Goal: Task Accomplishment & Management: Use online tool/utility

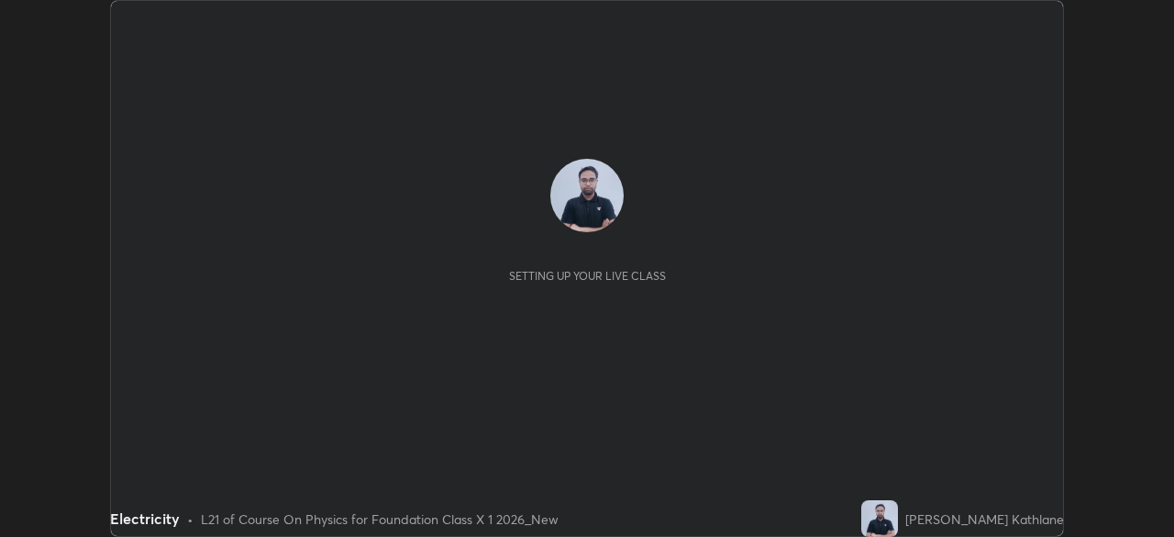
scroll to position [537, 1174]
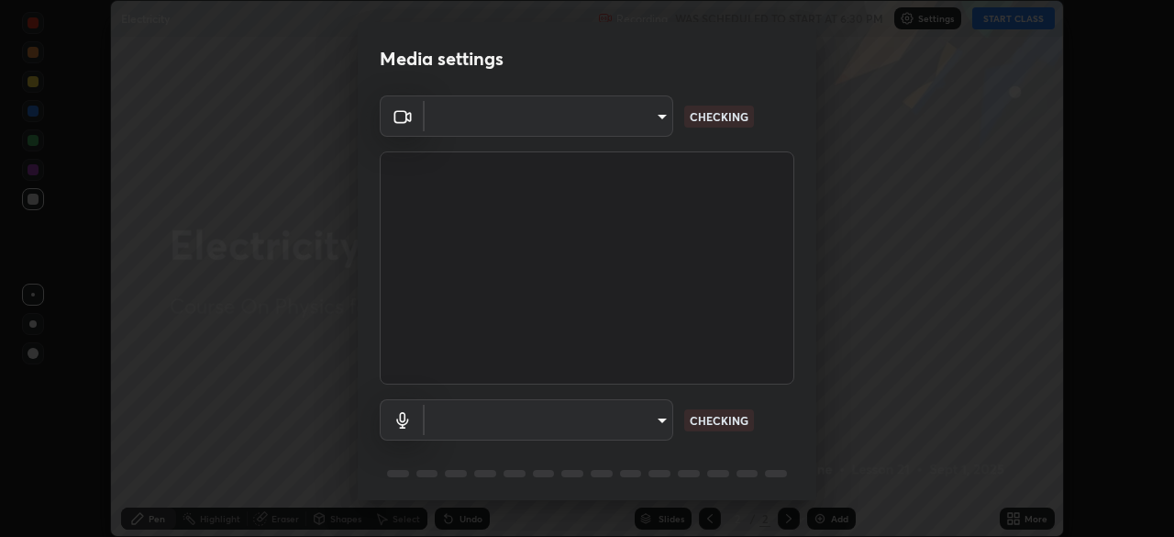
type input "1bfaa20297856ad55121efd0a2483a8db671bf9dcc0dce8dfcec0bded7d65c17"
type input "default"
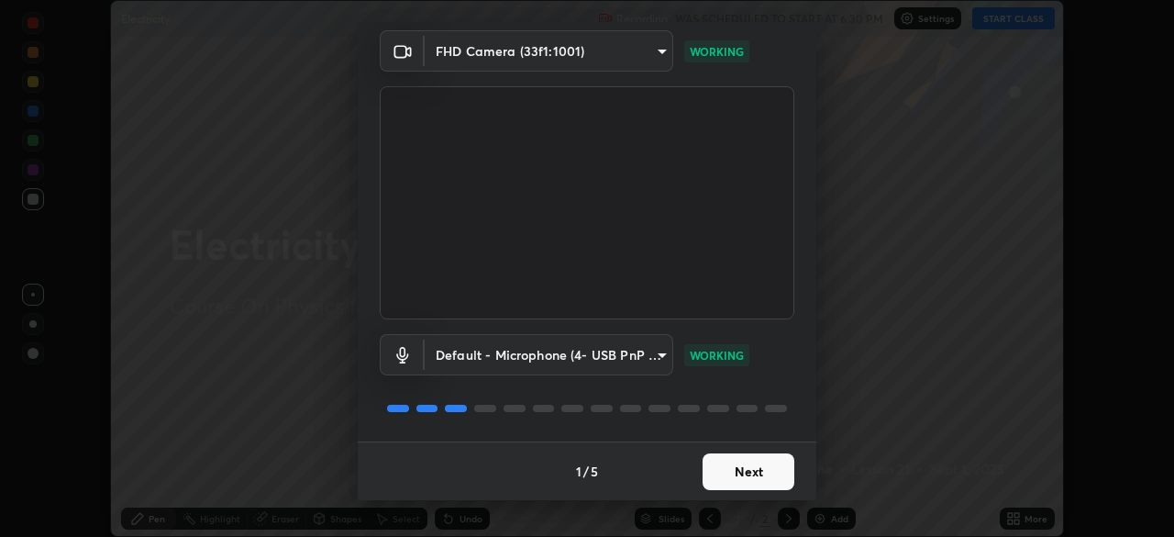
click at [747, 471] on button "Next" at bounding box center [749, 471] width 92 height 37
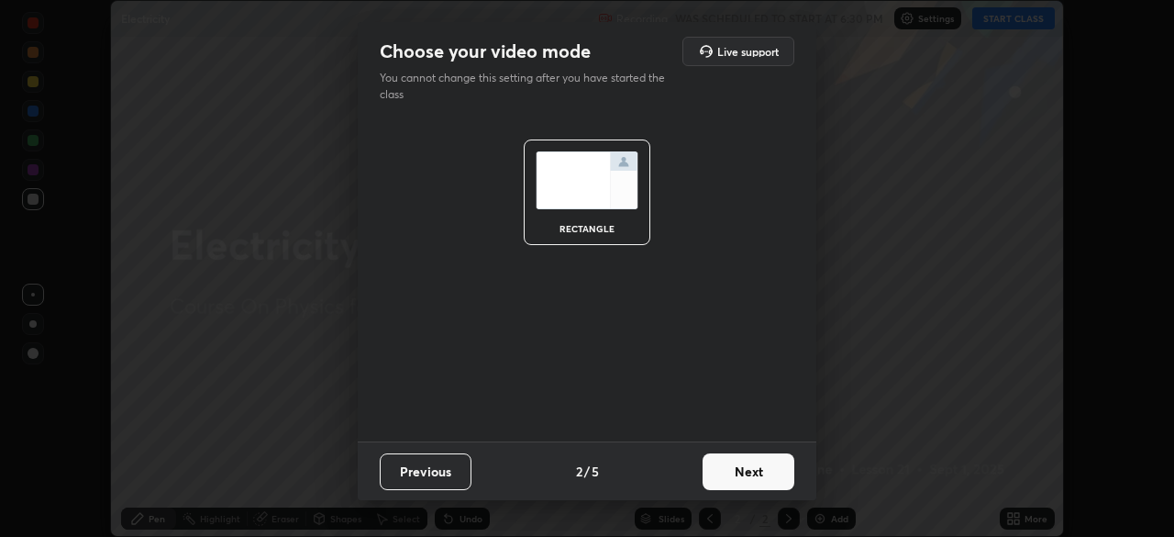
scroll to position [0, 0]
click at [749, 456] on button "Next" at bounding box center [749, 471] width 92 height 37
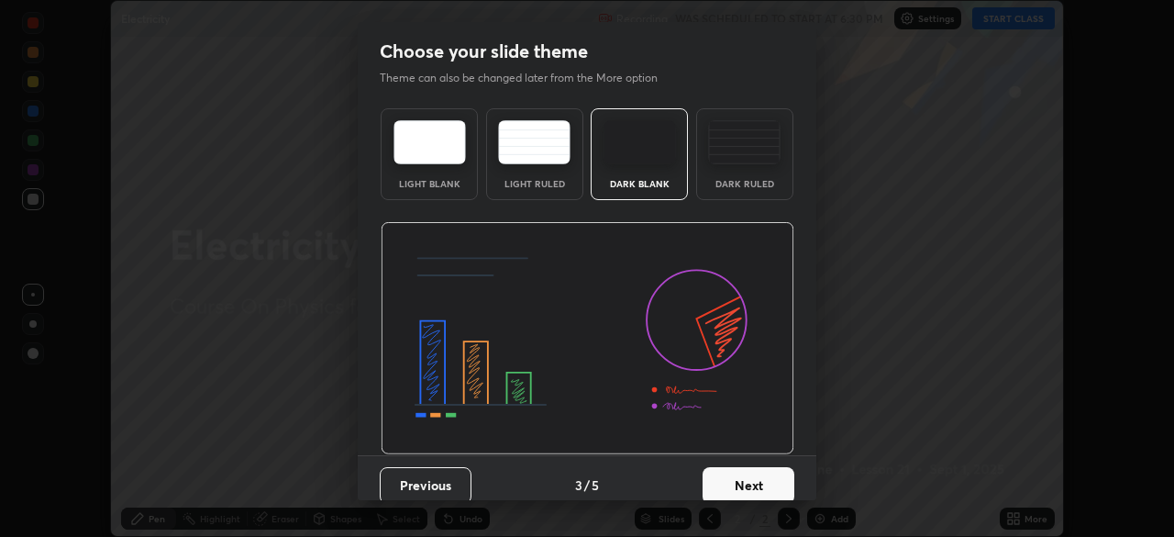
click at [766, 171] on div "Dark Ruled" at bounding box center [744, 154] width 97 height 92
click at [739, 494] on button "Next" at bounding box center [749, 485] width 92 height 37
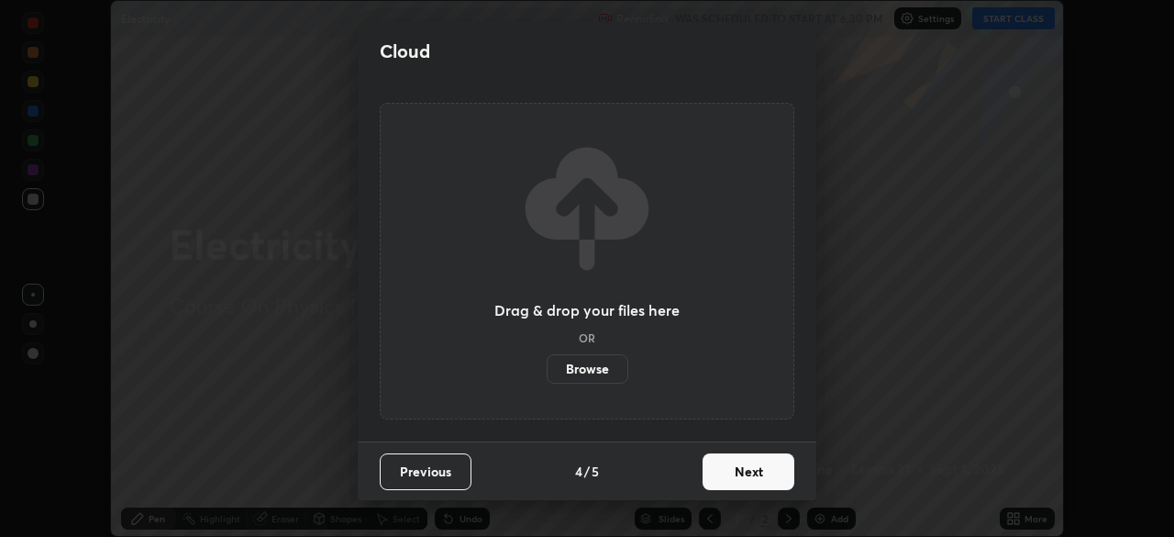
click at [746, 466] on button "Next" at bounding box center [749, 471] width 92 height 37
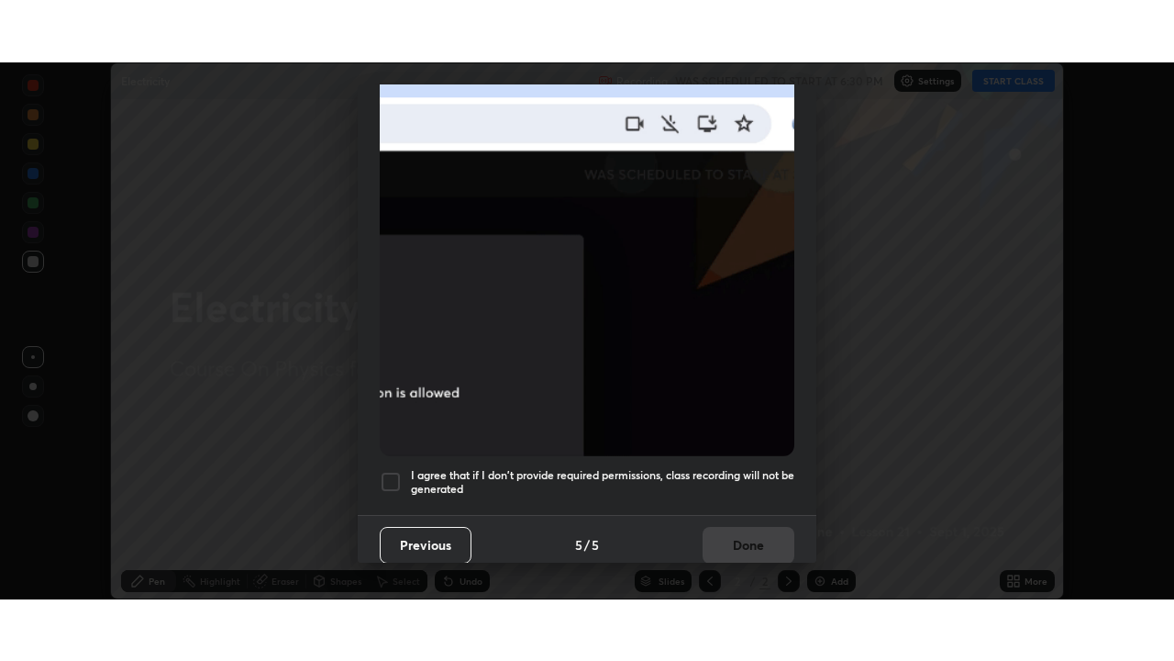
scroll to position [439, 0]
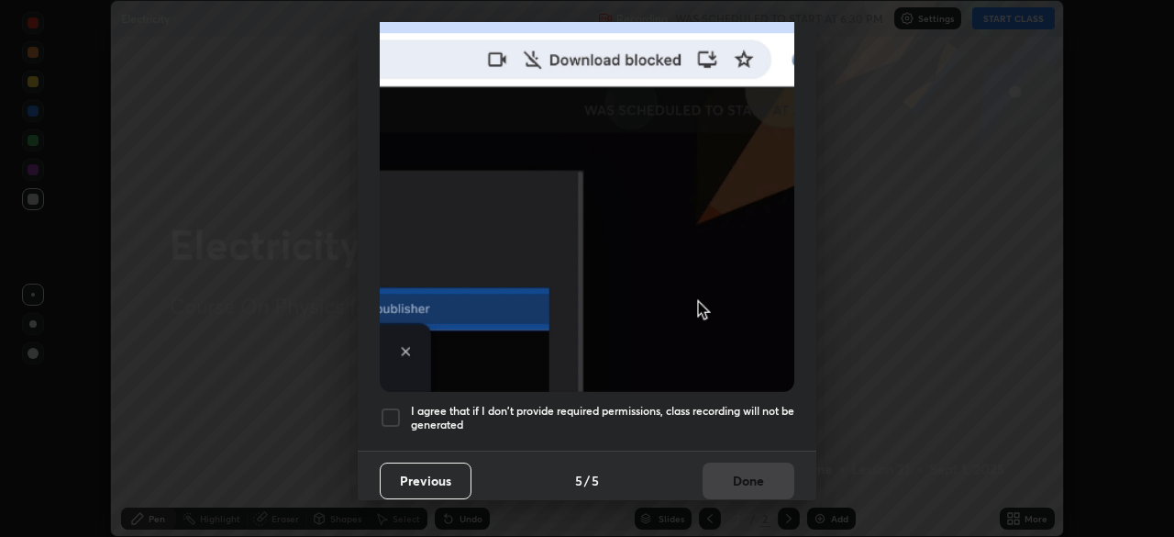
click at [738, 414] on h5 "I agree that if I don't provide required permissions, class recording will not …" at bounding box center [603, 418] width 384 height 28
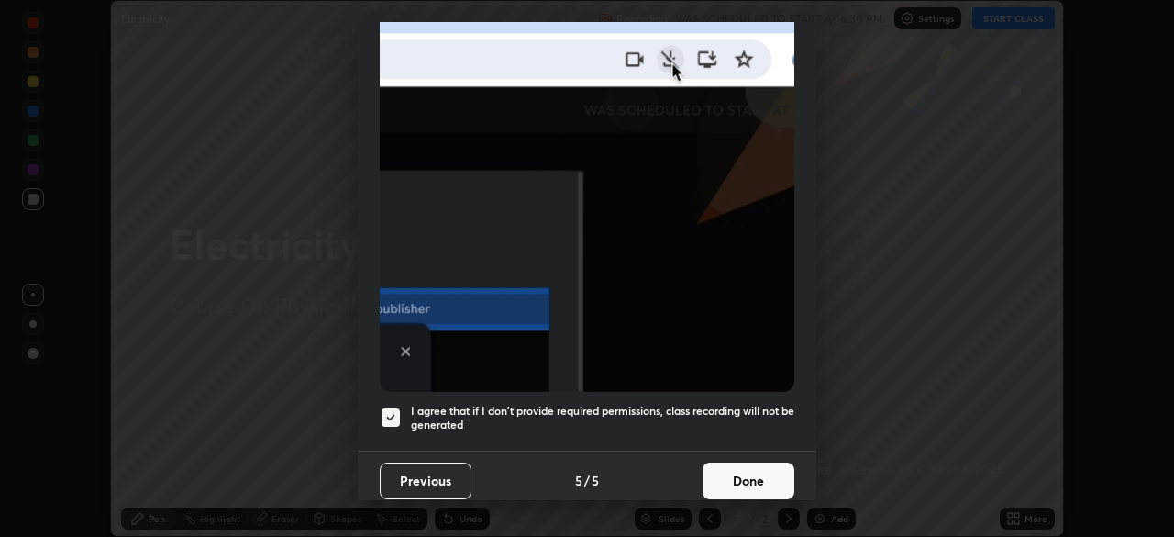
click at [738, 470] on button "Done" at bounding box center [749, 480] width 92 height 37
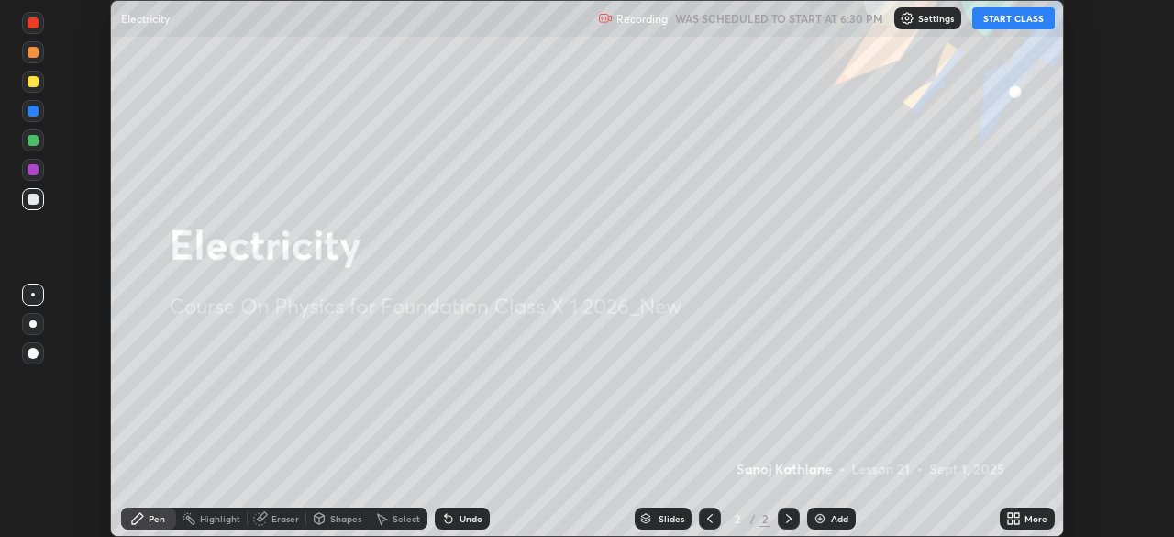
click at [1017, 521] on icon at bounding box center [1017, 521] width 5 height 5
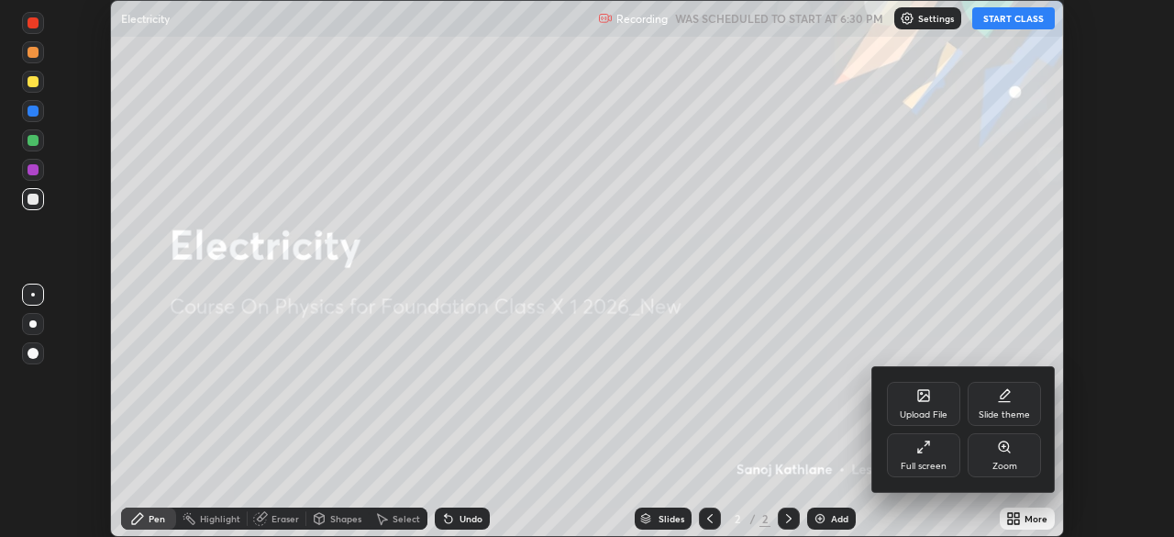
click at [918, 406] on div "Upload File" at bounding box center [923, 404] width 73 height 44
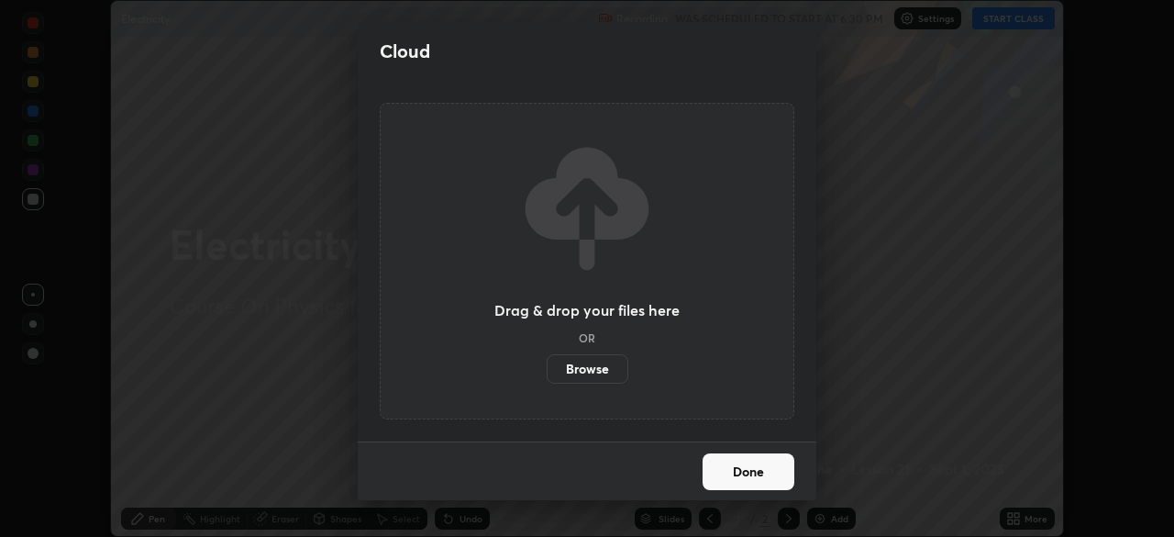
click at [594, 370] on label "Browse" at bounding box center [588, 368] width 82 height 29
click at [547, 370] on input "Browse" at bounding box center [547, 368] width 0 height 29
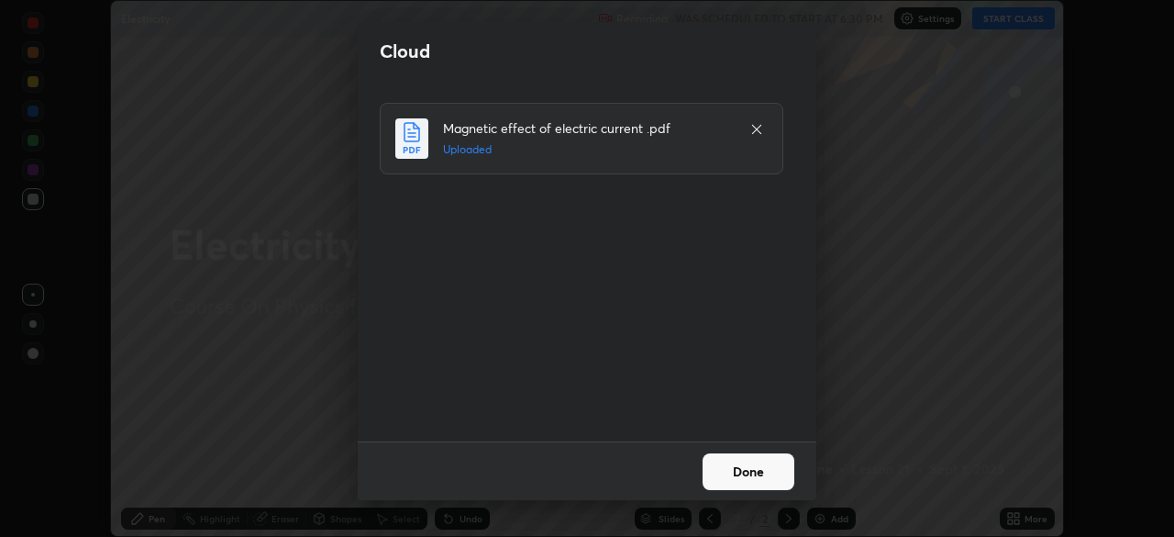
click at [747, 473] on button "Done" at bounding box center [749, 471] width 92 height 37
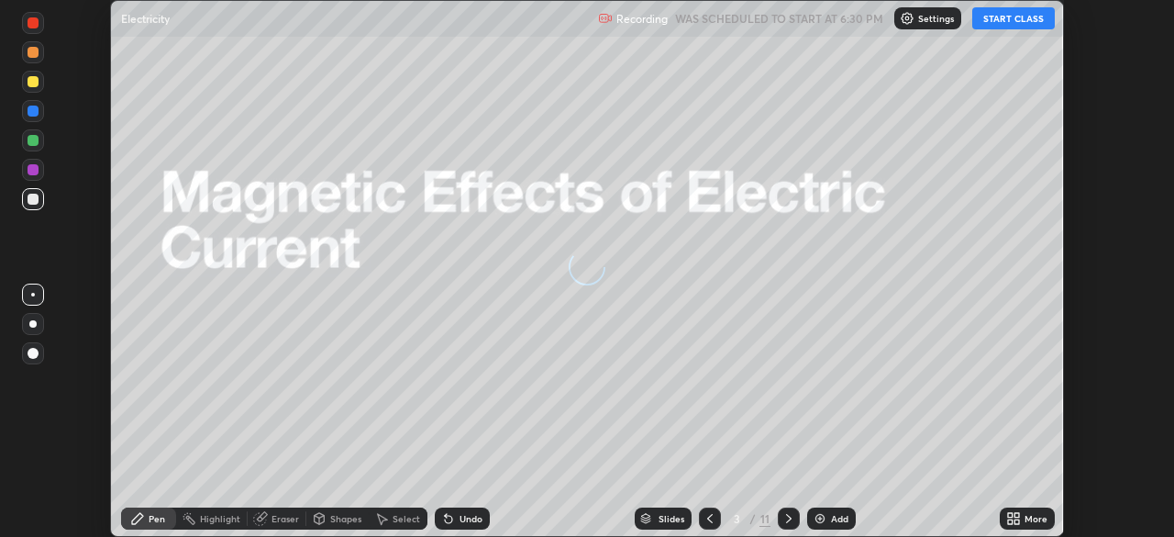
click at [1010, 521] on icon at bounding box center [1010, 521] width 5 height 5
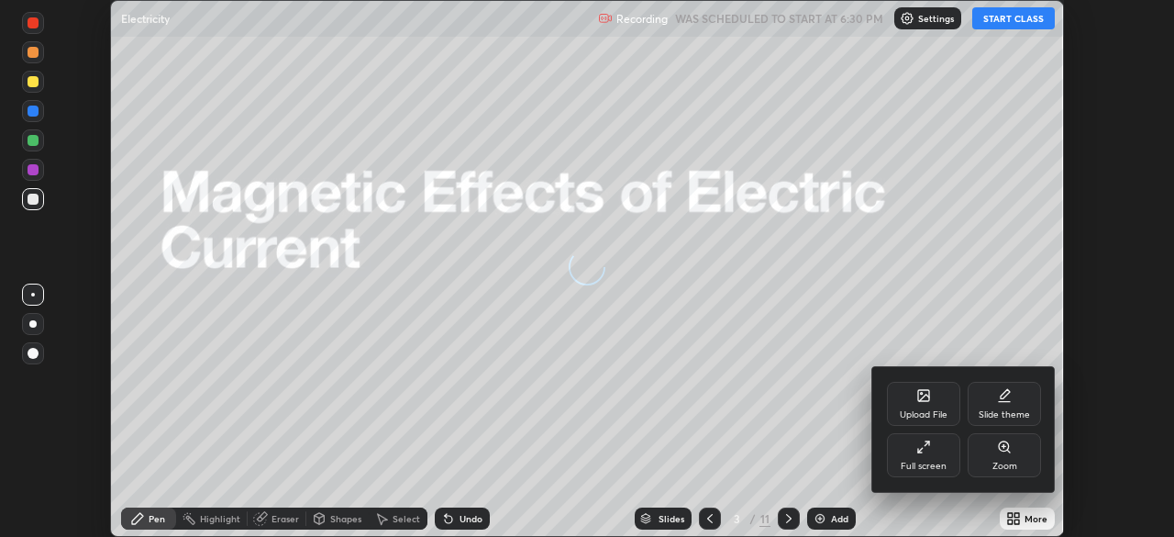
click at [934, 467] on div "Full screen" at bounding box center [924, 466] width 46 height 9
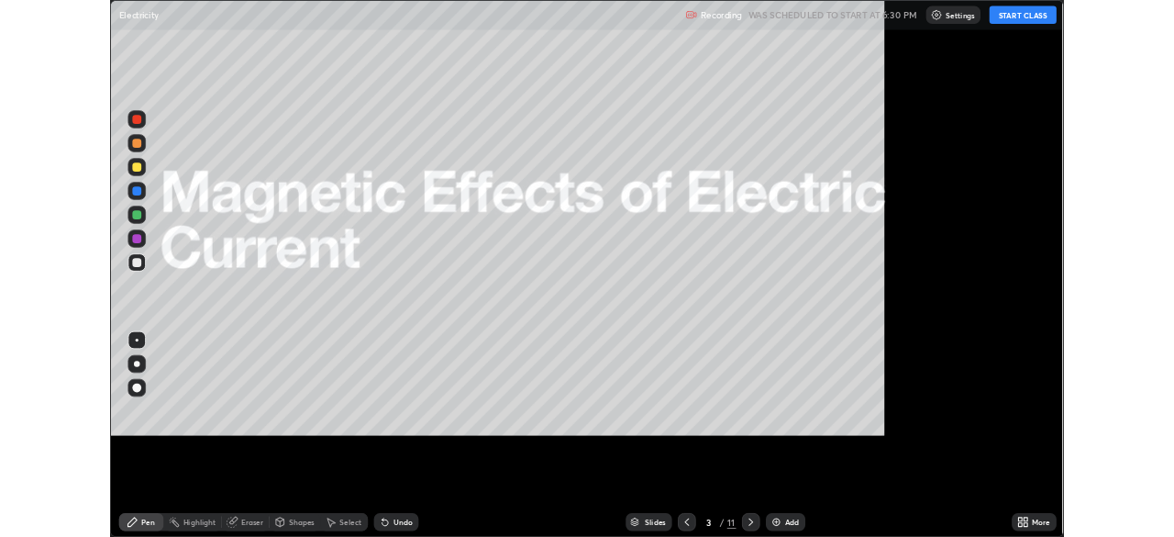
scroll to position [661, 1174]
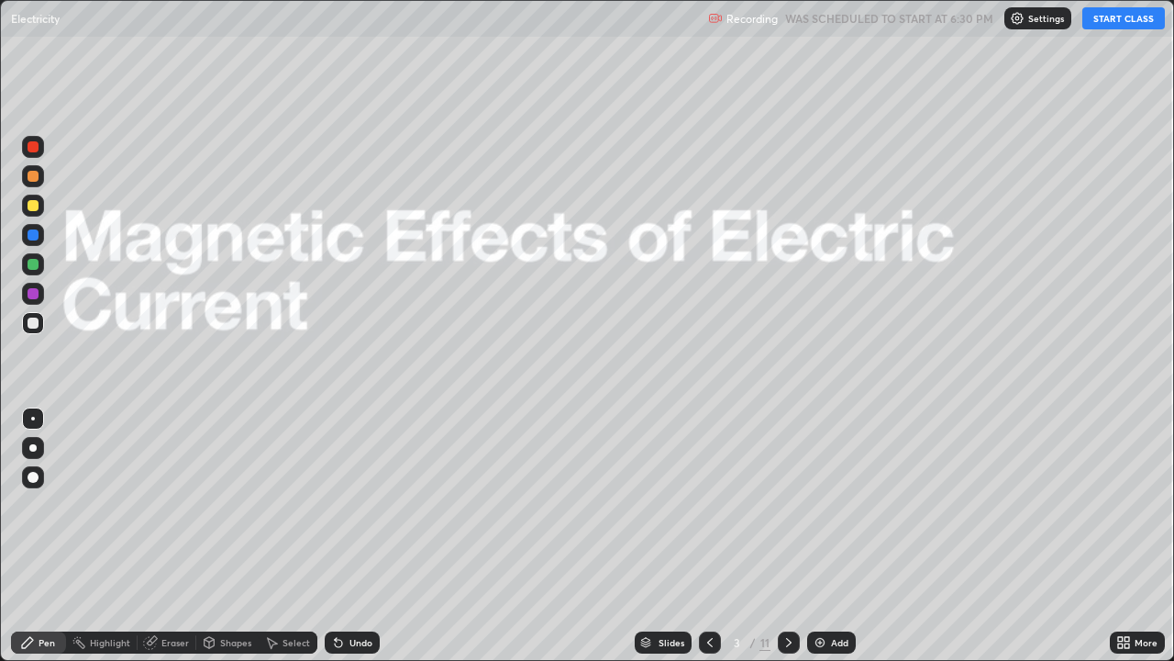
click at [795, 536] on div at bounding box center [789, 642] width 22 height 22
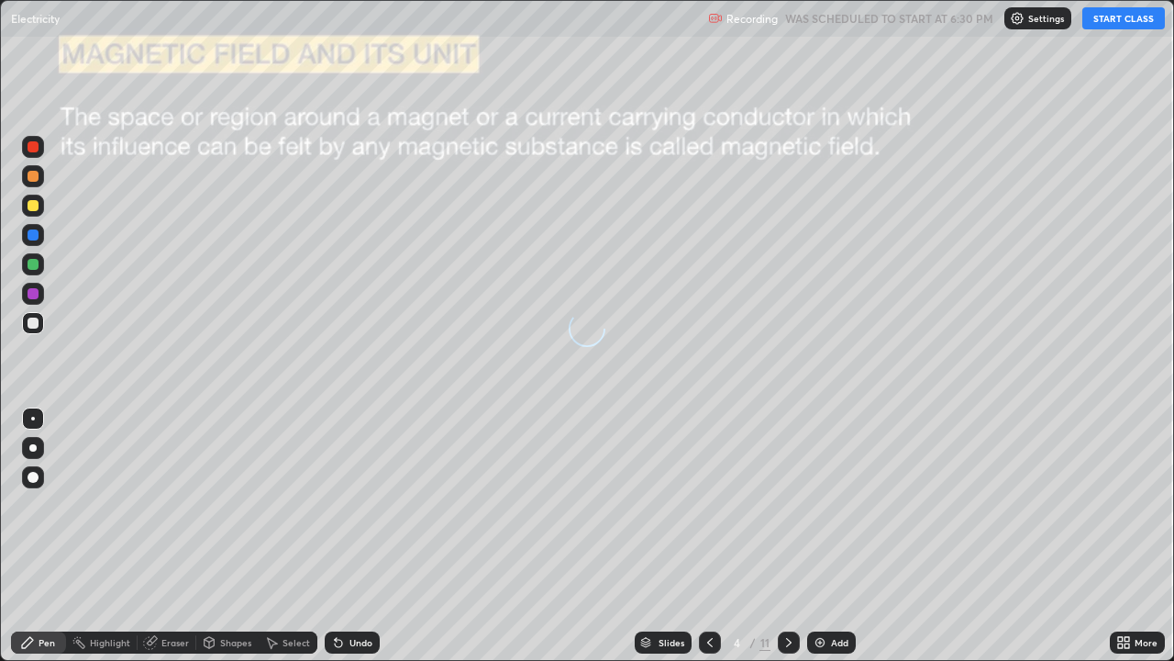
click at [782, 536] on div at bounding box center [789, 642] width 22 height 22
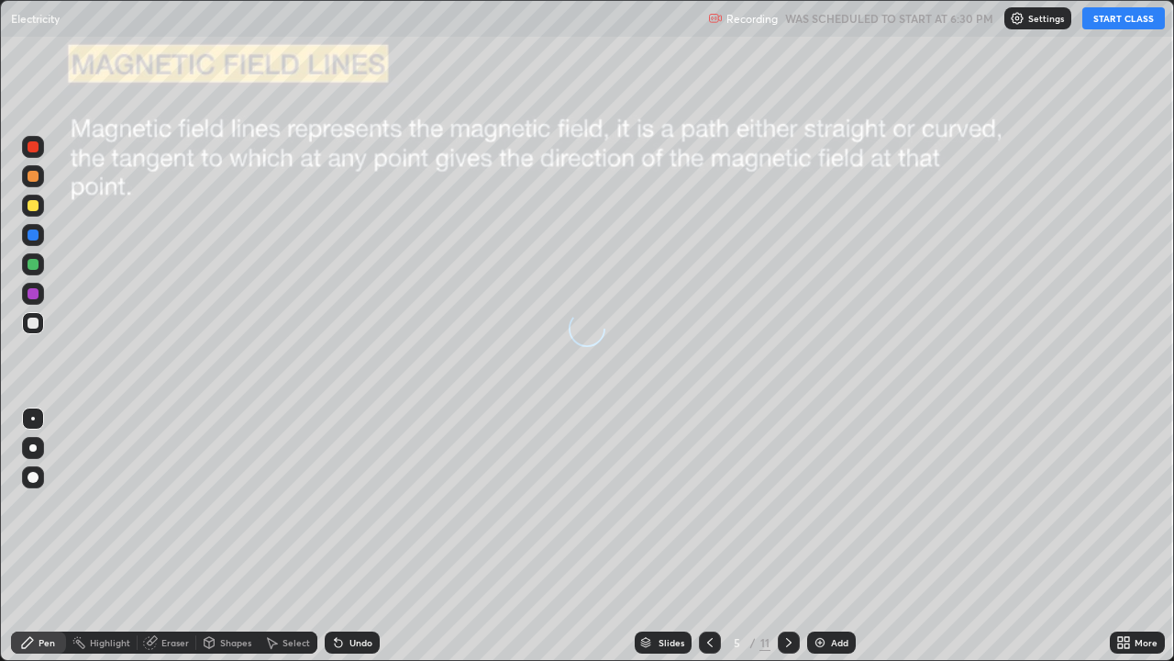
click at [784, 536] on icon at bounding box center [789, 642] width 15 height 15
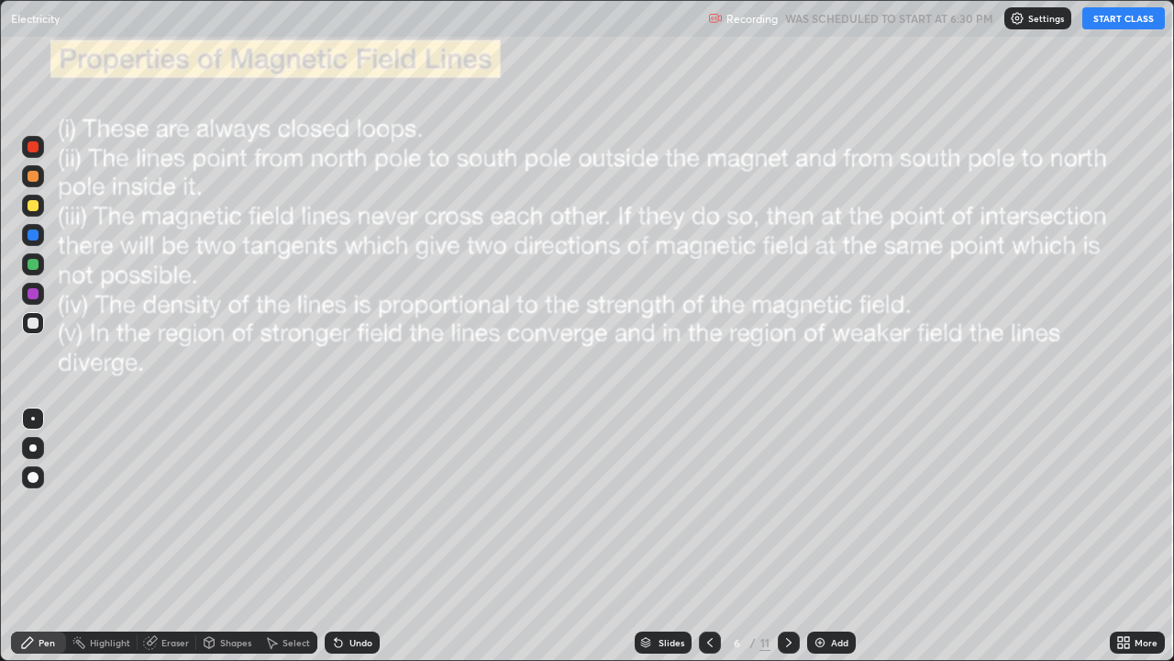
click at [792, 536] on icon at bounding box center [789, 642] width 15 height 15
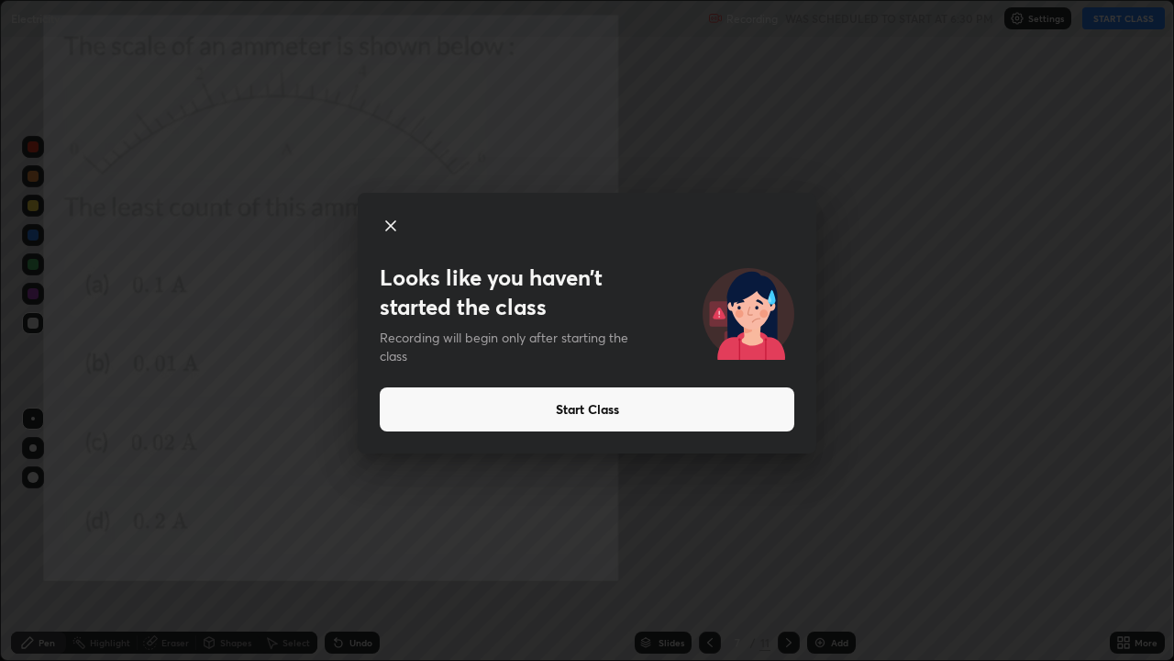
click at [389, 223] on icon at bounding box center [390, 225] width 9 height 9
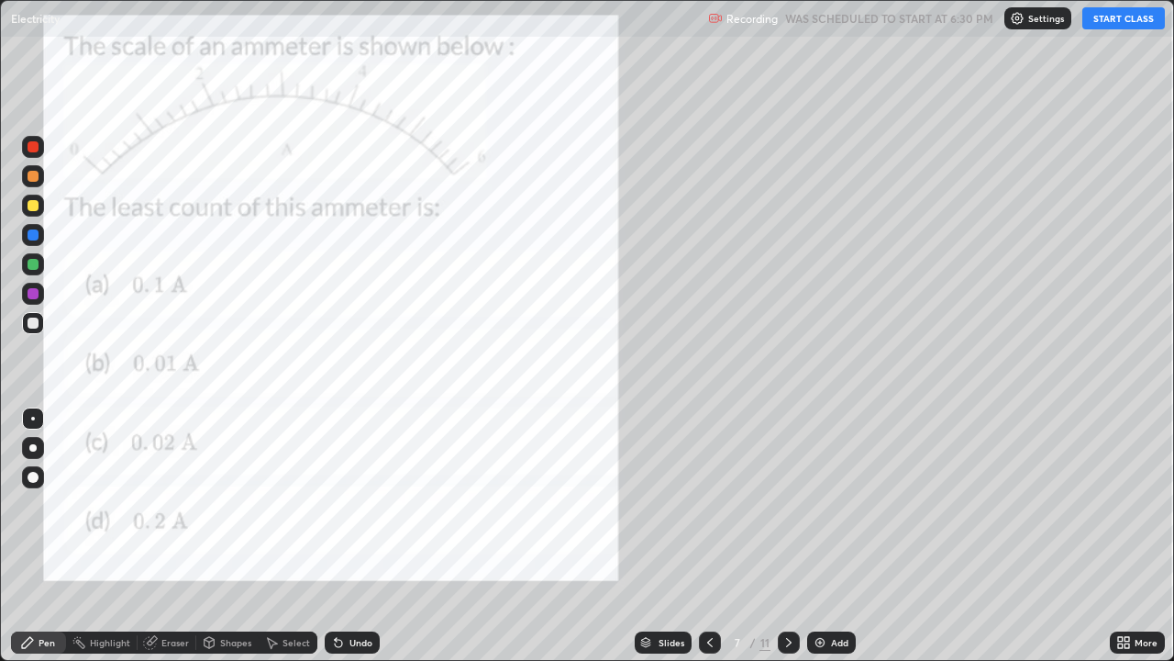
click at [1103, 17] on button "START CLASS" at bounding box center [1124, 18] width 83 height 22
click at [30, 456] on div at bounding box center [33, 448] width 22 height 22
click at [355, 536] on div "Undo" at bounding box center [361, 642] width 23 height 9
click at [31, 255] on div at bounding box center [33, 264] width 22 height 22
click at [32, 231] on div at bounding box center [33, 234] width 11 height 11
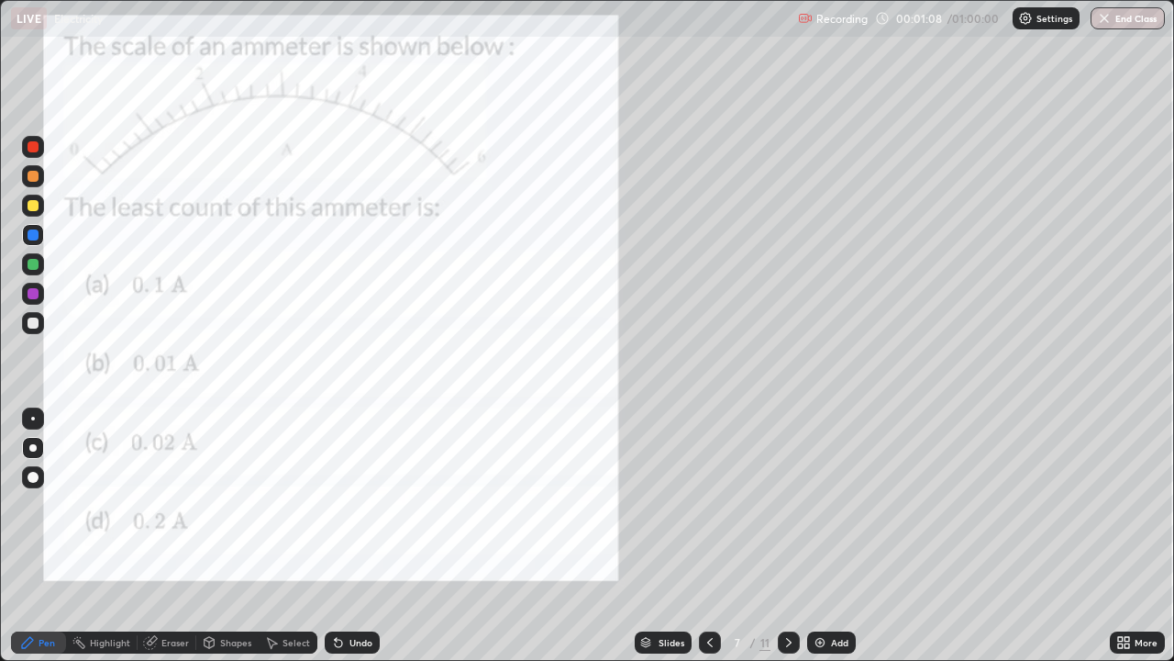
click at [34, 206] on div at bounding box center [33, 205] width 11 height 11
click at [354, 536] on div "Undo" at bounding box center [361, 642] width 23 height 9
click at [33, 181] on div at bounding box center [33, 176] width 11 height 11
click at [294, 536] on div "Select" at bounding box center [297, 642] width 28 height 9
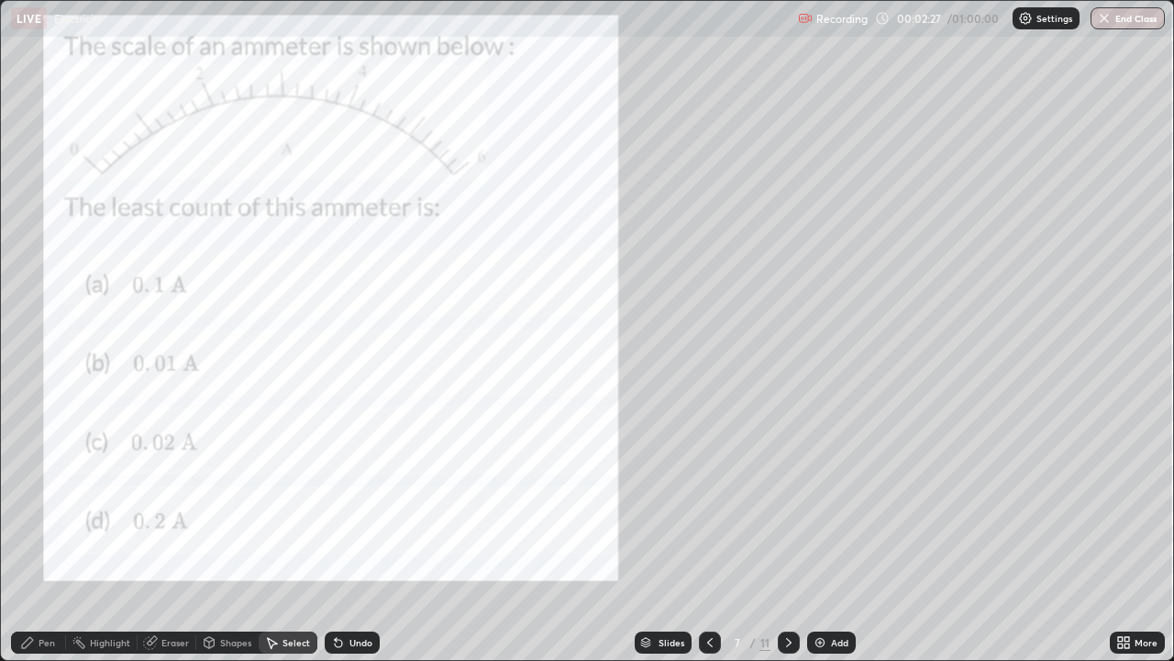
click at [274, 273] on div "0 ° Undo Copy Duplicate Duplicate to new slide Delete" at bounding box center [587, 330] width 1173 height 659
click at [784, 536] on icon at bounding box center [789, 642] width 15 height 15
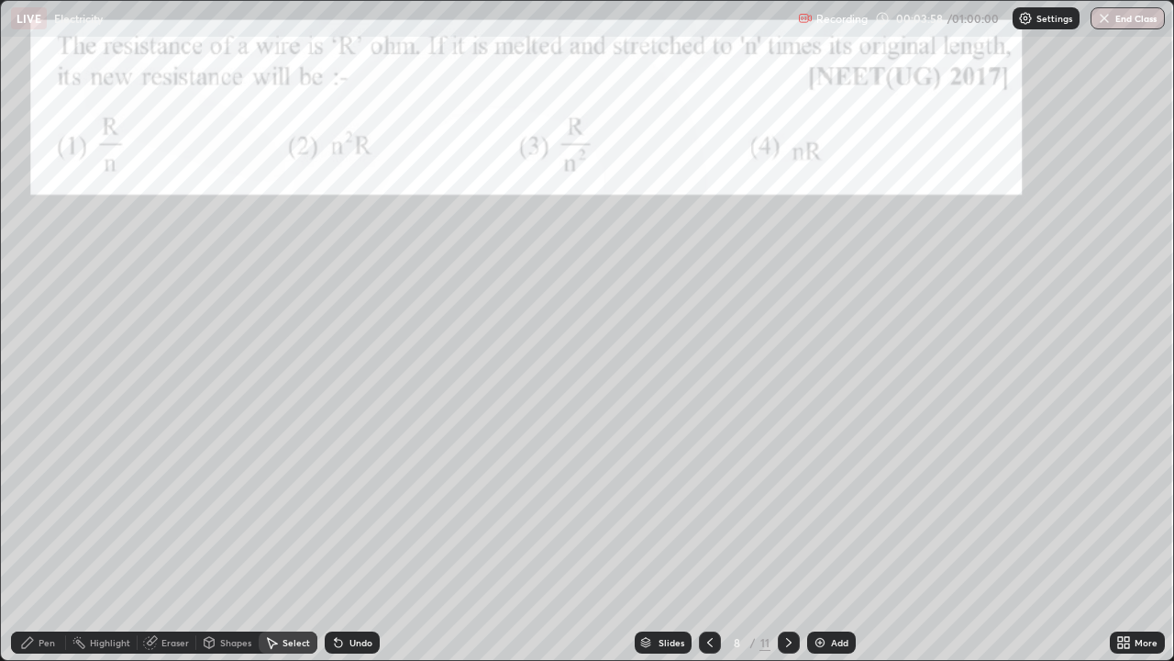
click at [36, 536] on div "Pen" at bounding box center [38, 642] width 55 height 22
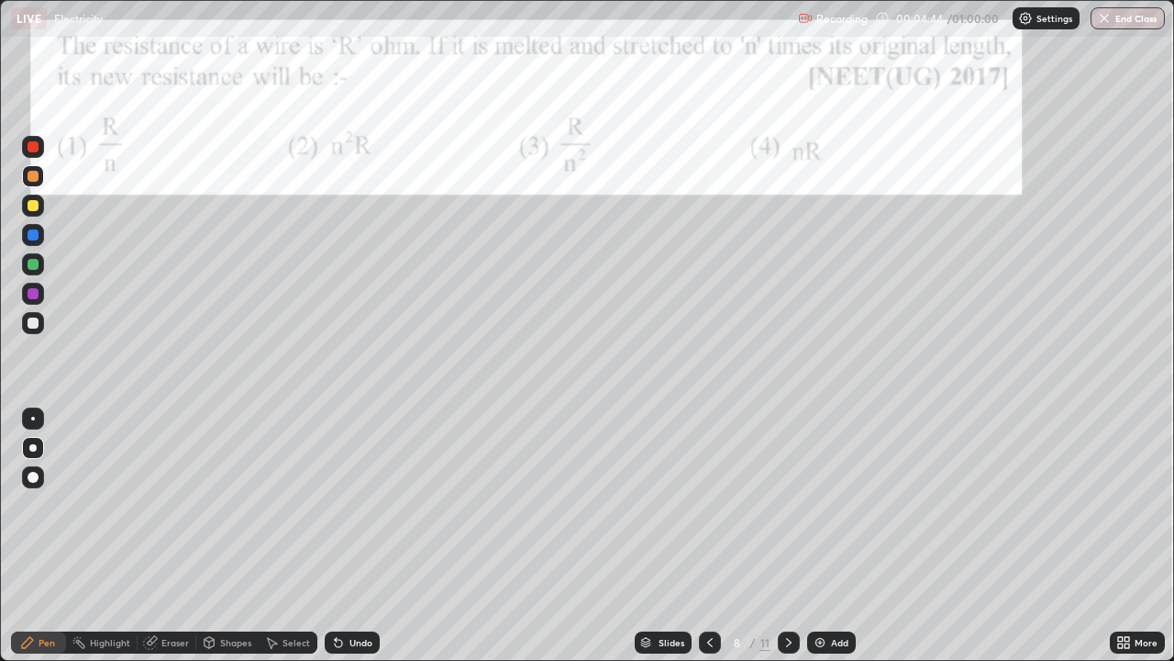
click at [358, 536] on div "Undo" at bounding box center [361, 642] width 23 height 9
click at [787, 536] on icon at bounding box center [789, 642] width 15 height 15
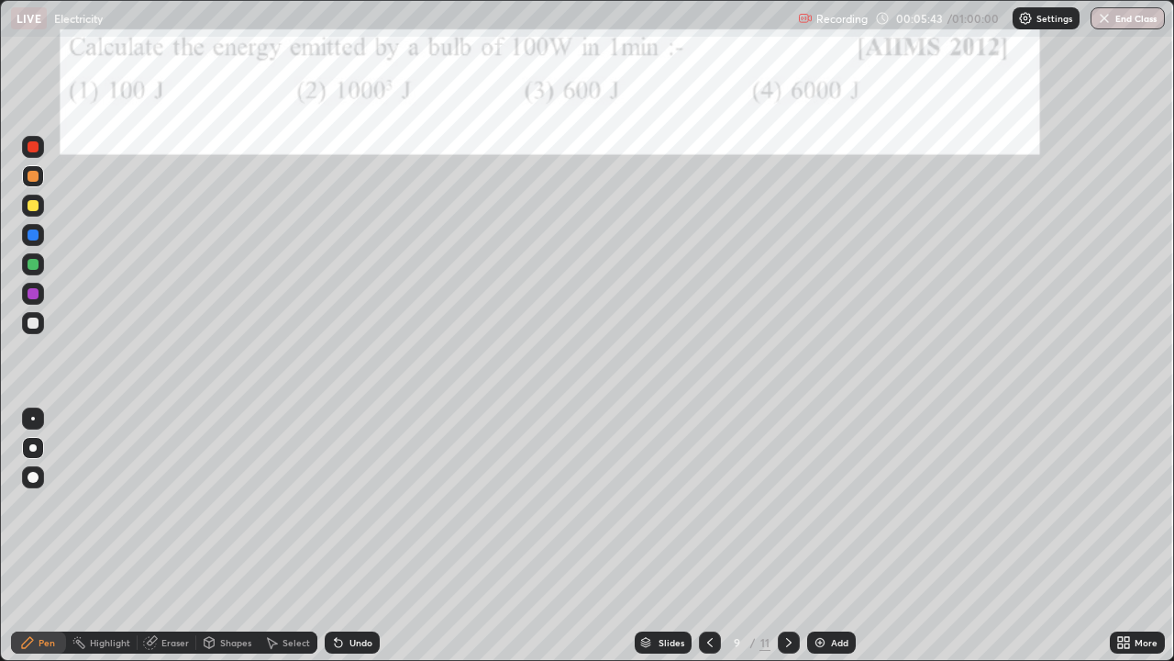
click at [31, 259] on div at bounding box center [33, 264] width 11 height 11
click at [35, 322] on div at bounding box center [33, 322] width 11 height 11
click at [787, 536] on icon at bounding box center [789, 642] width 15 height 15
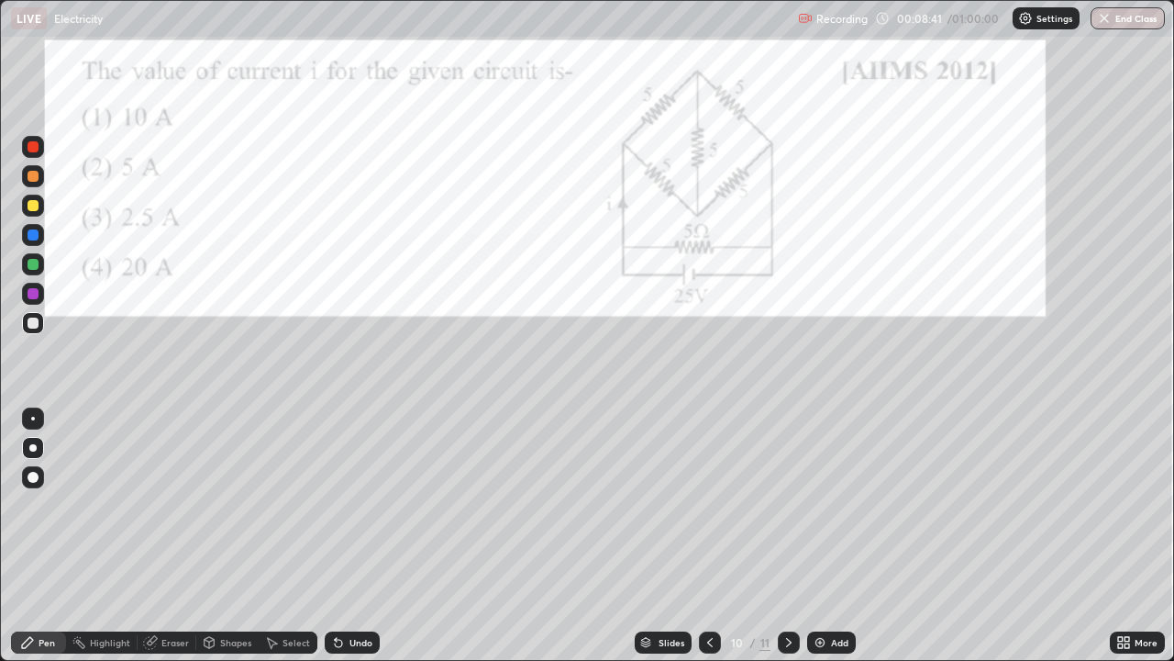
click at [34, 290] on div at bounding box center [33, 293] width 11 height 11
click at [30, 261] on div at bounding box center [33, 264] width 11 height 11
click at [1133, 536] on div "More" at bounding box center [1137, 642] width 55 height 22
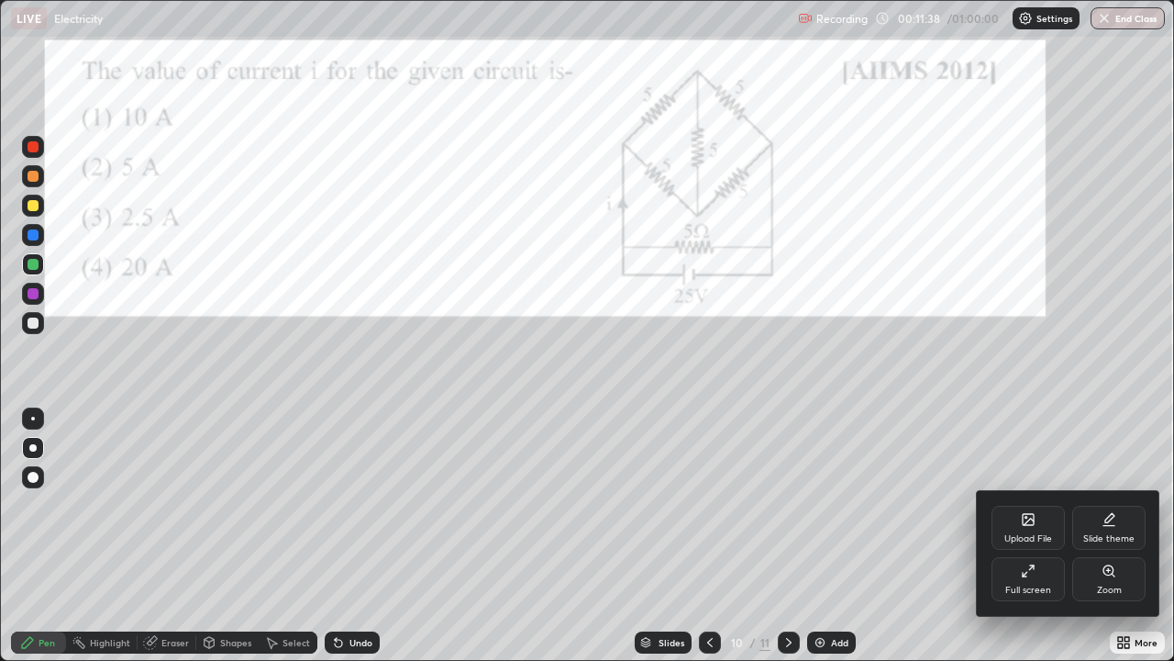
click at [1031, 536] on div "Full screen" at bounding box center [1028, 579] width 73 height 44
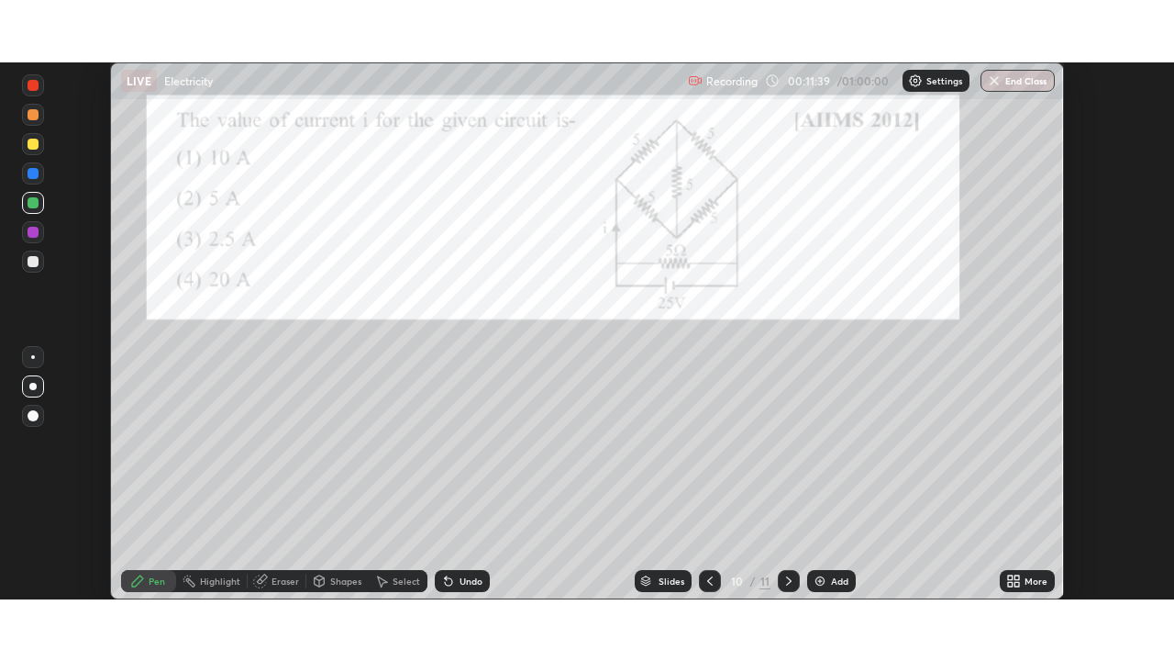
scroll to position [91217, 90579]
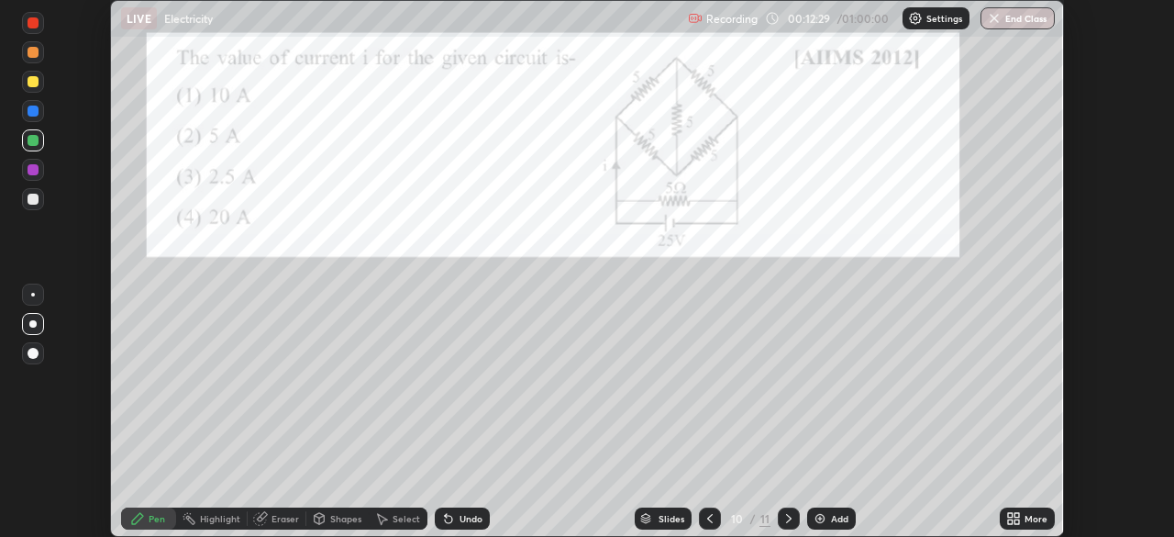
click at [827, 524] on div "Add" at bounding box center [831, 518] width 49 height 22
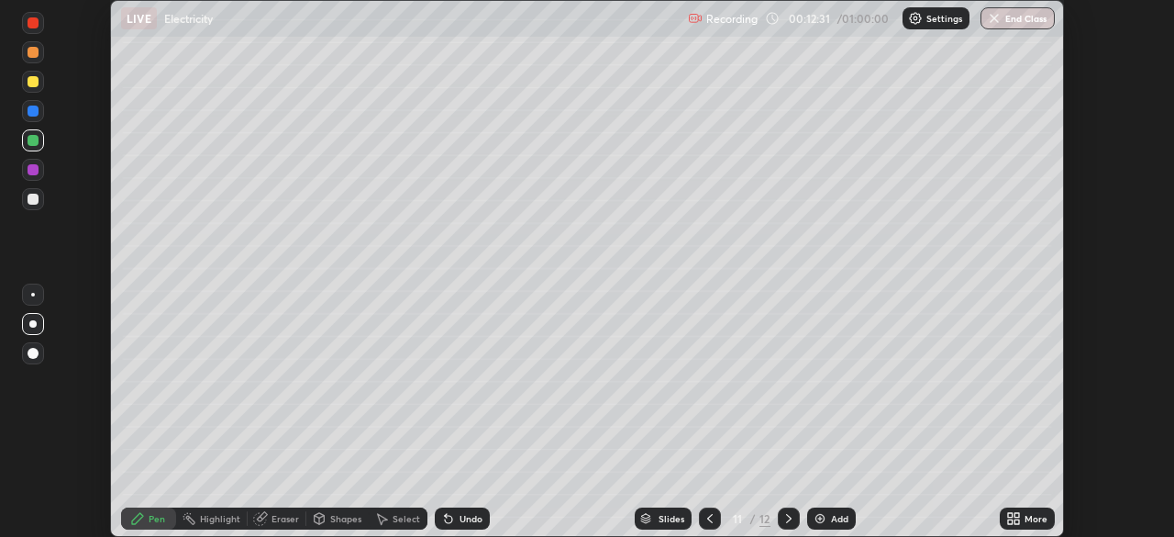
click at [33, 193] on div at bounding box center [33, 199] width 22 height 22
click at [32, 195] on div at bounding box center [33, 199] width 11 height 11
click at [1041, 518] on div "More" at bounding box center [1036, 518] width 23 height 9
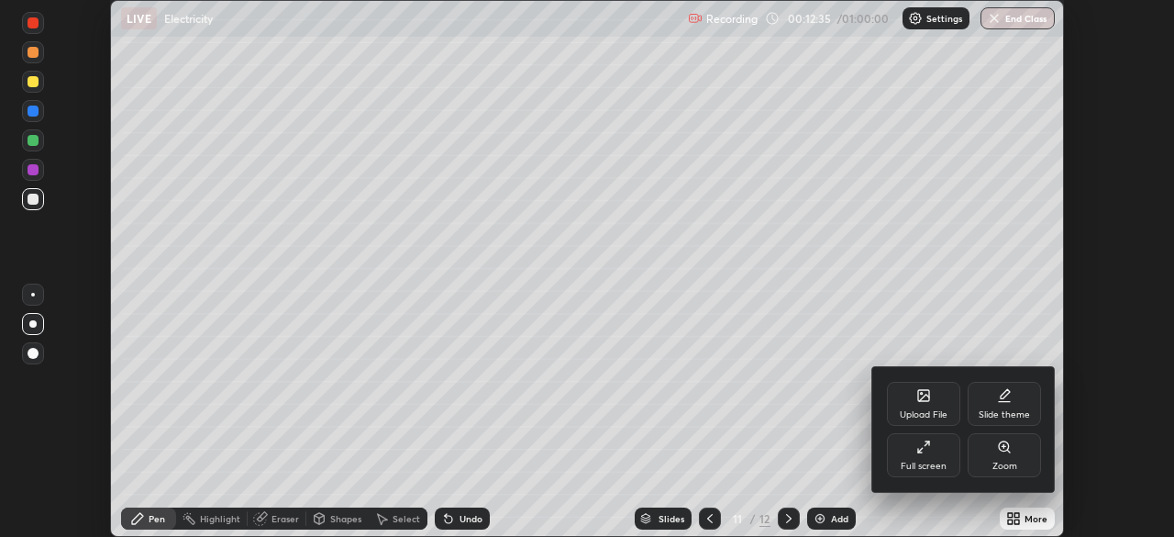
click at [929, 456] on div "Full screen" at bounding box center [923, 455] width 73 height 44
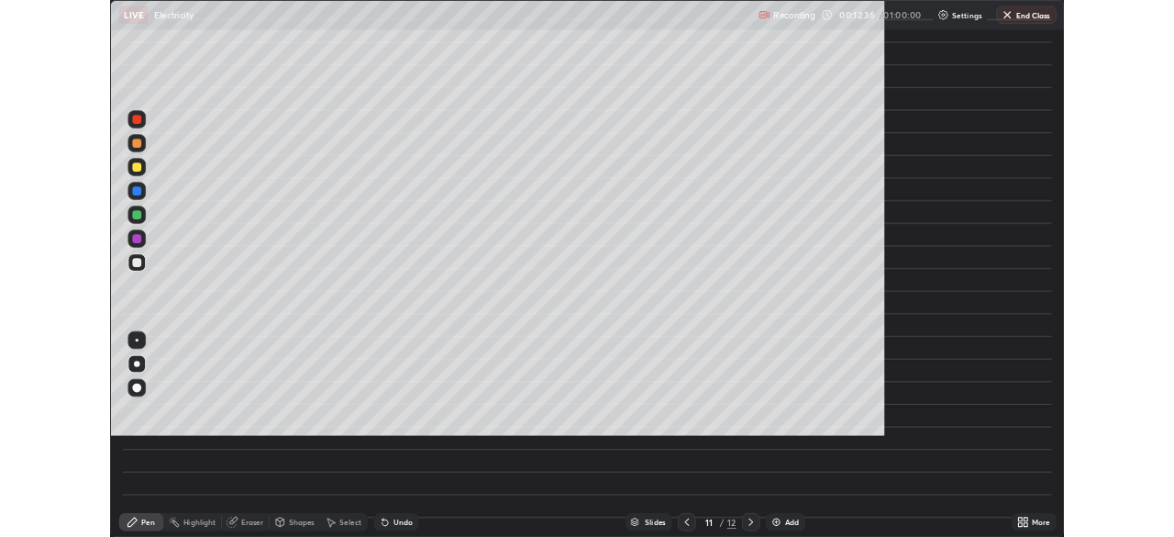
scroll to position [661, 1174]
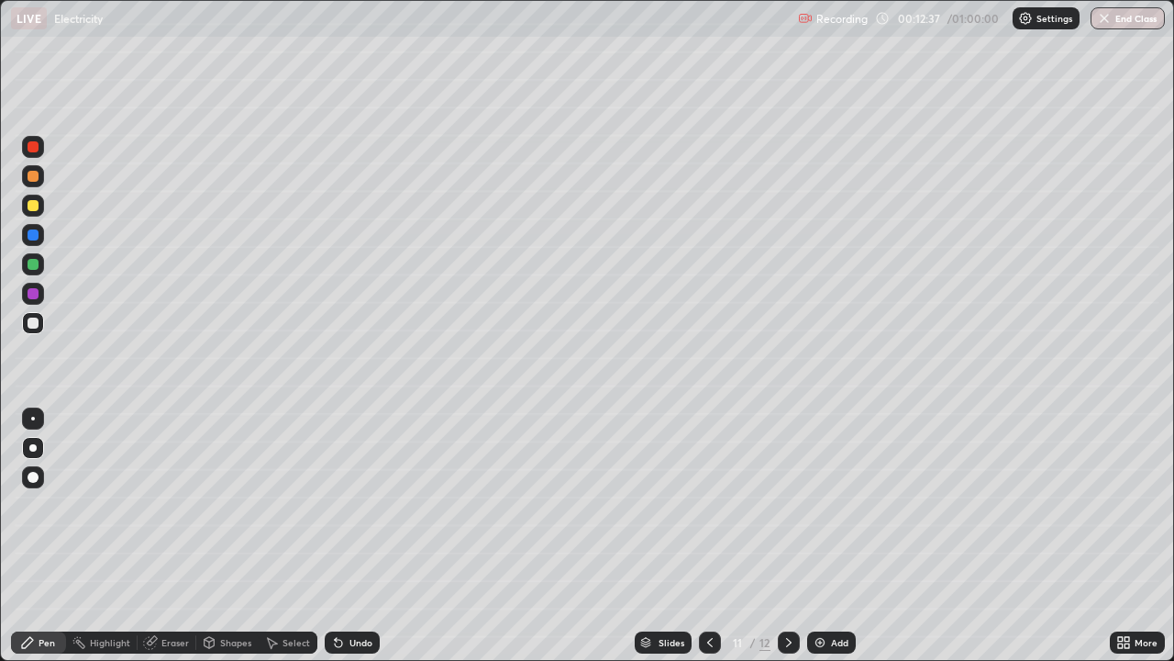
click at [28, 323] on div at bounding box center [33, 322] width 11 height 11
click at [32, 295] on div at bounding box center [33, 293] width 11 height 11
click at [353, 536] on div "Undo" at bounding box center [361, 642] width 23 height 9
click at [33, 448] on div at bounding box center [32, 447] width 7 height 7
click at [30, 317] on div at bounding box center [33, 322] width 11 height 11
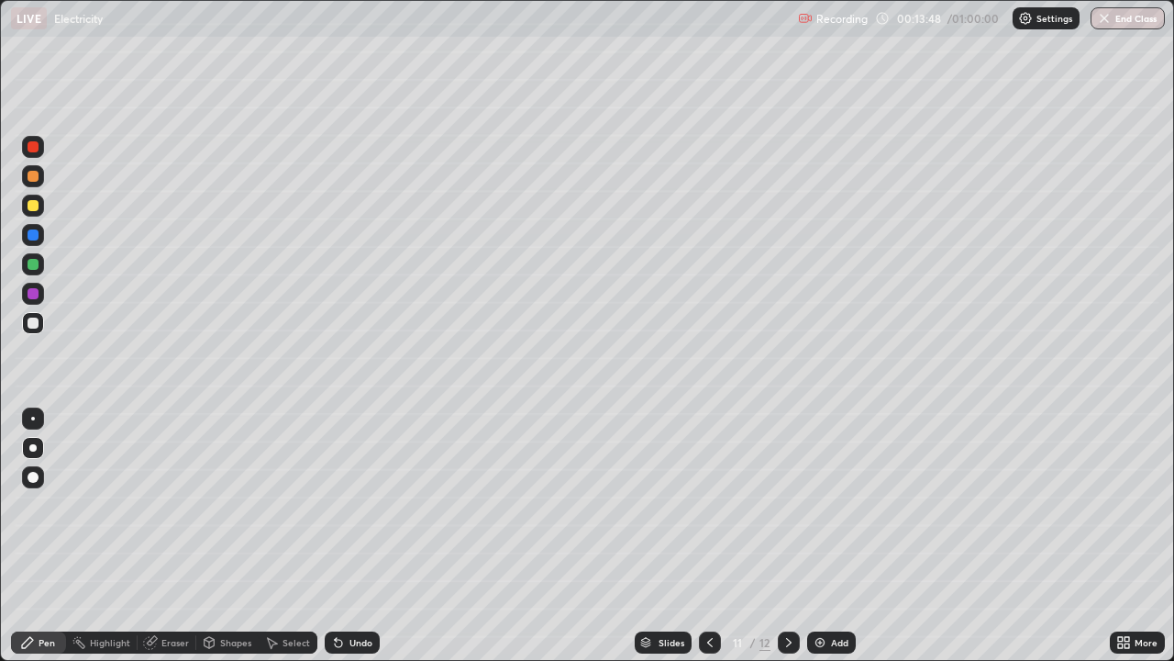
click at [29, 263] on div at bounding box center [33, 264] width 11 height 11
click at [352, 536] on div "Undo" at bounding box center [352, 642] width 55 height 22
click at [351, 536] on div "Undo" at bounding box center [352, 642] width 55 height 22
click at [351, 536] on div "Undo" at bounding box center [361, 642] width 23 height 9
click at [353, 536] on div "Undo" at bounding box center [361, 642] width 23 height 9
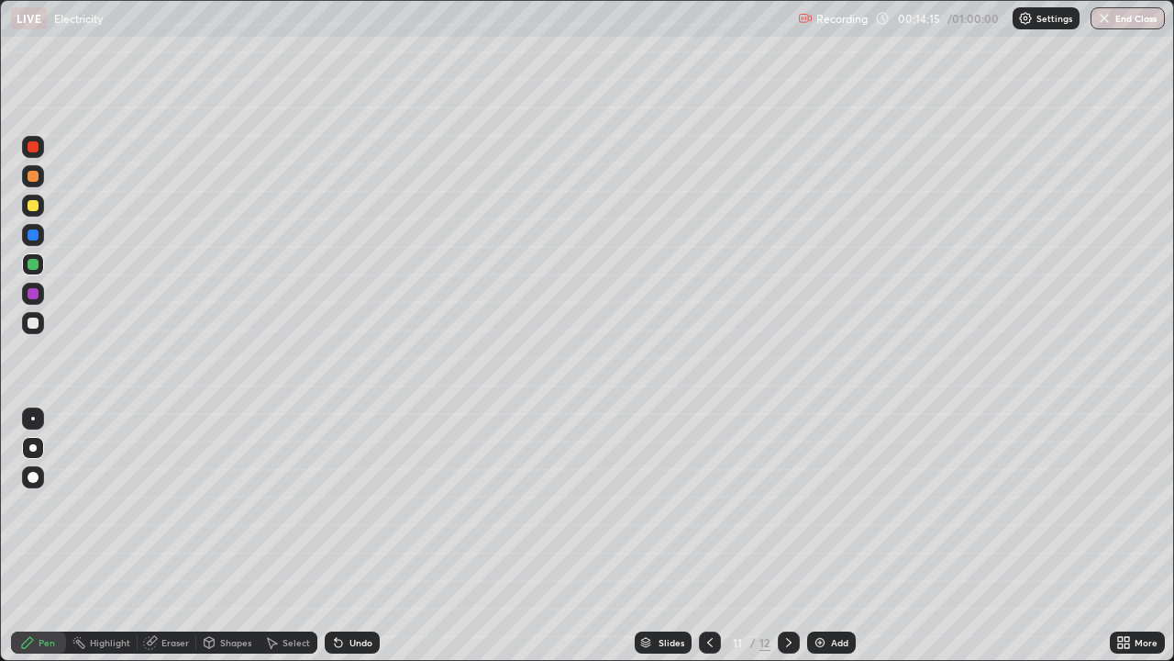
click at [353, 536] on div "Undo" at bounding box center [361, 642] width 23 height 9
click at [355, 536] on div "Undo" at bounding box center [352, 642] width 55 height 22
click at [354, 536] on div "Undo" at bounding box center [361, 642] width 23 height 9
click at [30, 320] on div at bounding box center [33, 322] width 11 height 11
click at [280, 536] on div "Select" at bounding box center [288, 642] width 59 height 22
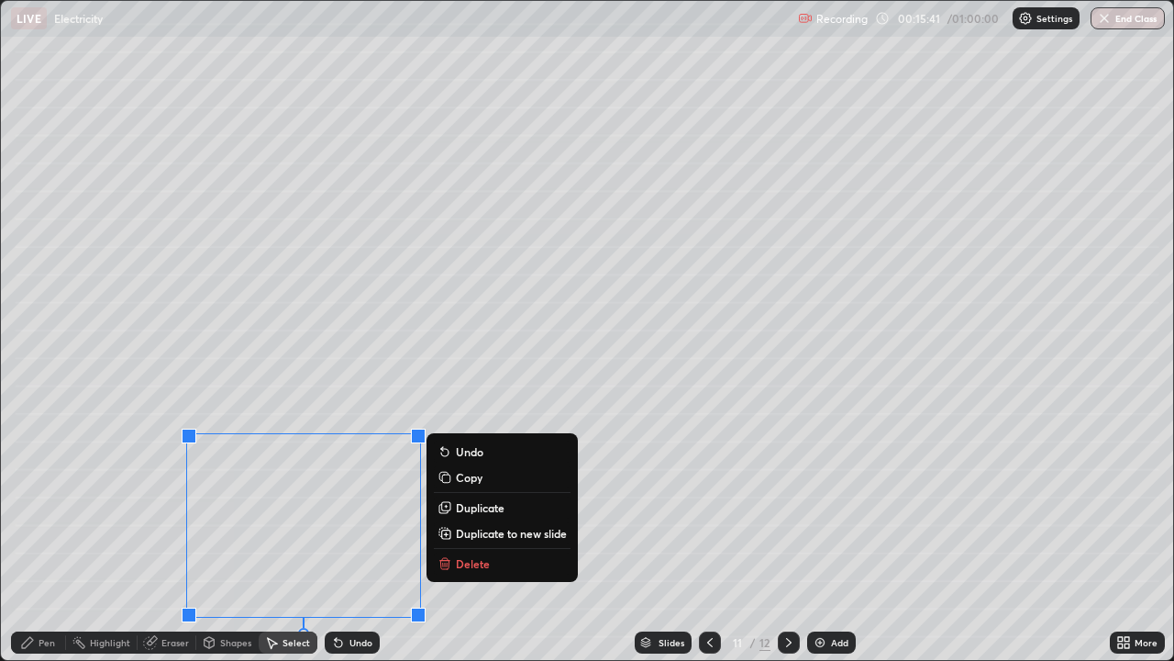
click at [459, 536] on p "Delete" at bounding box center [473, 563] width 34 height 15
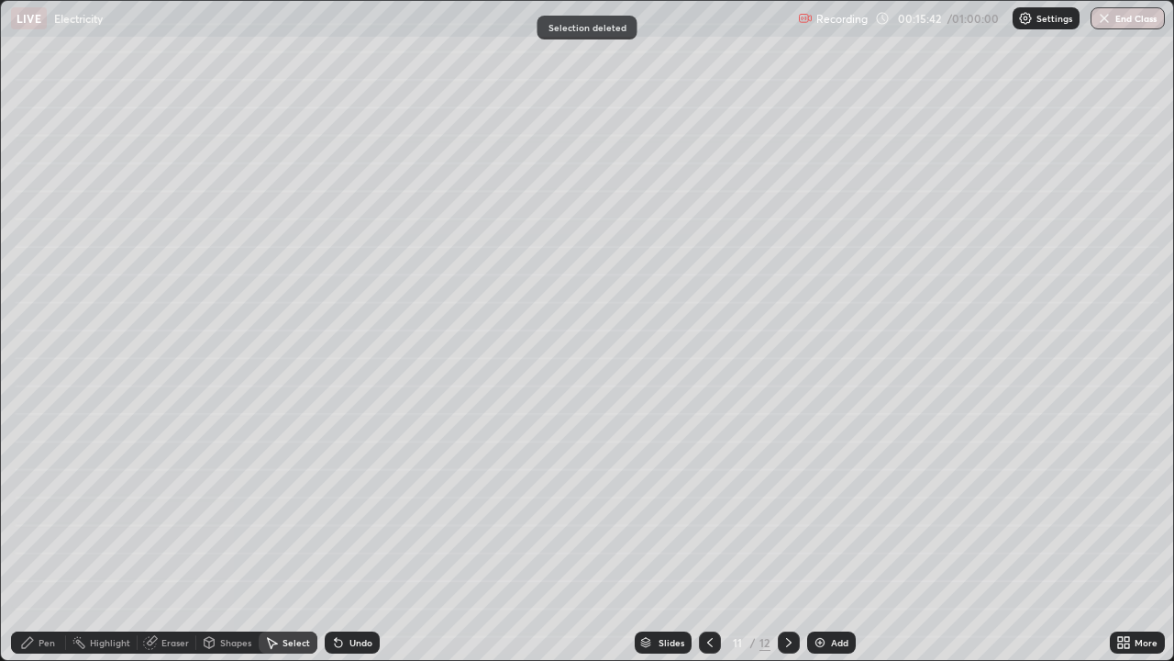
click at [339, 536] on icon at bounding box center [338, 642] width 15 height 15
click at [37, 536] on div "Pen" at bounding box center [38, 642] width 55 height 22
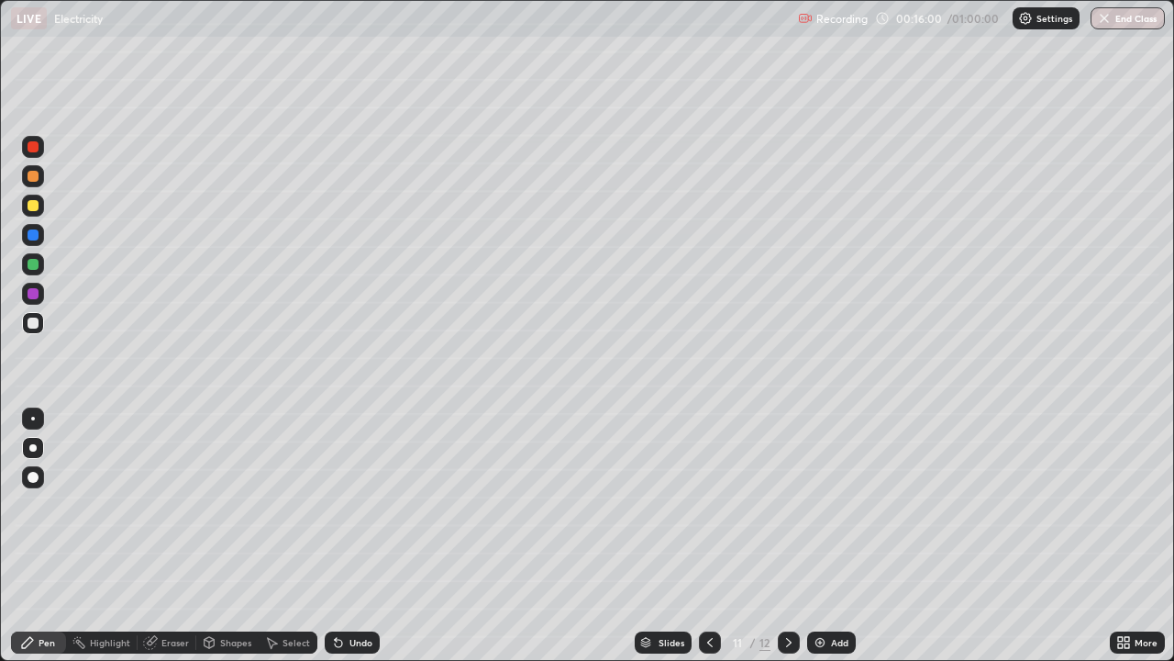
click at [161, 536] on div "Eraser" at bounding box center [175, 642] width 28 height 9
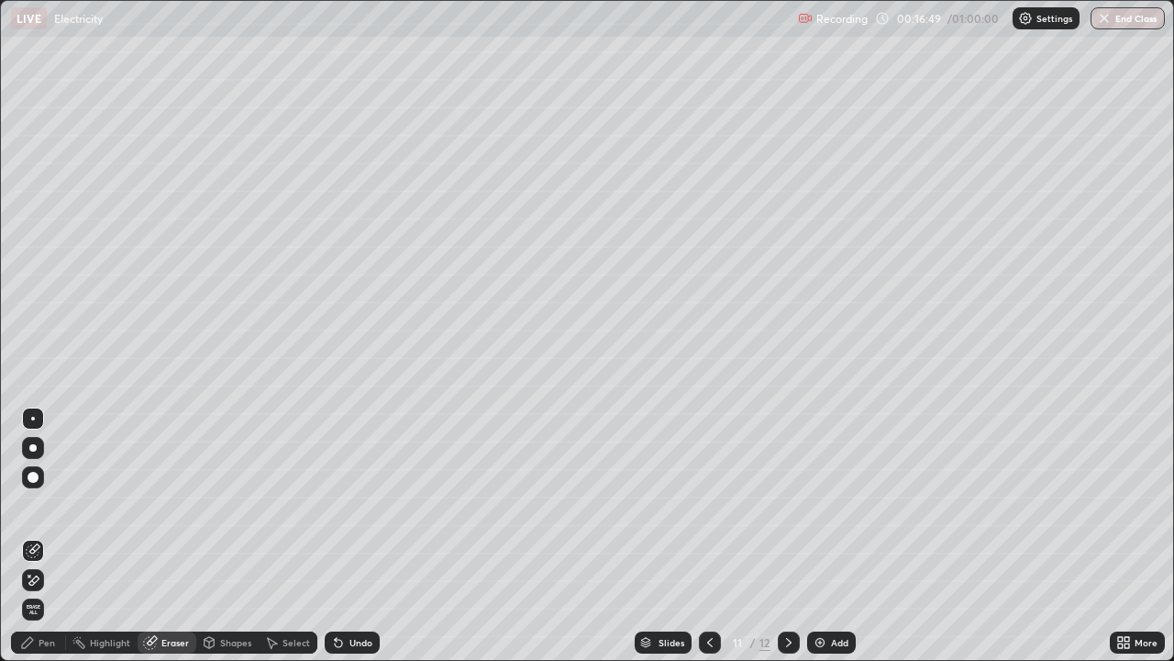
click at [708, 536] on icon at bounding box center [710, 642] width 15 height 15
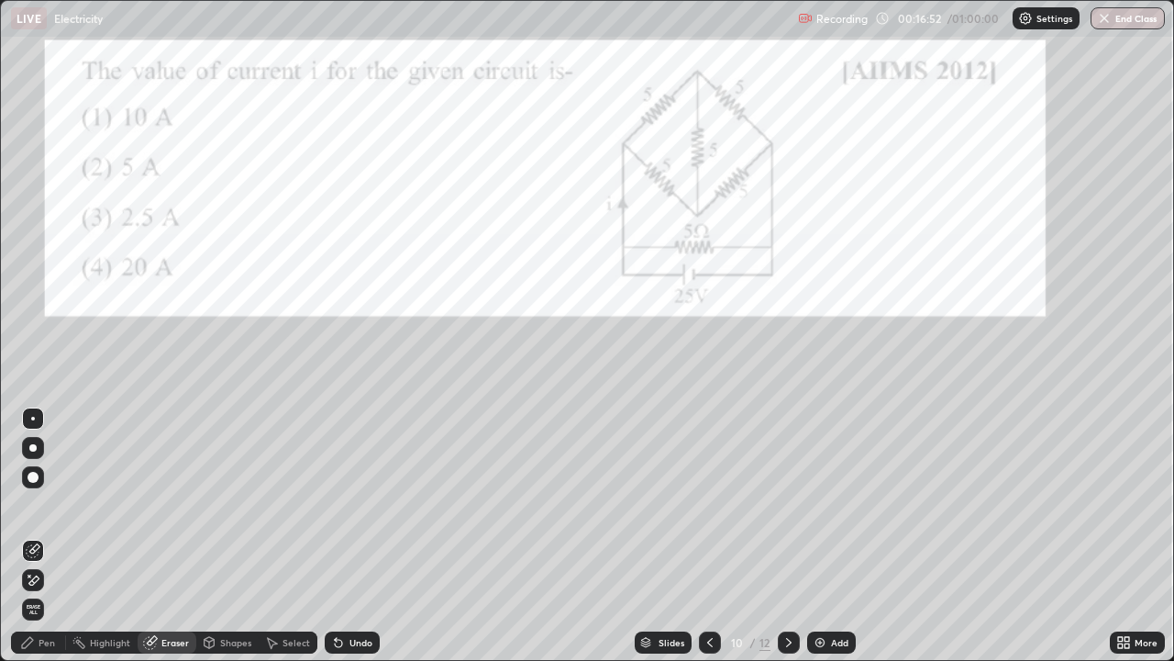
click at [294, 536] on div "Select" at bounding box center [297, 642] width 28 height 9
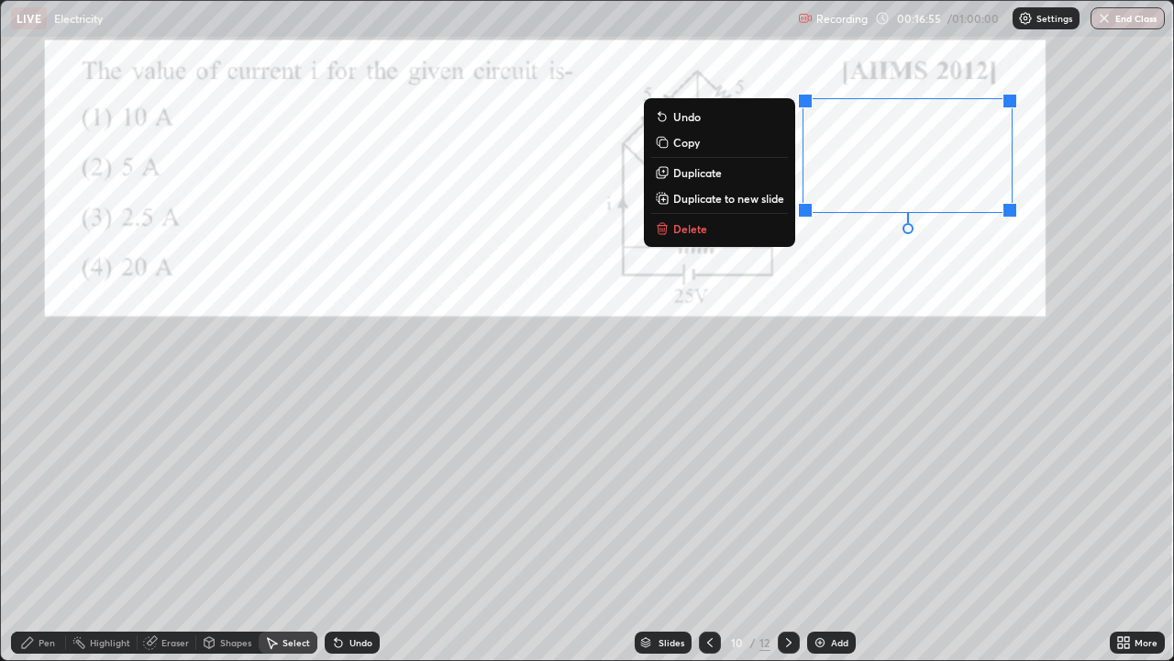
click at [915, 246] on div "0 ° Undo Copy Duplicate Duplicate to new slide Delete" at bounding box center [587, 330] width 1173 height 659
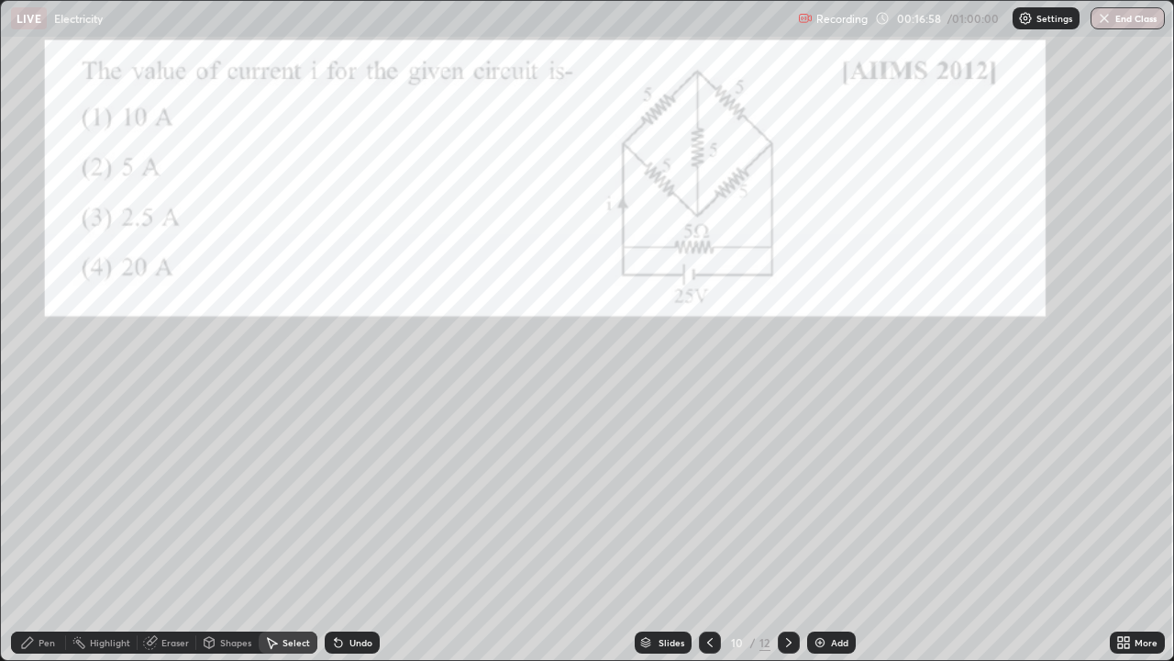
click at [34, 536] on icon at bounding box center [27, 642] width 15 height 15
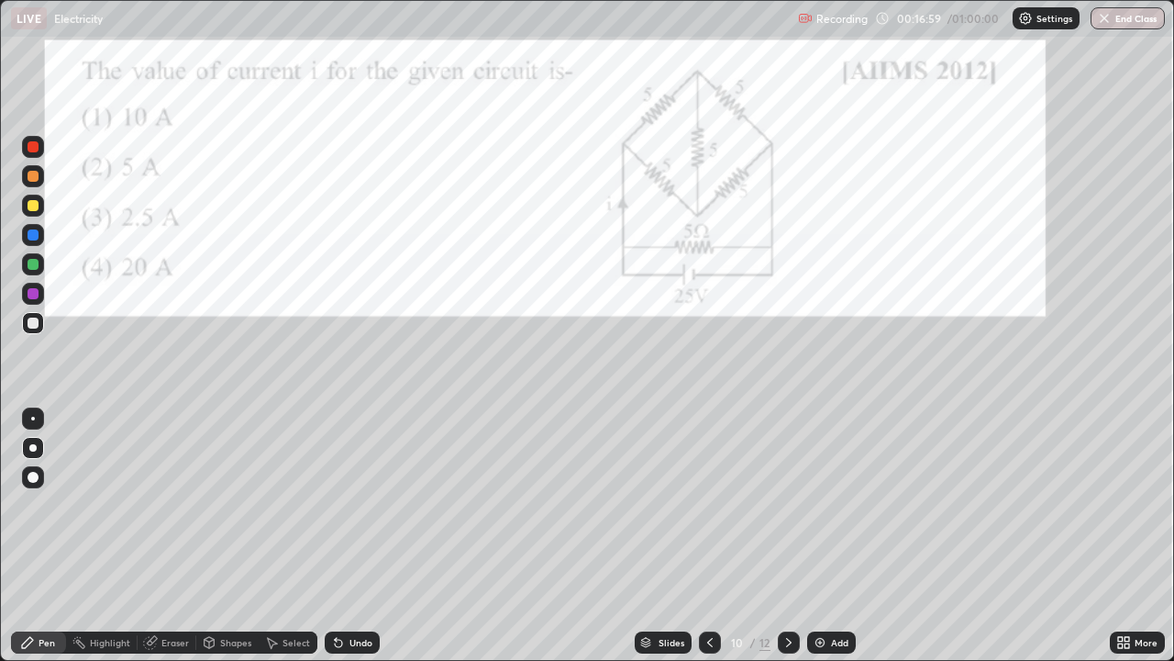
click at [30, 450] on div at bounding box center [32, 447] width 7 height 7
click at [33, 295] on div at bounding box center [33, 293] width 11 height 11
click at [30, 450] on div at bounding box center [32, 447] width 7 height 7
click at [28, 264] on div at bounding box center [33, 264] width 11 height 11
click at [787, 536] on icon at bounding box center [789, 642] width 15 height 15
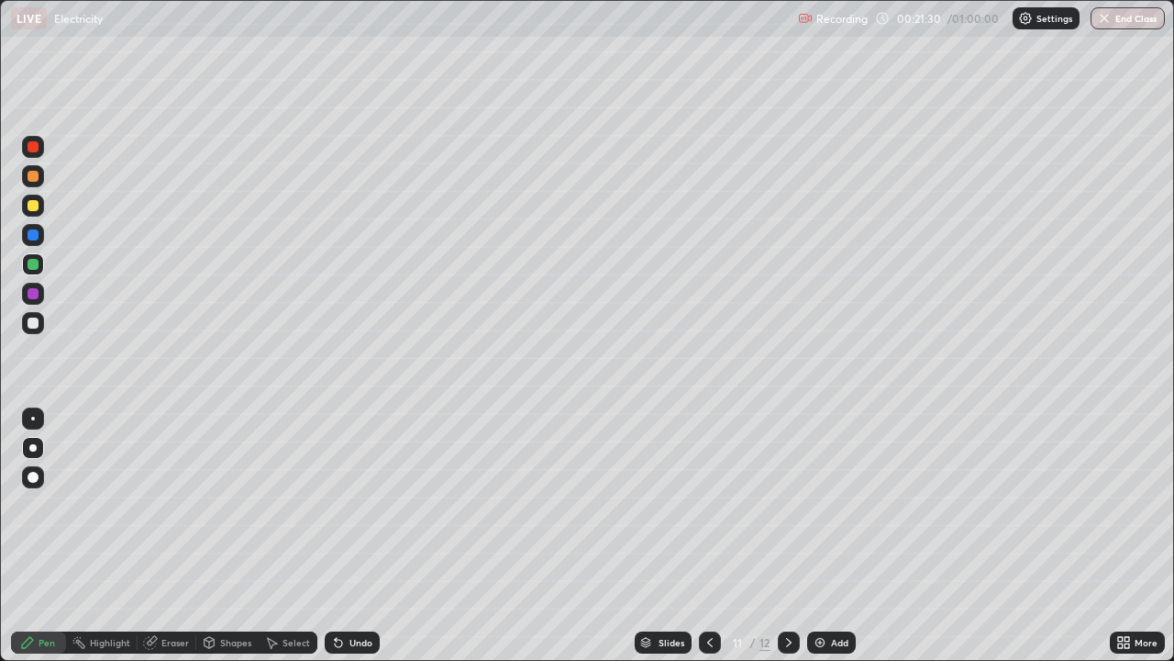
click at [787, 536] on icon at bounding box center [789, 642] width 15 height 15
click at [29, 313] on div at bounding box center [33, 323] width 22 height 22
click at [353, 536] on div "Undo" at bounding box center [352, 642] width 55 height 22
click at [31, 321] on div at bounding box center [33, 322] width 11 height 11
click at [28, 322] on div at bounding box center [33, 322] width 11 height 11
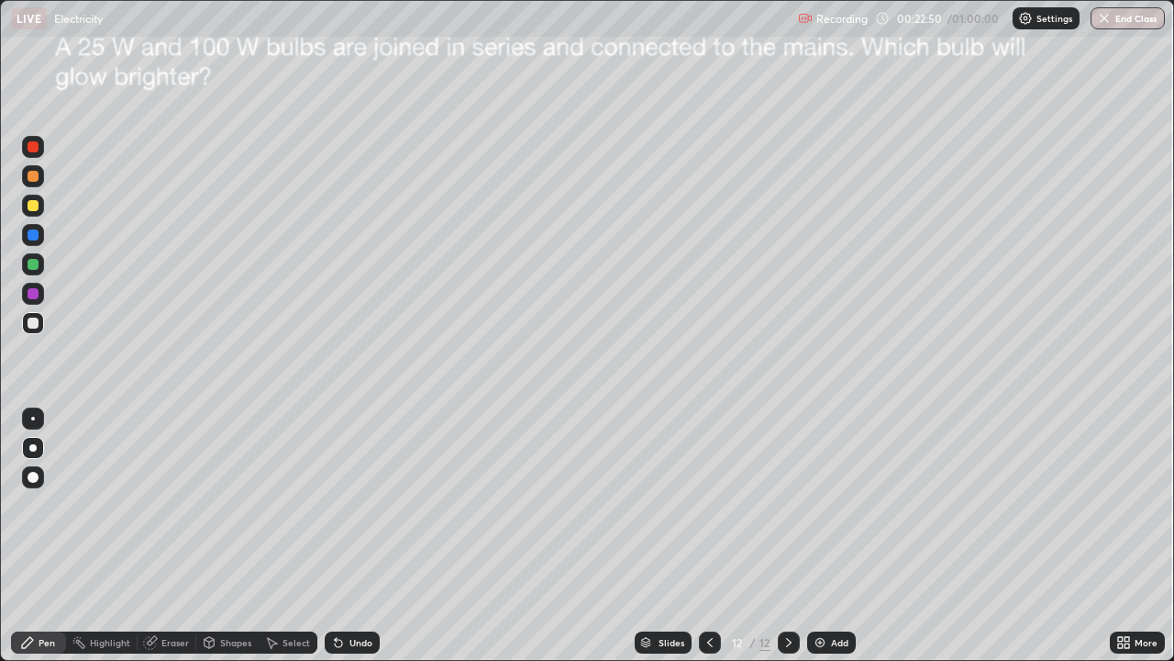
click at [173, 536] on div "Eraser" at bounding box center [175, 642] width 28 height 9
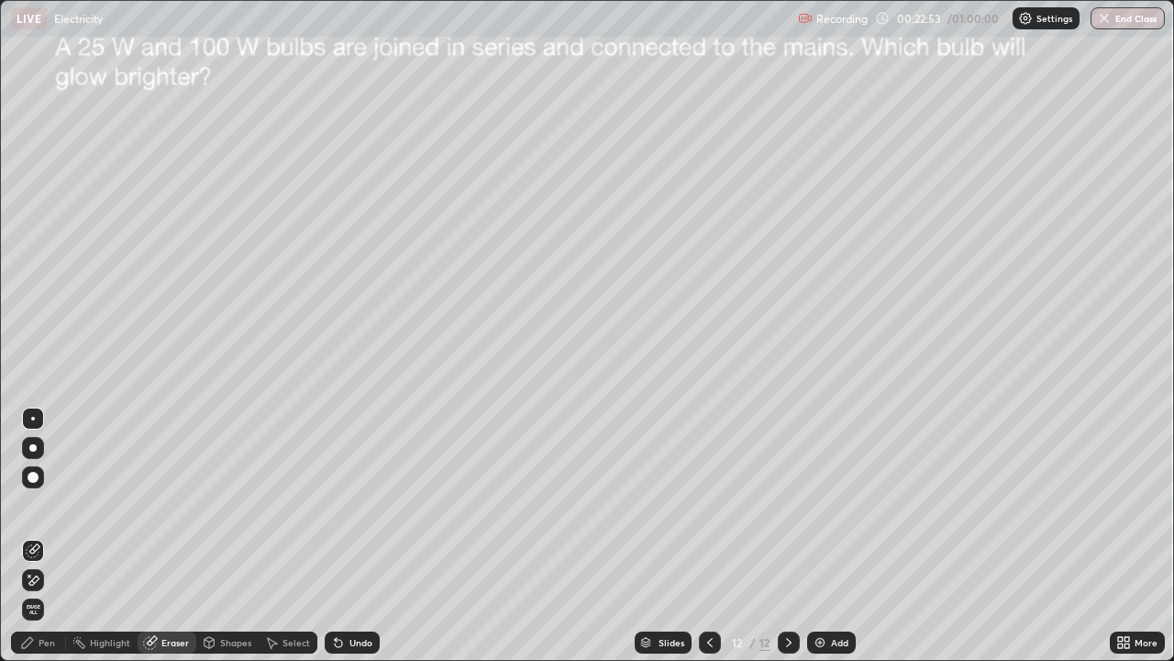
click at [28, 473] on div at bounding box center [33, 477] width 22 height 22
click at [31, 456] on div at bounding box center [33, 448] width 22 height 22
click at [33, 448] on div at bounding box center [32, 447] width 7 height 7
click at [41, 536] on div "Pen" at bounding box center [47, 642] width 17 height 9
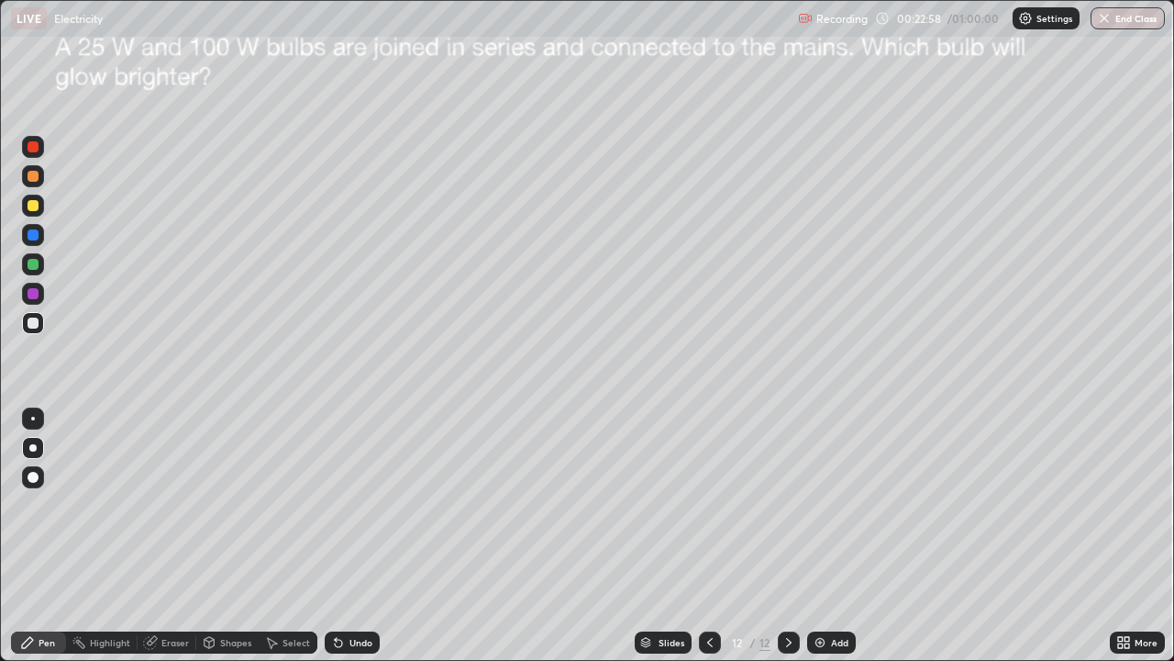
click at [31, 536] on icon at bounding box center [27, 642] width 15 height 15
click at [33, 536] on div "Pen" at bounding box center [38, 642] width 55 height 22
click at [31, 536] on icon at bounding box center [27, 642] width 15 height 15
click at [33, 444] on div at bounding box center [32, 447] width 7 height 7
click at [33, 448] on div at bounding box center [32, 447] width 7 height 7
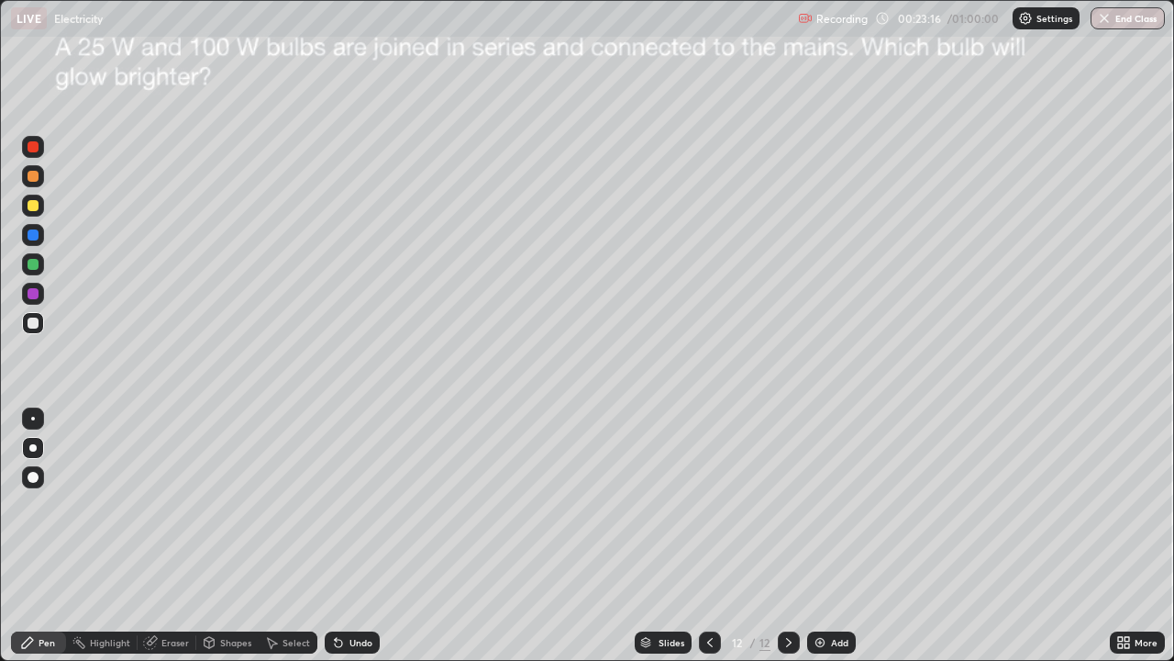
click at [339, 536] on icon at bounding box center [338, 643] width 7 height 7
click at [157, 536] on div "Eraser" at bounding box center [167, 642] width 59 height 22
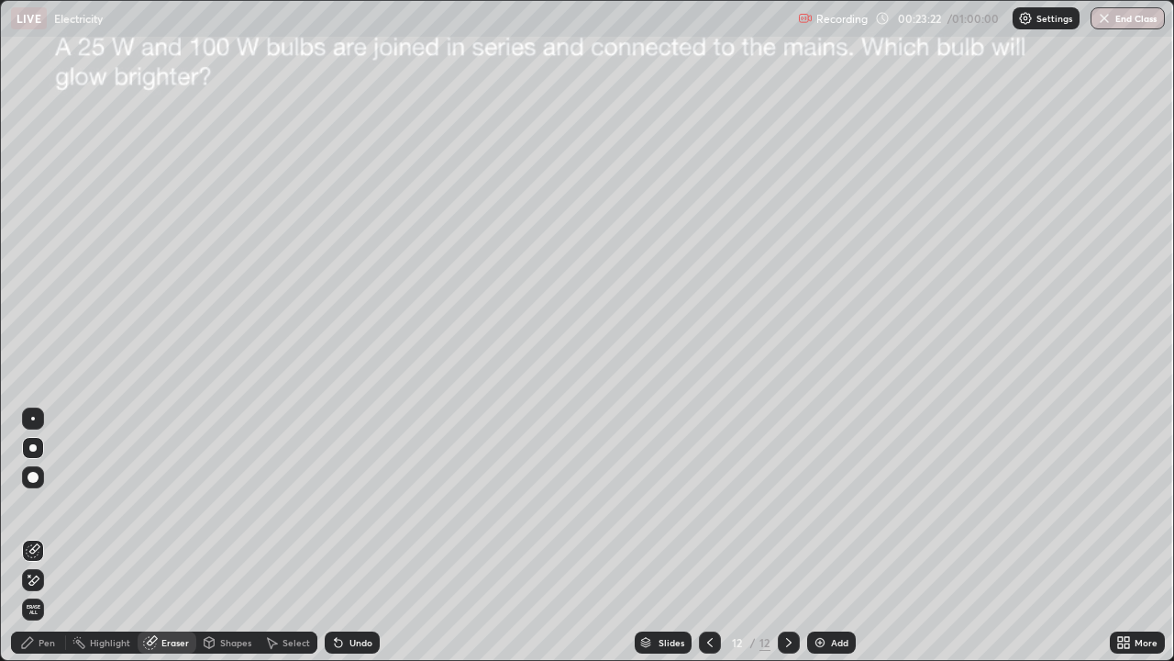
click at [42, 536] on div "Pen" at bounding box center [47, 642] width 17 height 9
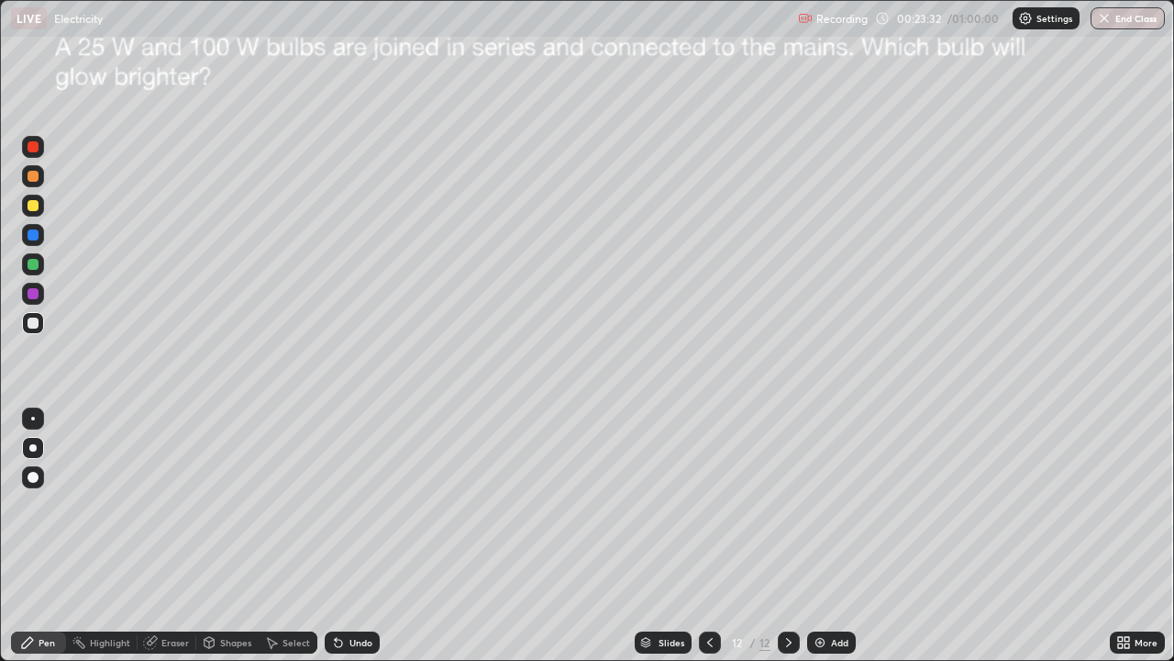
click at [336, 536] on icon at bounding box center [338, 643] width 7 height 7
click at [352, 536] on div "Undo" at bounding box center [361, 642] width 23 height 9
click at [356, 536] on div "Undo" at bounding box center [361, 642] width 23 height 9
click at [375, 536] on div "Undo" at bounding box center [352, 642] width 55 height 22
click at [360, 536] on div "Undo" at bounding box center [361, 642] width 23 height 9
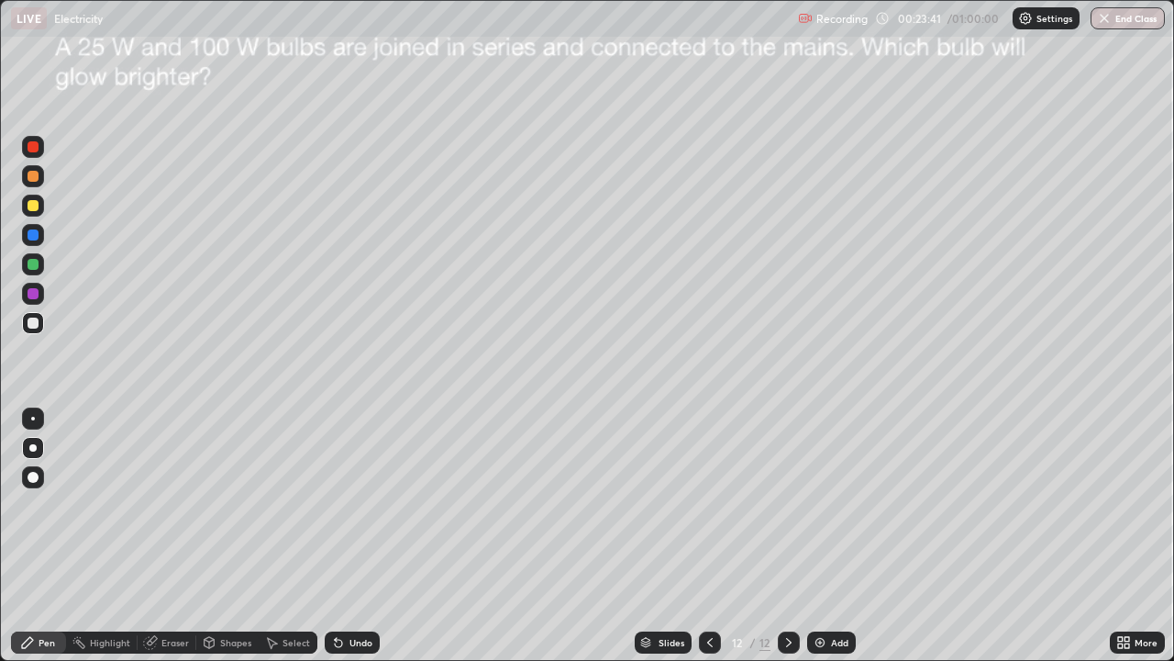
click at [342, 536] on icon at bounding box center [338, 642] width 15 height 15
click at [348, 536] on div "Undo" at bounding box center [352, 642] width 55 height 22
click at [347, 536] on div "Undo" at bounding box center [352, 642] width 55 height 22
click at [1126, 536] on icon at bounding box center [1124, 642] width 15 height 15
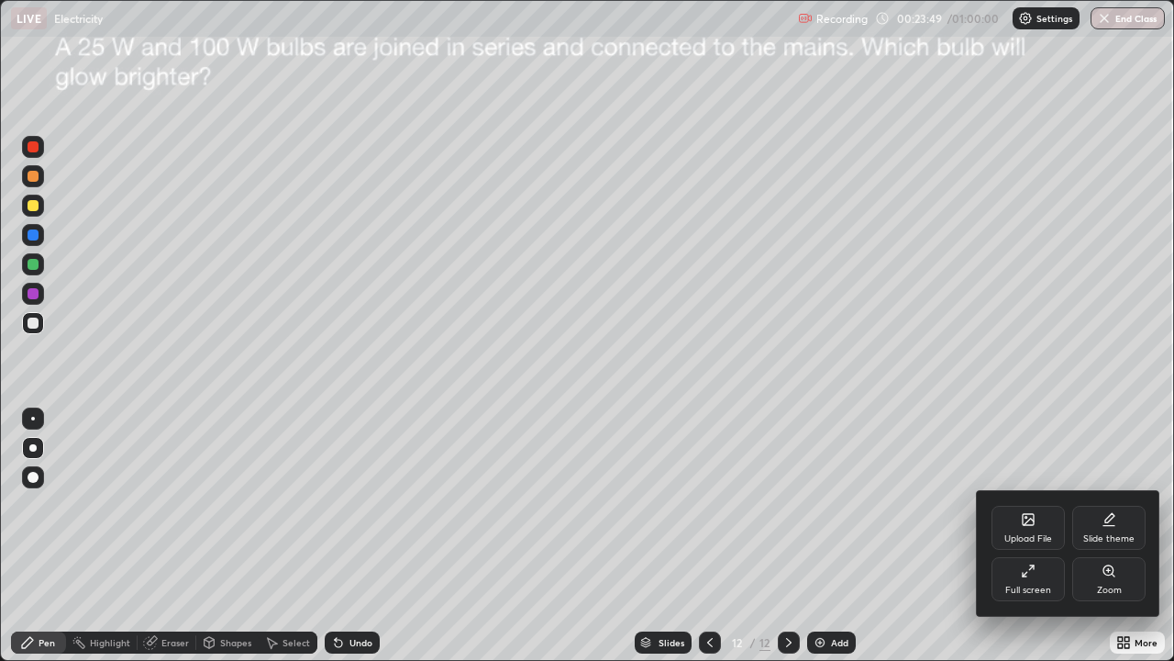
click at [1041, 536] on div "Full screen" at bounding box center [1028, 579] width 73 height 44
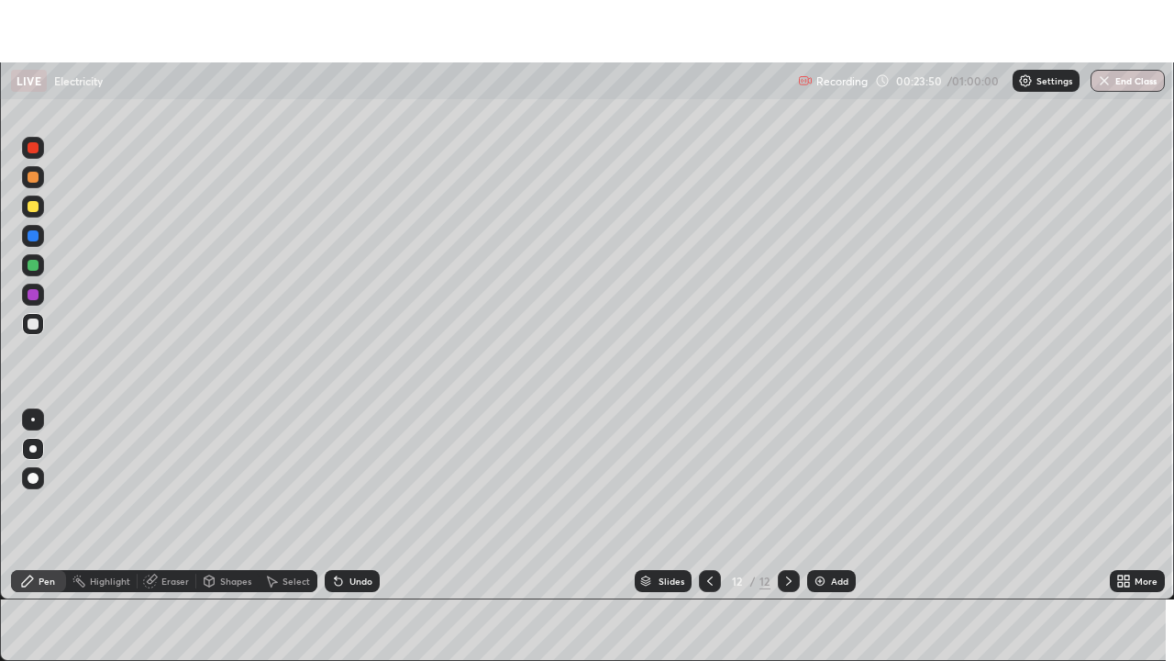
scroll to position [91217, 90579]
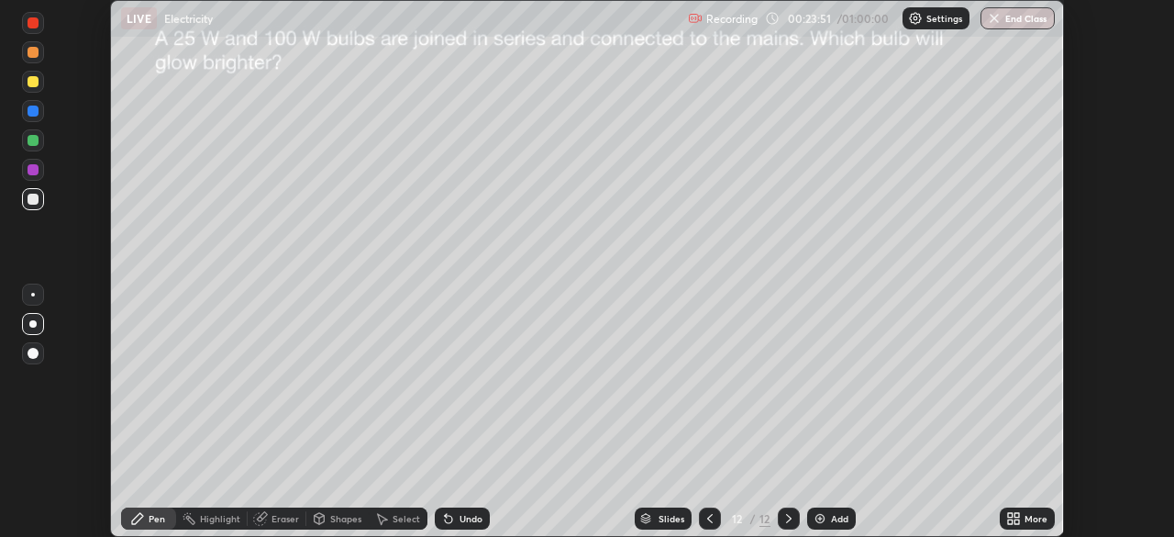
click at [1031, 515] on div "More" at bounding box center [1036, 518] width 23 height 9
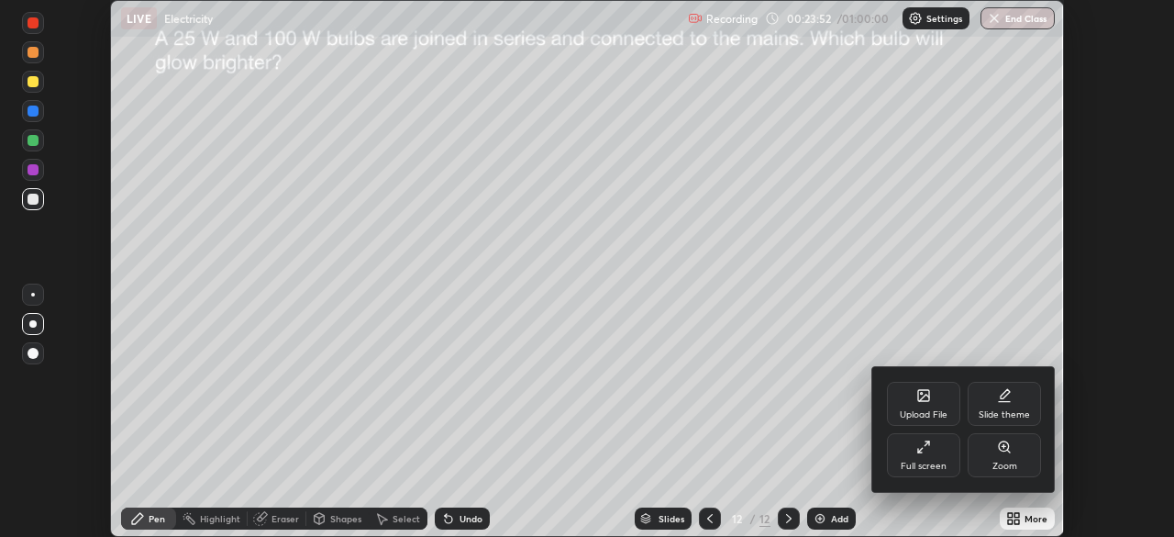
click at [933, 453] on div "Full screen" at bounding box center [923, 455] width 73 height 44
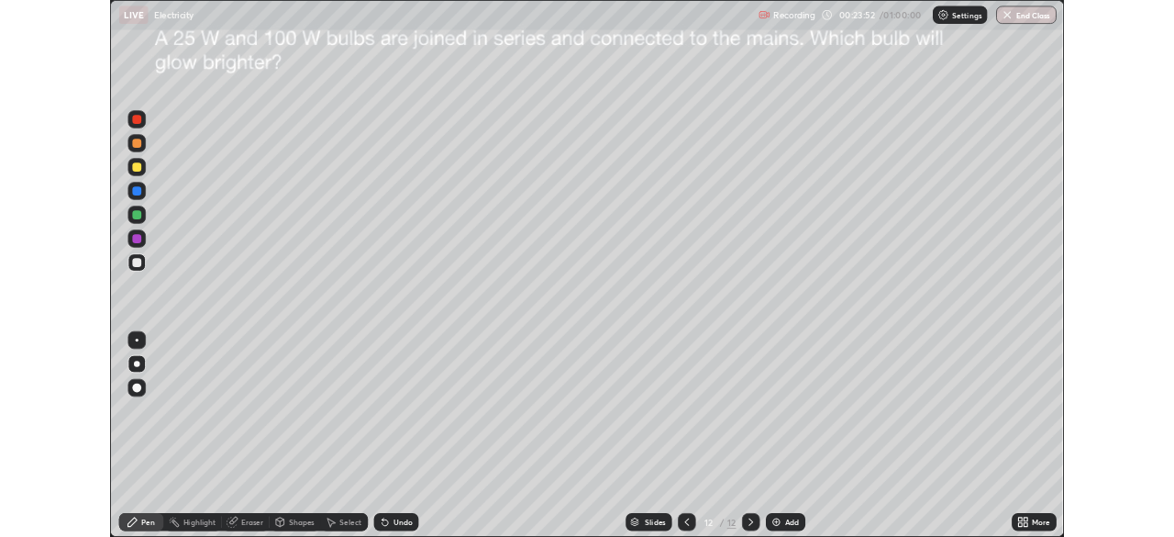
scroll to position [661, 1174]
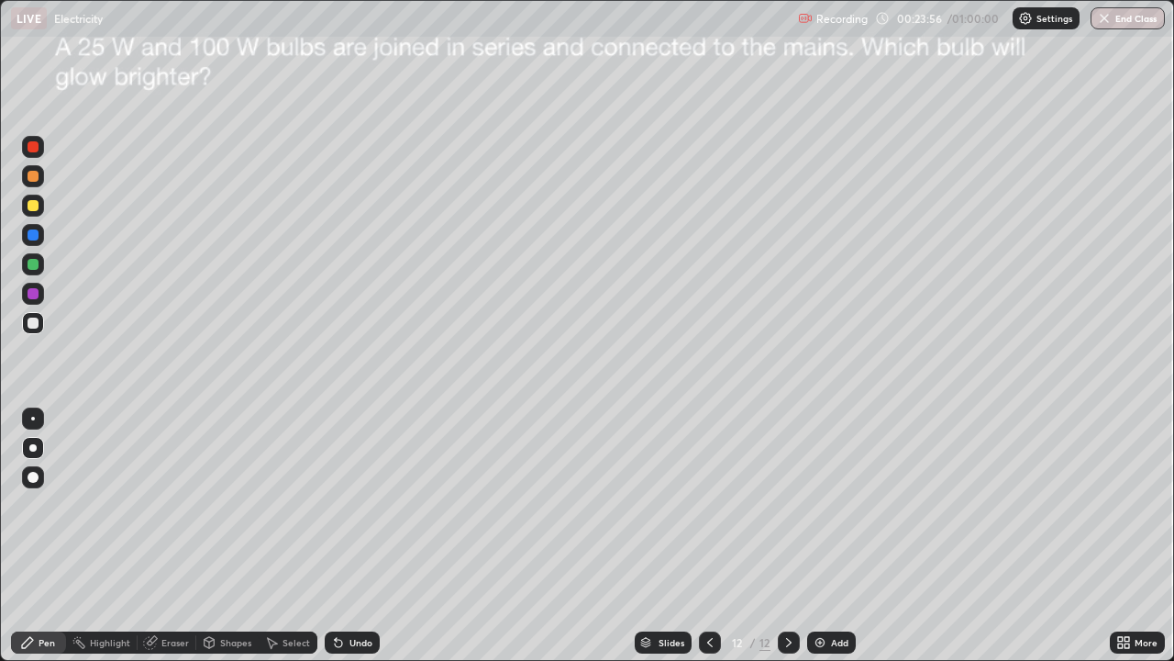
click at [354, 536] on div "Undo" at bounding box center [361, 642] width 23 height 9
click at [350, 536] on div "Undo" at bounding box center [361, 642] width 23 height 9
click at [33, 448] on div at bounding box center [32, 447] width 7 height 7
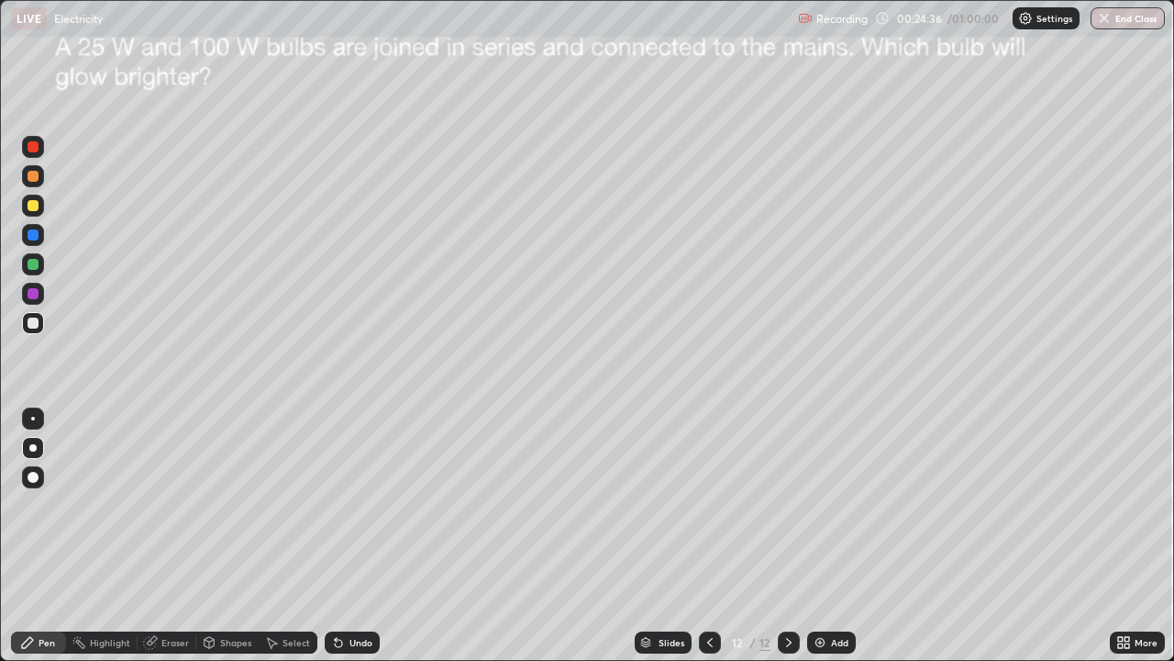
click at [33, 448] on div at bounding box center [32, 447] width 7 height 7
click at [29, 325] on div at bounding box center [33, 322] width 11 height 11
click at [26, 325] on div at bounding box center [33, 323] width 22 height 22
click at [31, 321] on div at bounding box center [33, 322] width 11 height 11
click at [31, 323] on div at bounding box center [33, 322] width 11 height 11
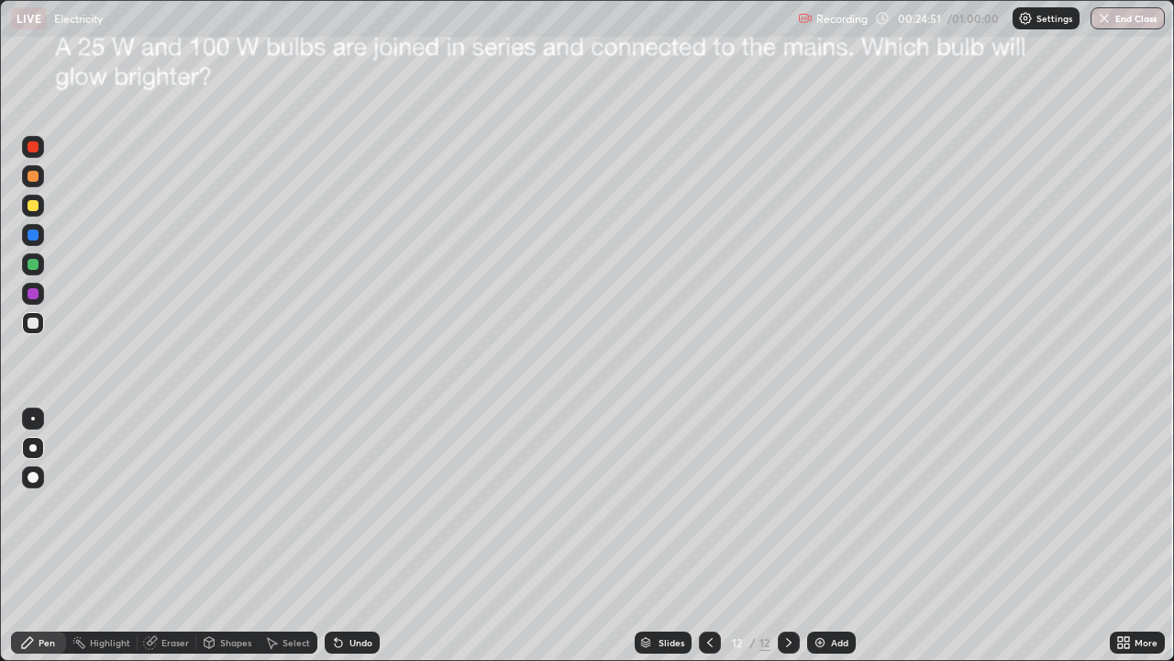
click at [345, 536] on div "Undo" at bounding box center [352, 642] width 55 height 22
click at [350, 536] on div "Undo" at bounding box center [361, 642] width 23 height 9
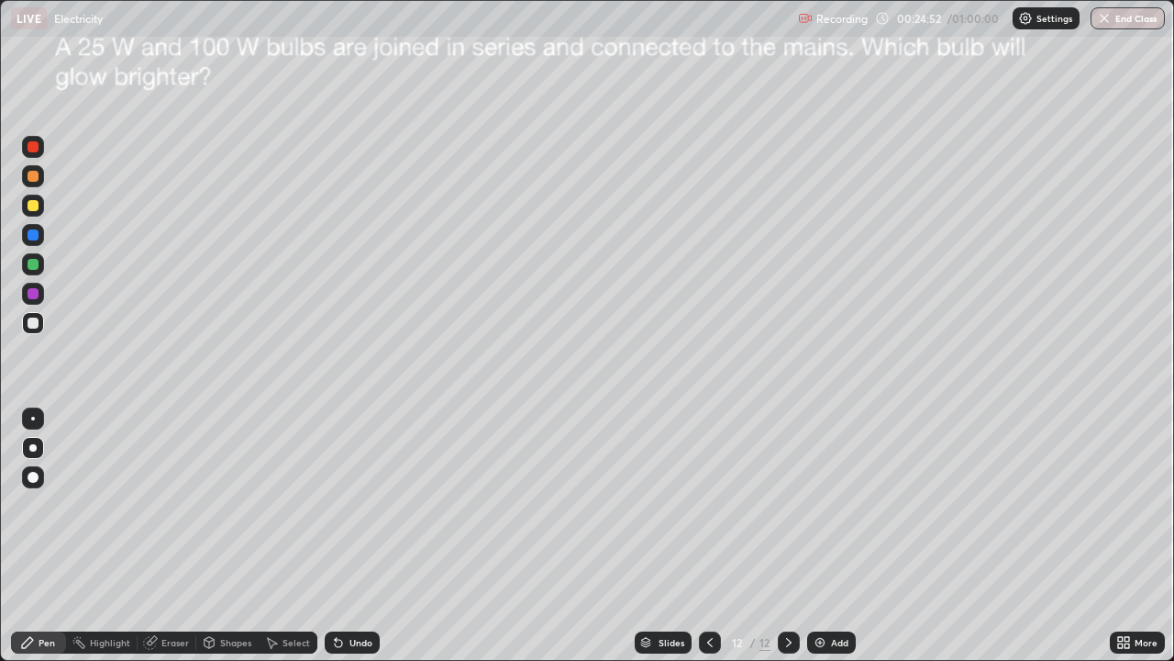
click at [350, 536] on div "Undo" at bounding box center [361, 642] width 23 height 9
click at [339, 536] on icon at bounding box center [338, 642] width 15 height 15
click at [28, 536] on div "Pen" at bounding box center [38, 642] width 55 height 22
click at [1128, 536] on icon at bounding box center [1127, 645] width 5 height 5
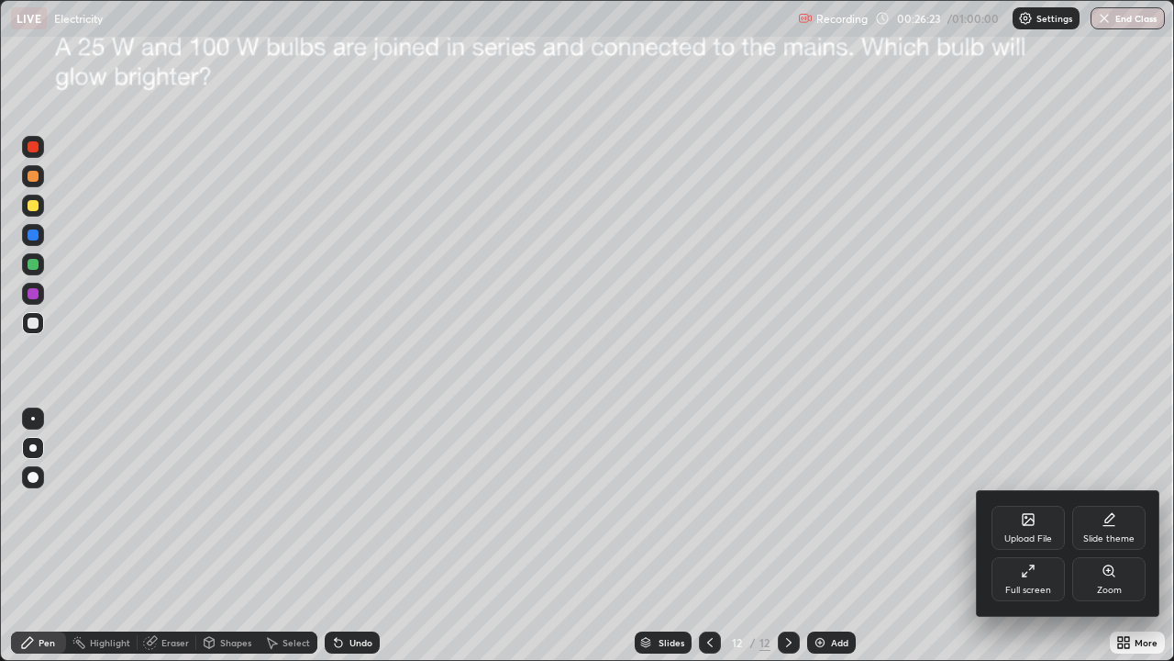
click at [1045, 536] on div "Full screen" at bounding box center [1028, 579] width 73 height 44
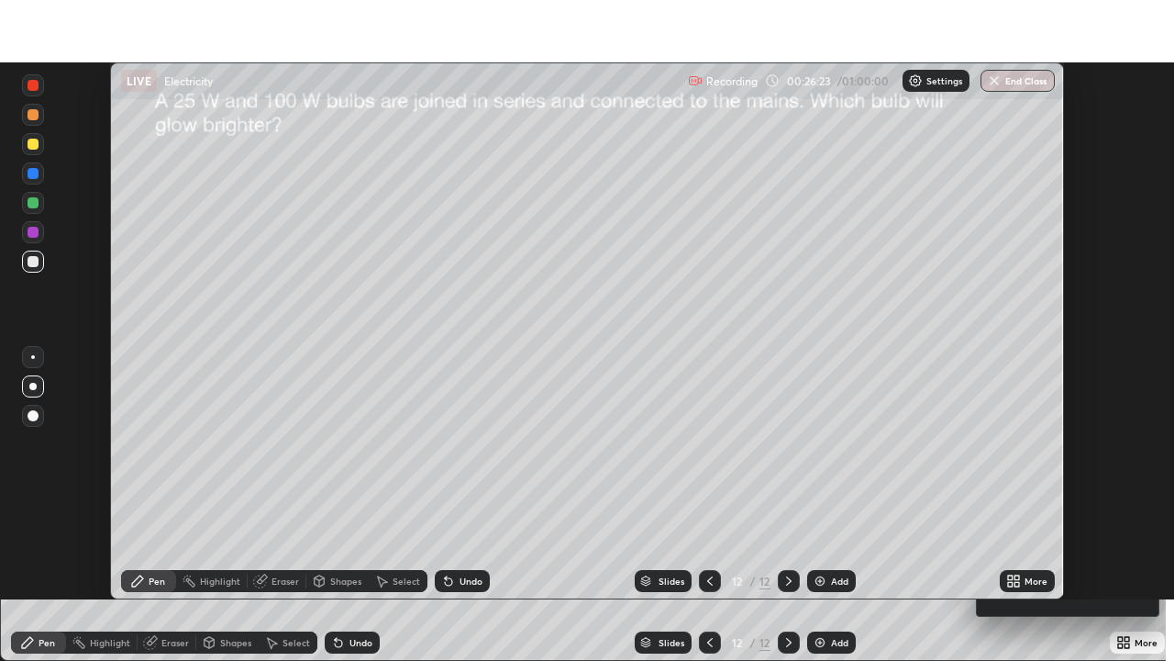
scroll to position [91217, 90579]
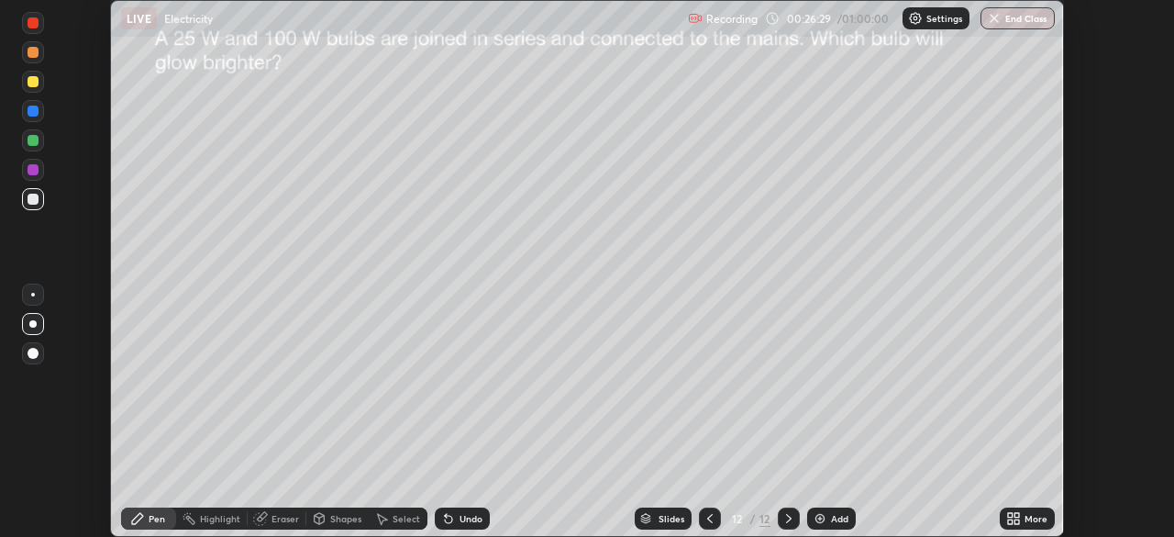
click at [1039, 528] on div "More" at bounding box center [1027, 518] width 55 height 22
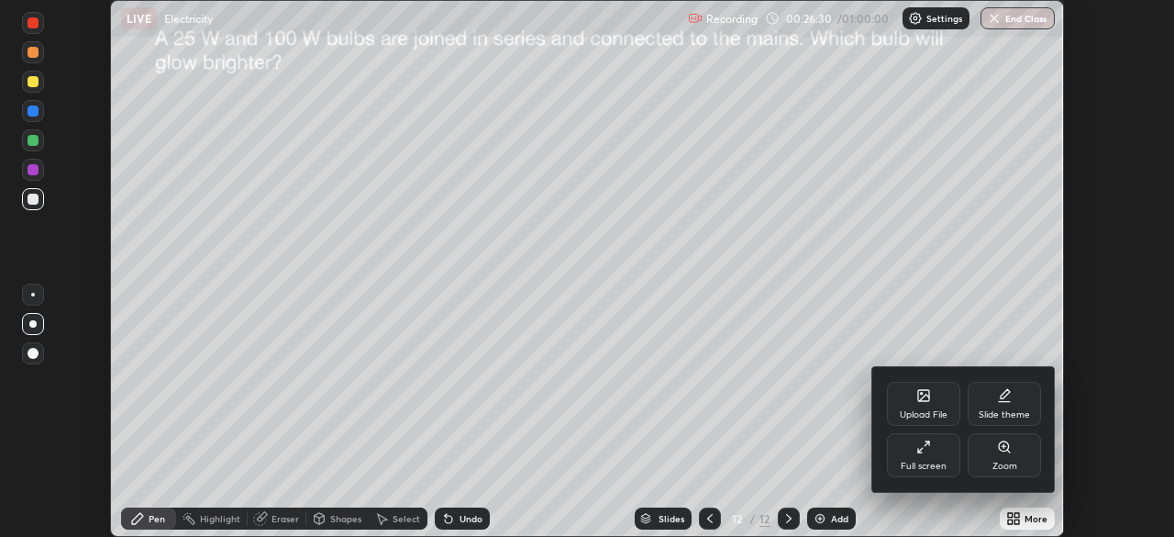
click at [949, 458] on div "Full screen" at bounding box center [923, 455] width 73 height 44
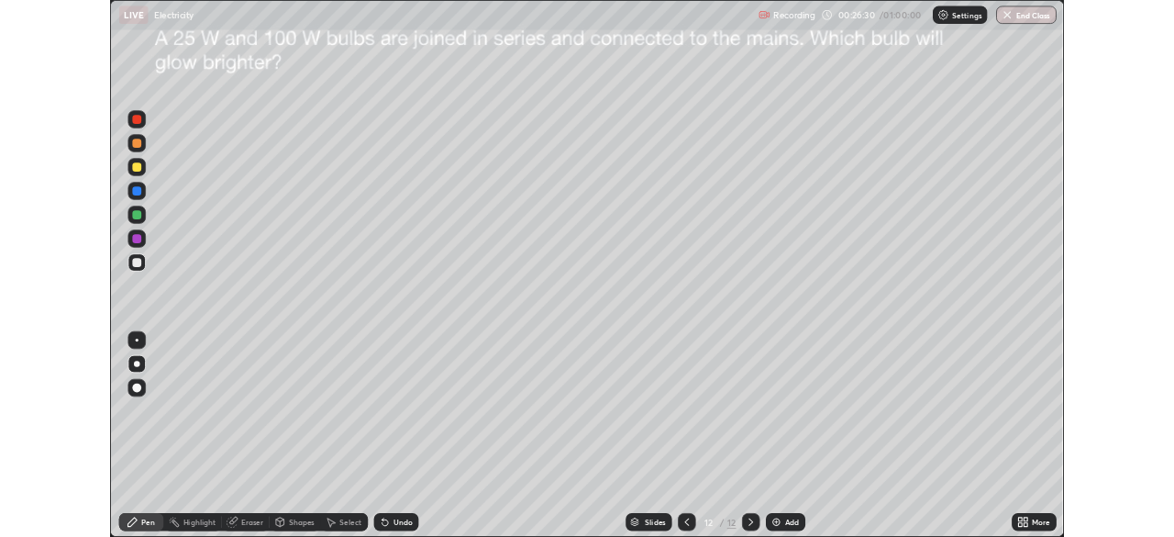
scroll to position [661, 1174]
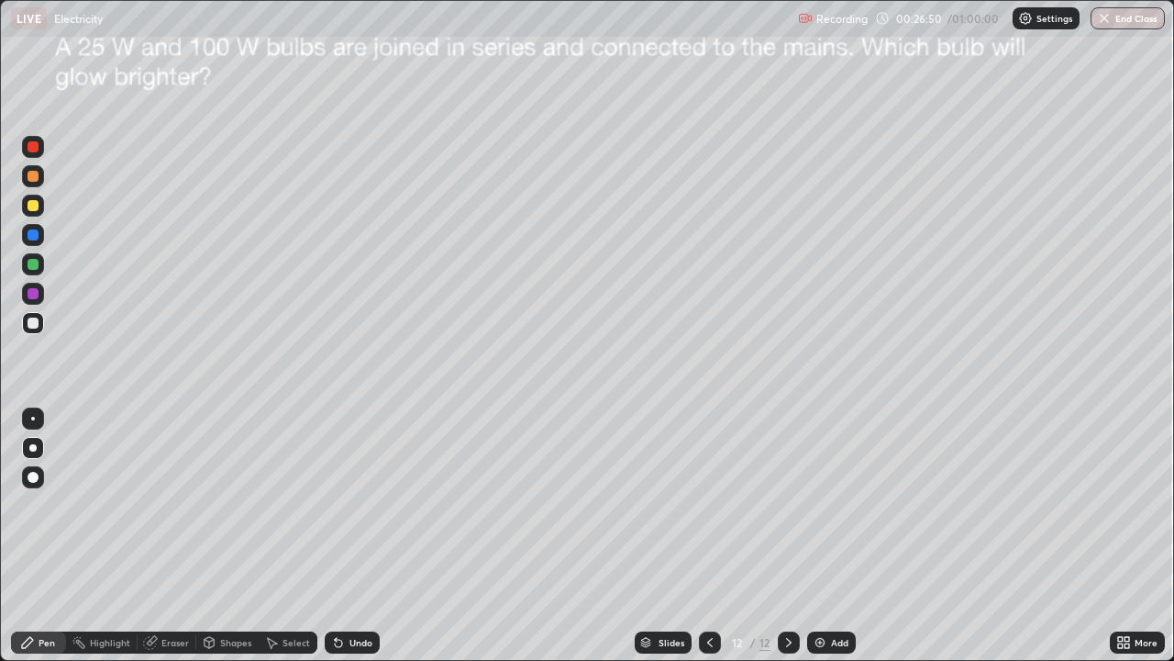
click at [833, 536] on div "Add" at bounding box center [831, 642] width 49 height 22
click at [31, 322] on div at bounding box center [33, 322] width 11 height 11
click at [1120, 536] on icon at bounding box center [1120, 645] width 5 height 5
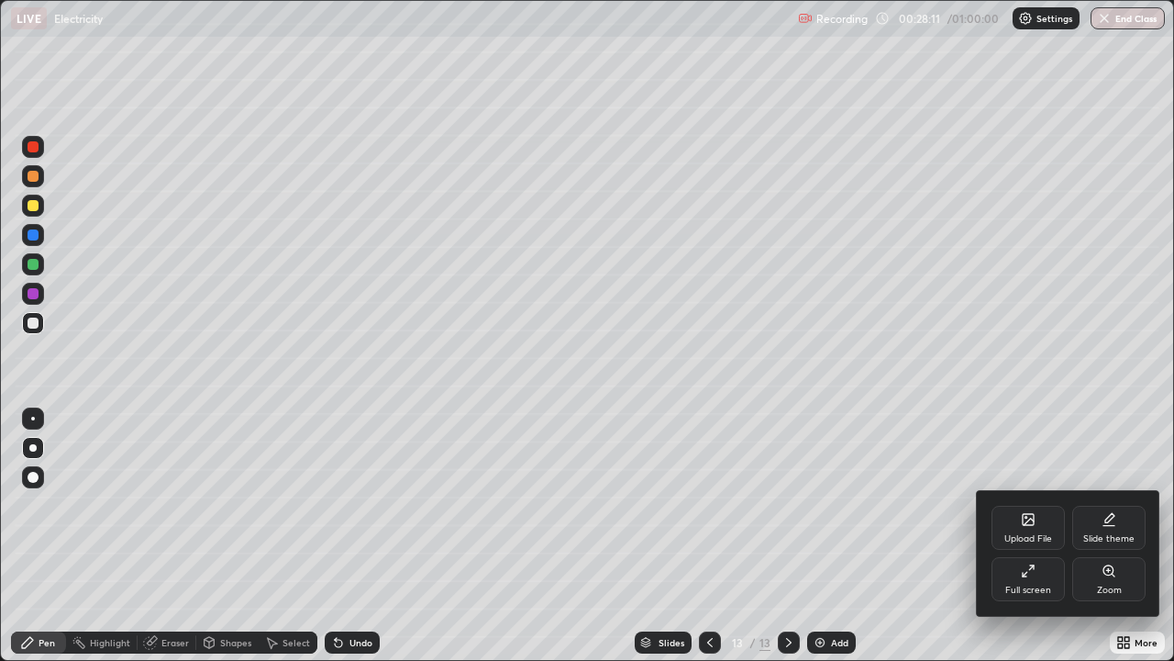
click at [1025, 536] on div "Full screen" at bounding box center [1028, 579] width 73 height 44
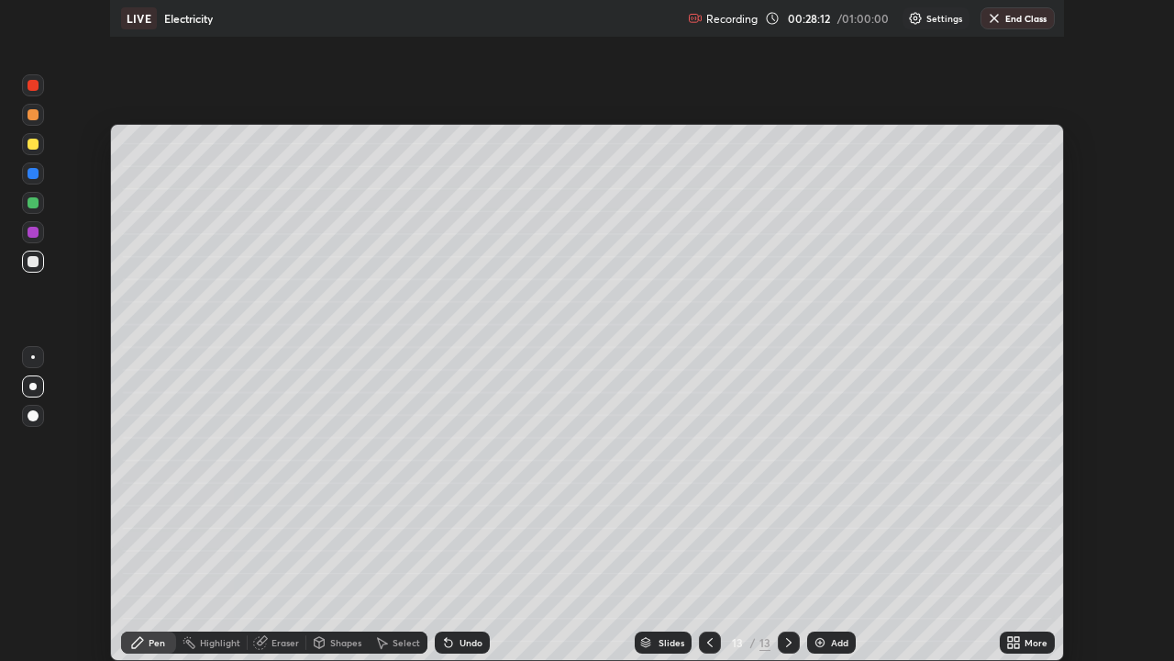
scroll to position [91217, 90579]
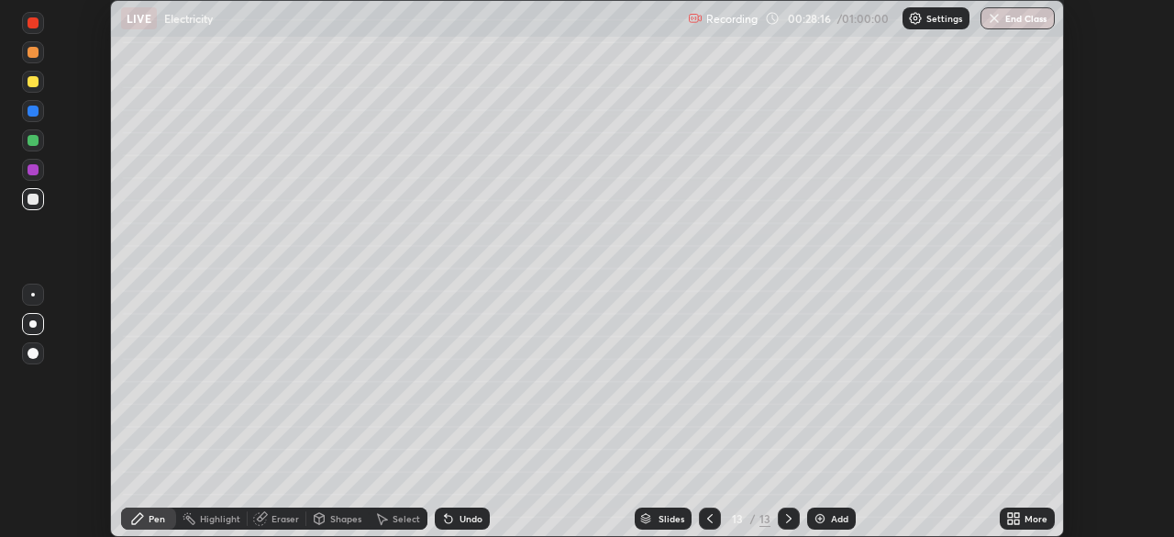
click at [1018, 513] on icon at bounding box center [1017, 515] width 5 height 5
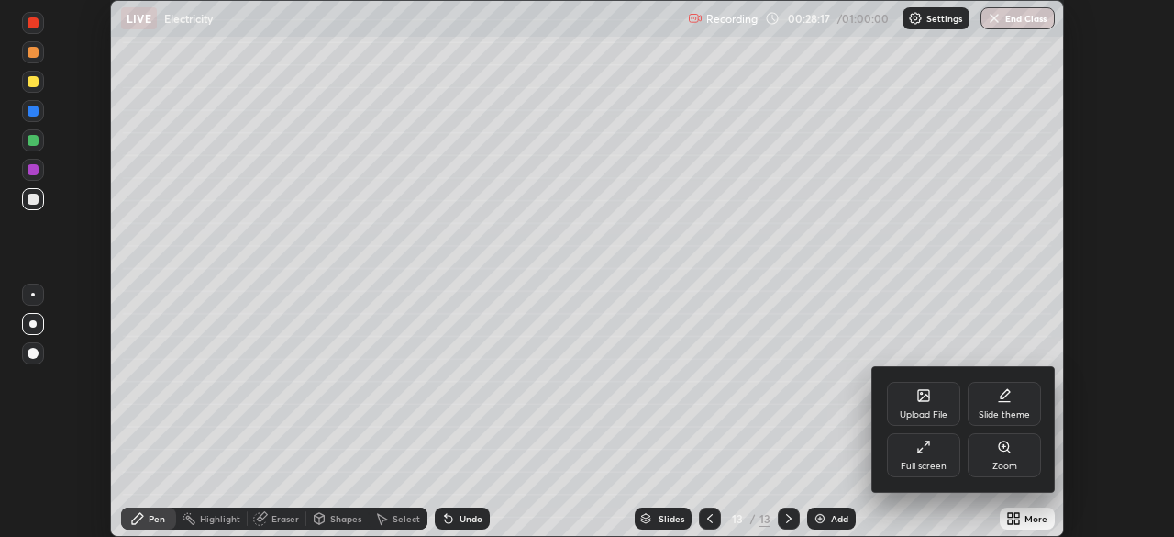
click at [926, 467] on div "Full screen" at bounding box center [924, 466] width 46 height 9
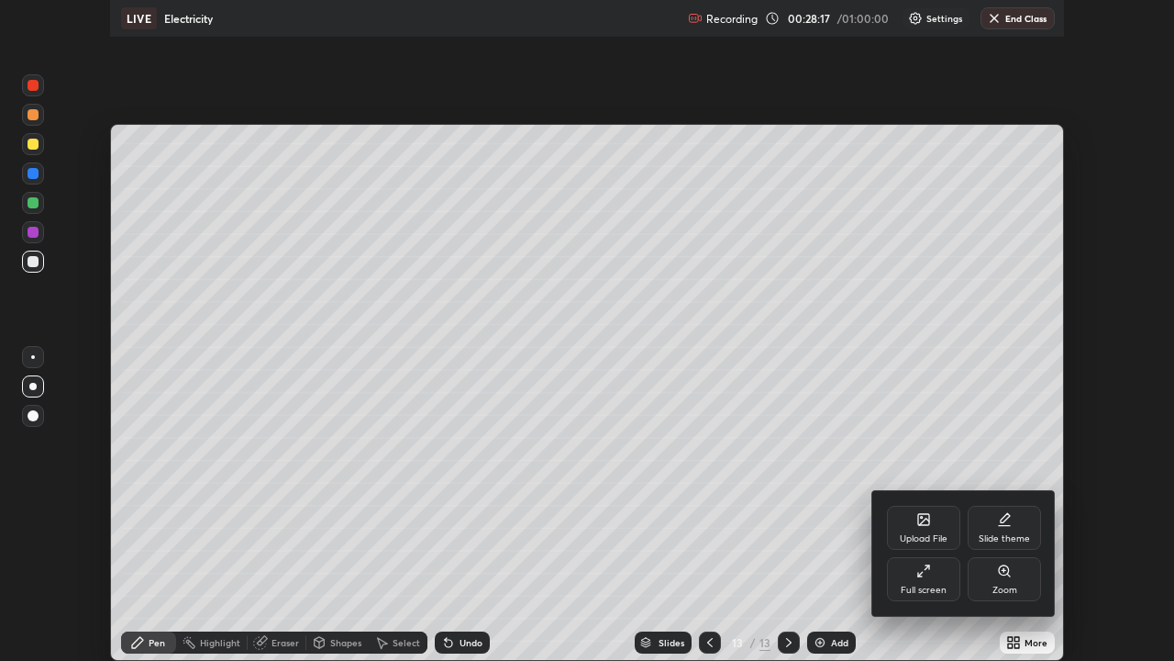
scroll to position [661, 1174]
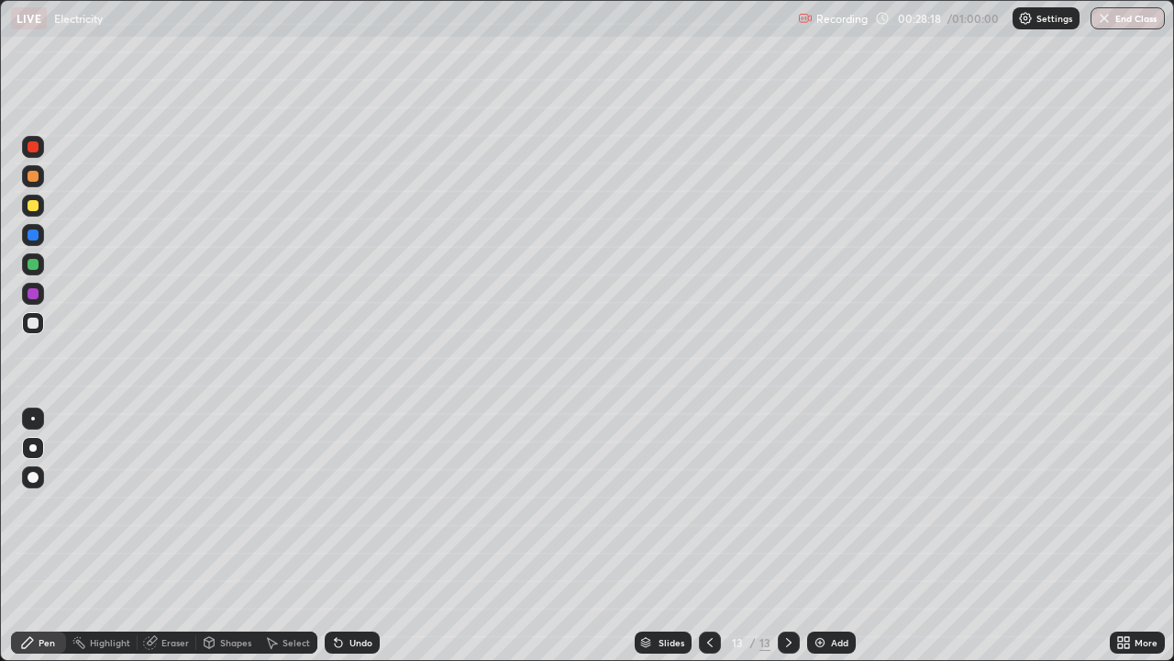
click at [707, 536] on icon at bounding box center [710, 642] width 15 height 15
click at [715, 536] on div at bounding box center [710, 642] width 22 height 37
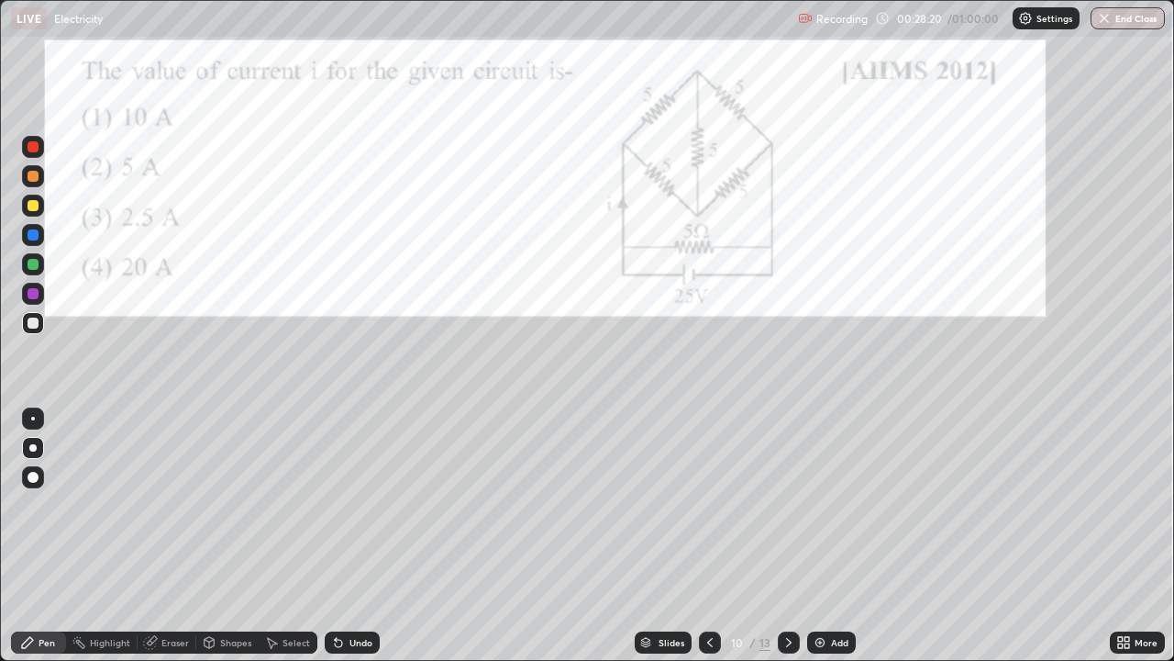
click at [709, 536] on icon at bounding box center [710, 642] width 15 height 15
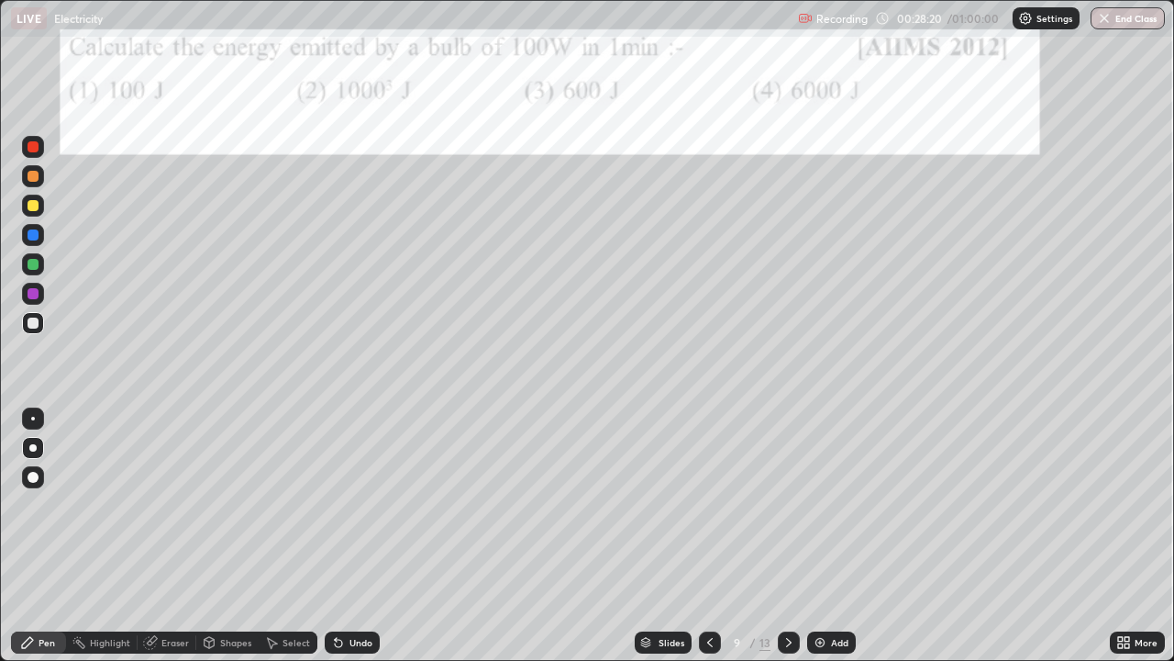
click at [708, 536] on icon at bounding box center [710, 642] width 15 height 15
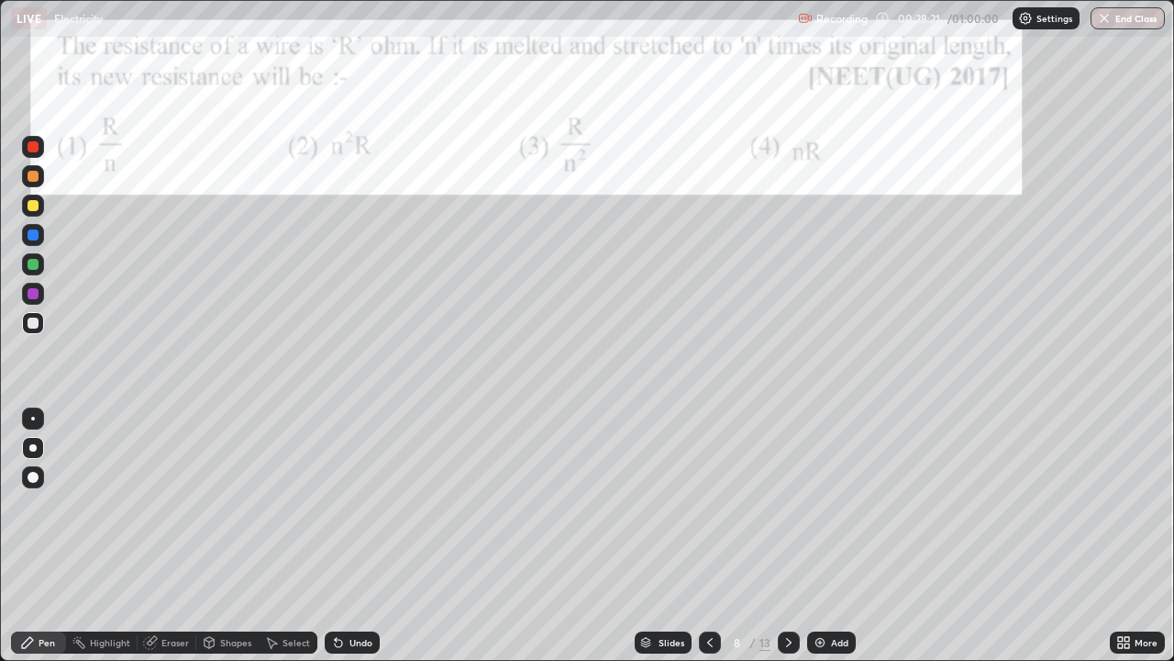
click at [705, 536] on icon at bounding box center [710, 642] width 15 height 15
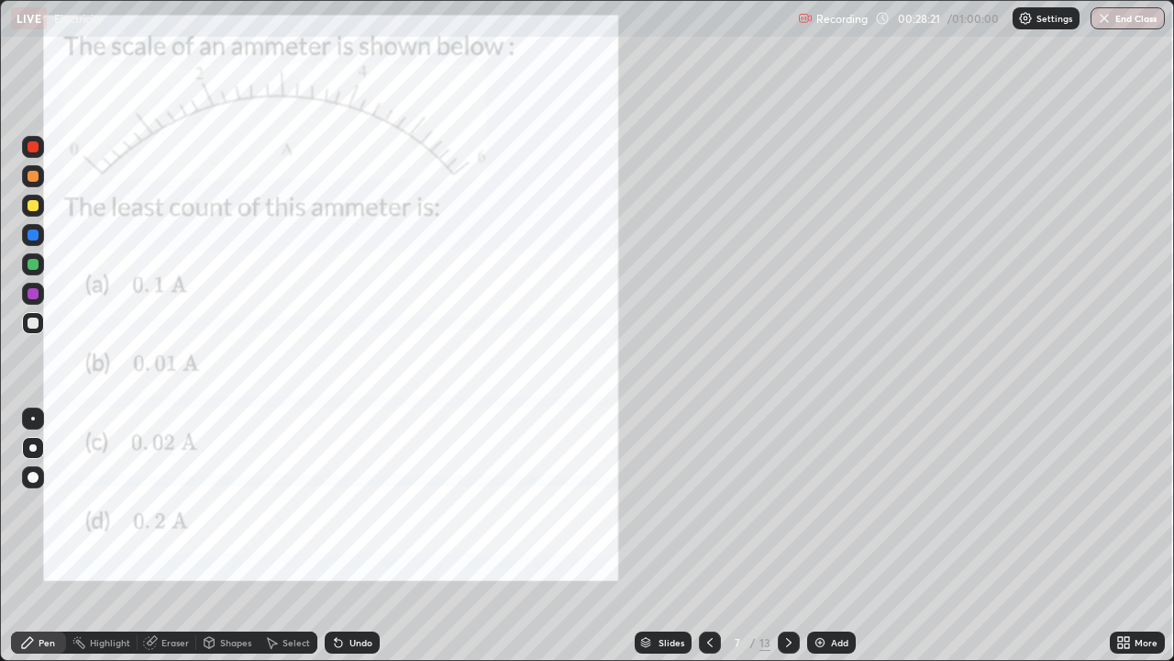
click at [703, 536] on icon at bounding box center [710, 642] width 15 height 15
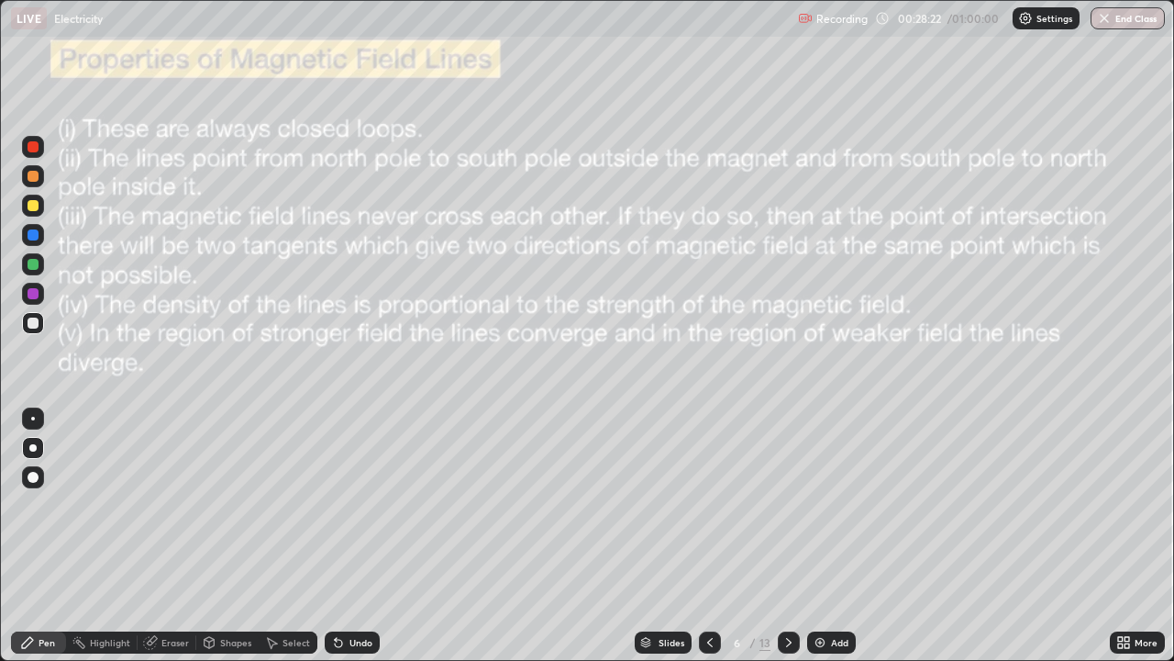
click at [703, 536] on icon at bounding box center [710, 642] width 15 height 15
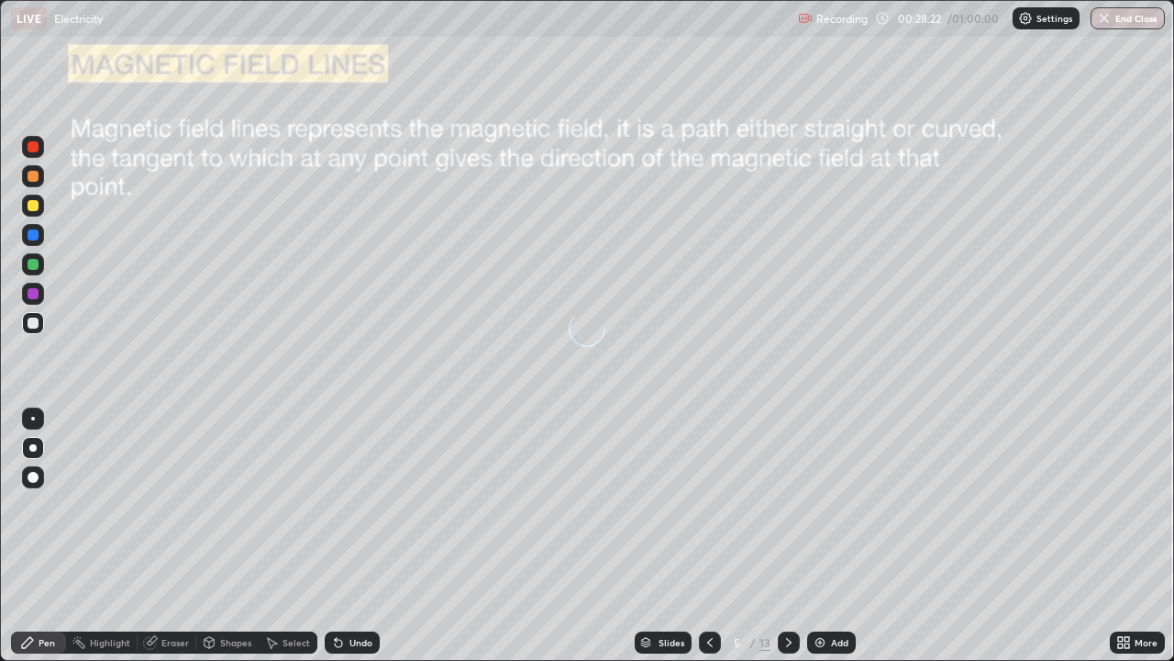
click at [707, 536] on icon at bounding box center [710, 642] width 15 height 15
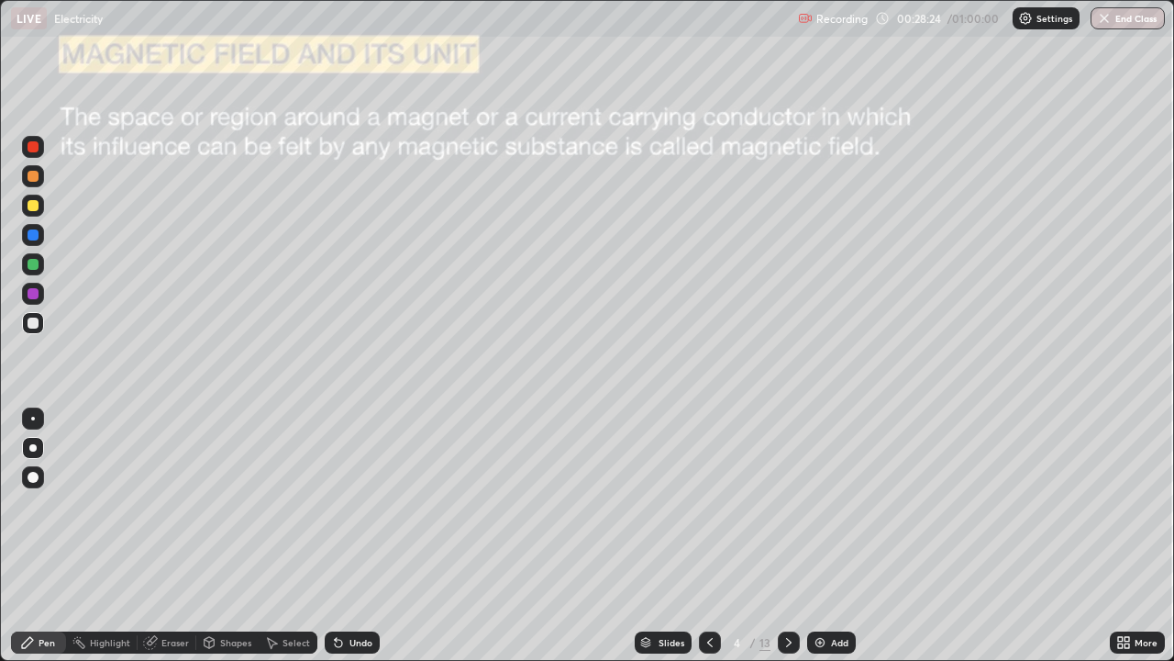
click at [707, 536] on icon at bounding box center [710, 642] width 6 height 9
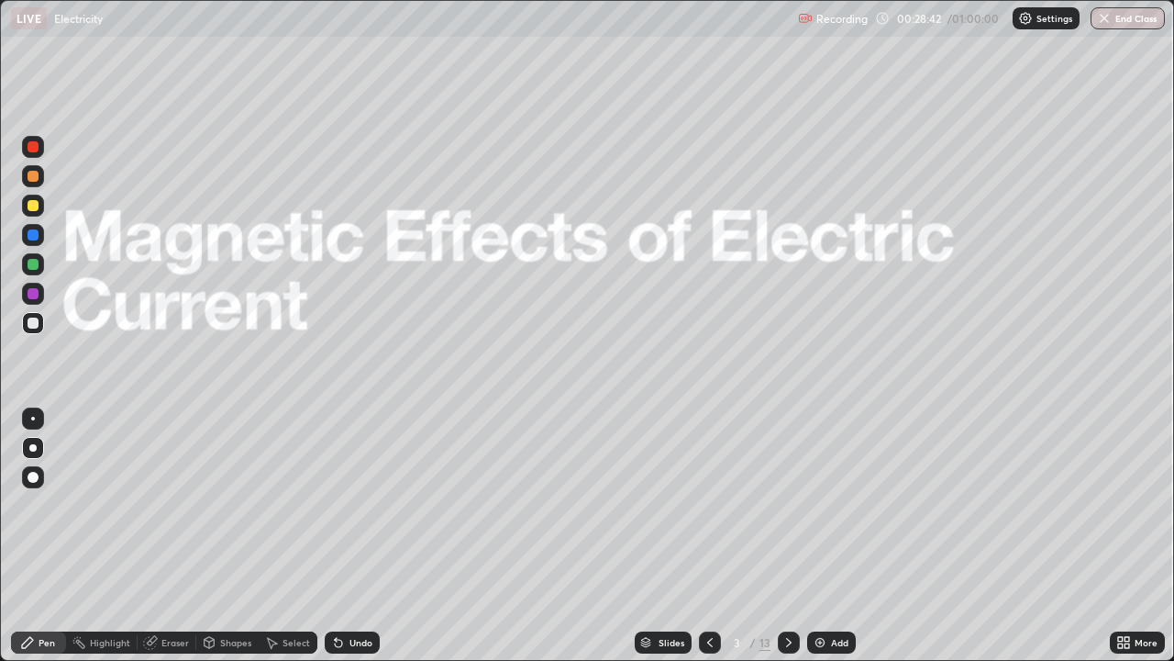
click at [823, 536] on img at bounding box center [820, 642] width 15 height 15
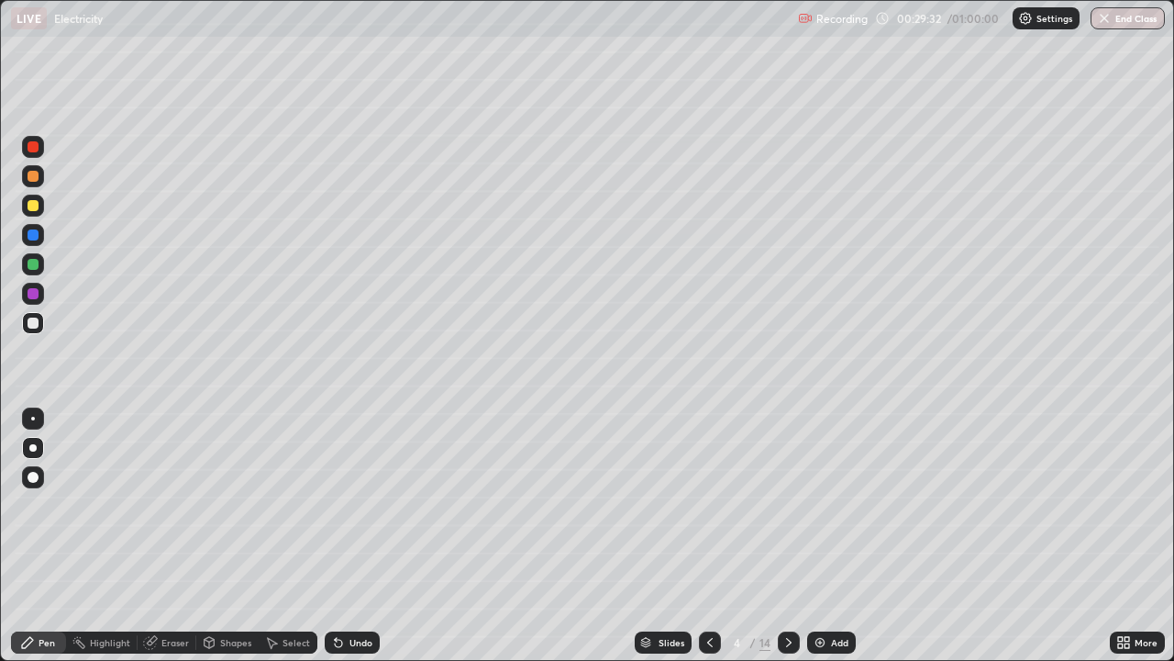
click at [699, 536] on div at bounding box center [710, 642] width 22 height 22
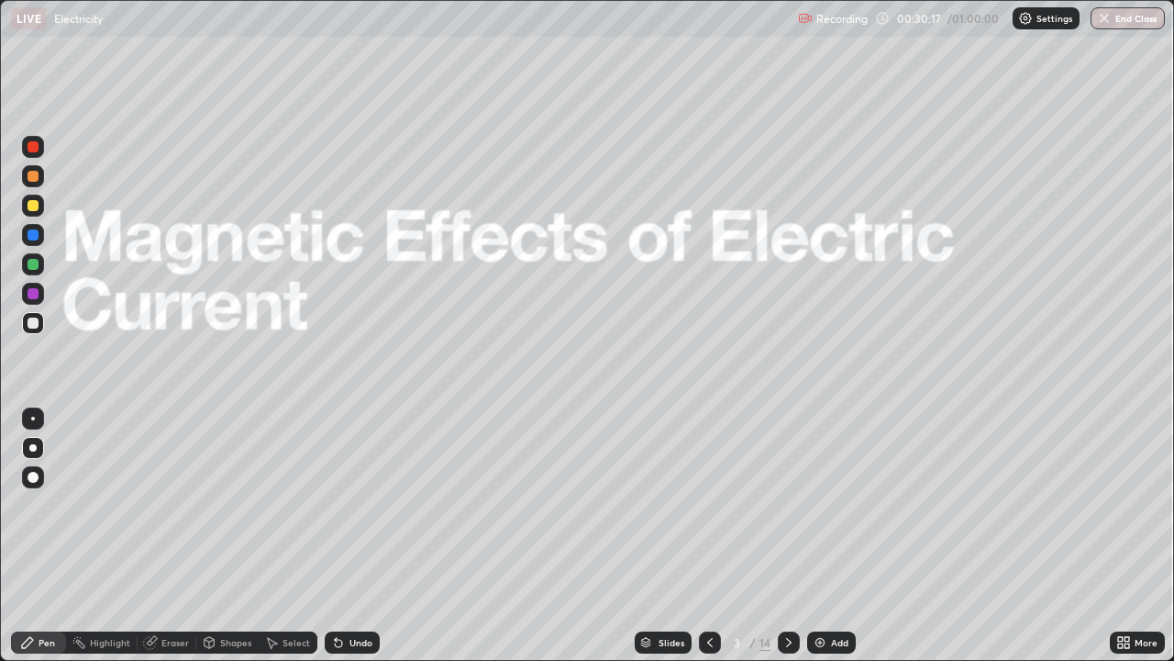
click at [796, 536] on div at bounding box center [789, 642] width 22 height 37
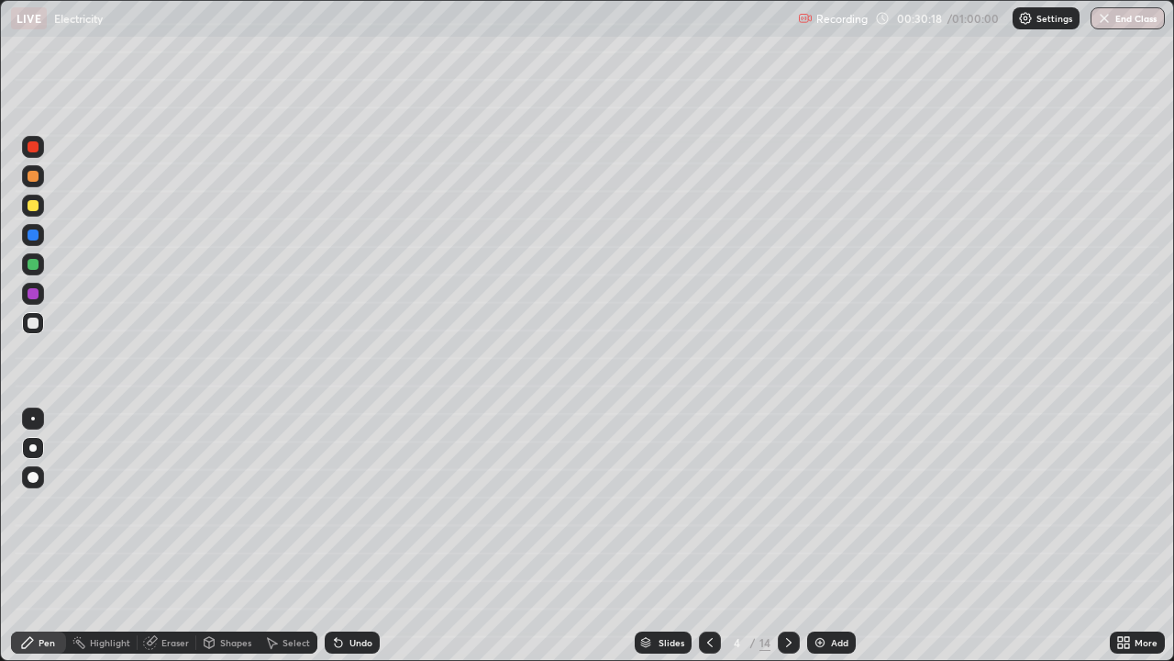
click at [797, 536] on div at bounding box center [789, 642] width 22 height 22
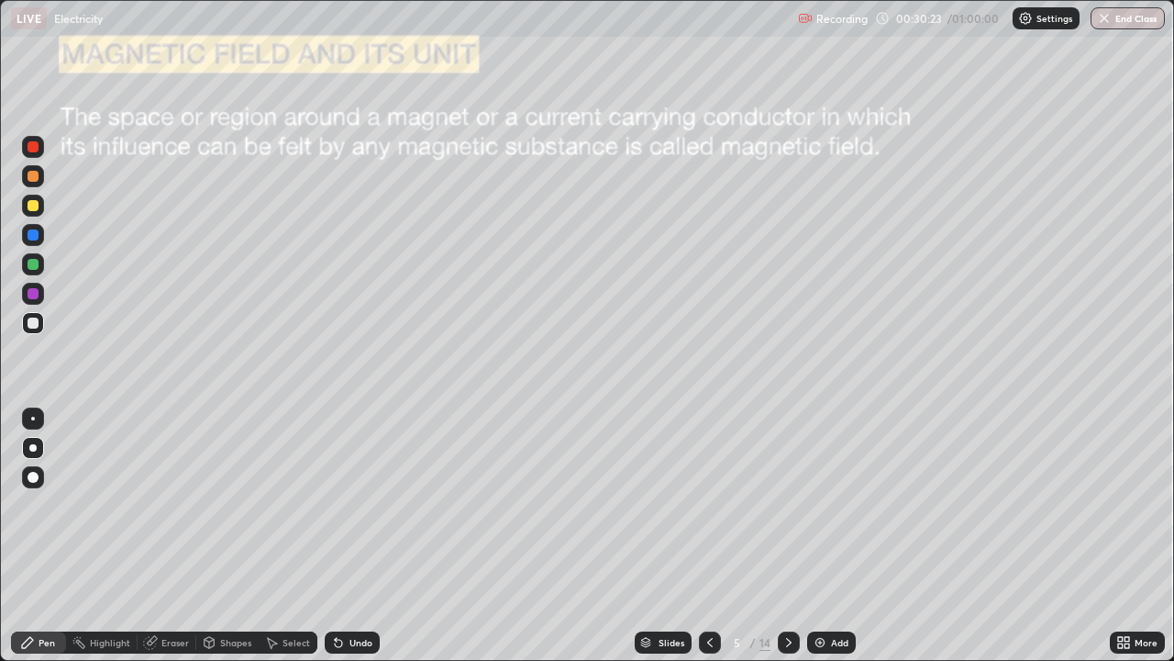
click at [718, 536] on div at bounding box center [710, 642] width 22 height 37
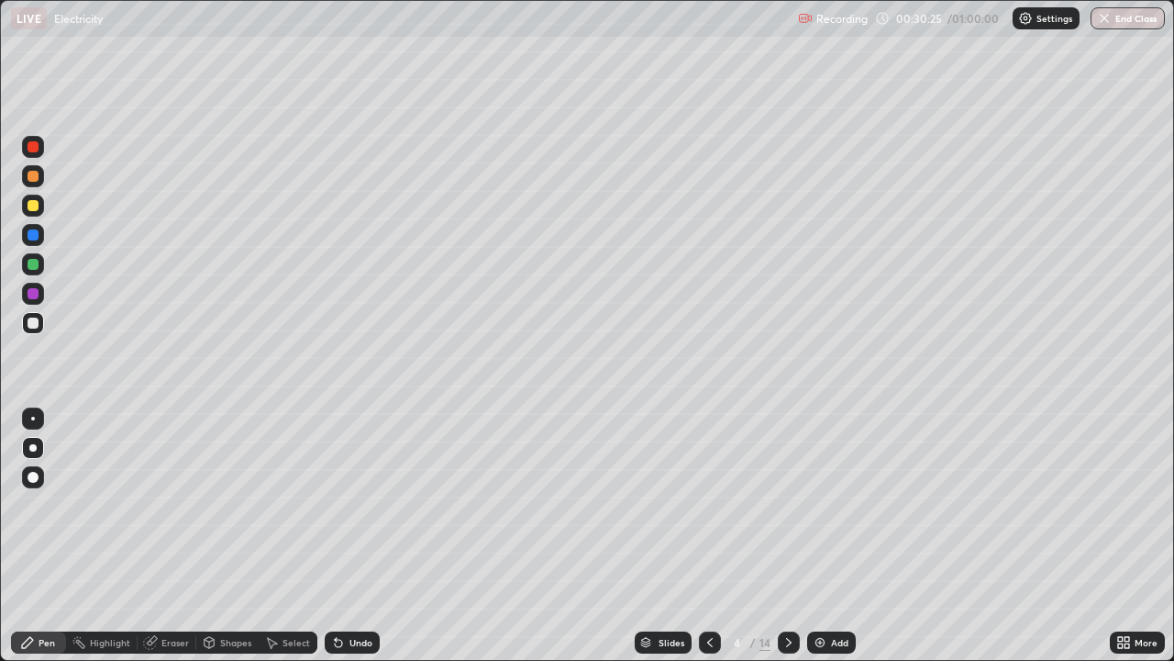
click at [827, 536] on div "Add" at bounding box center [831, 642] width 49 height 22
click at [35, 323] on div at bounding box center [33, 322] width 11 height 11
click at [35, 151] on div at bounding box center [33, 146] width 11 height 11
click at [31, 233] on div at bounding box center [33, 234] width 11 height 11
click at [787, 536] on icon at bounding box center [789, 642] width 15 height 15
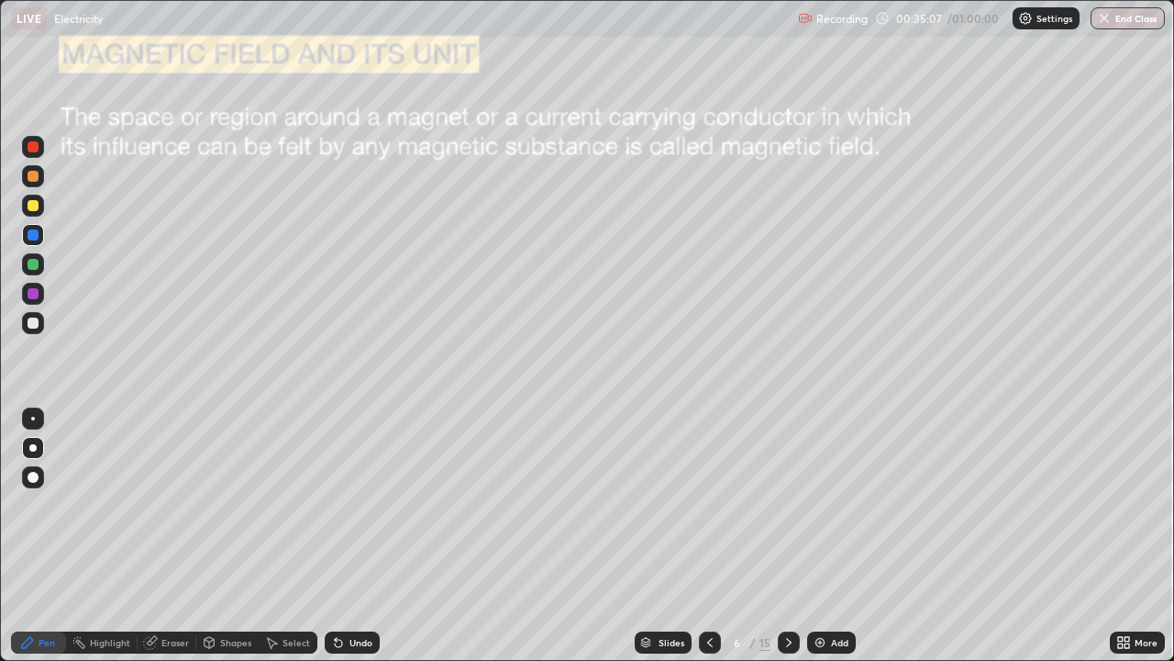
click at [290, 536] on div "Select" at bounding box center [297, 642] width 28 height 9
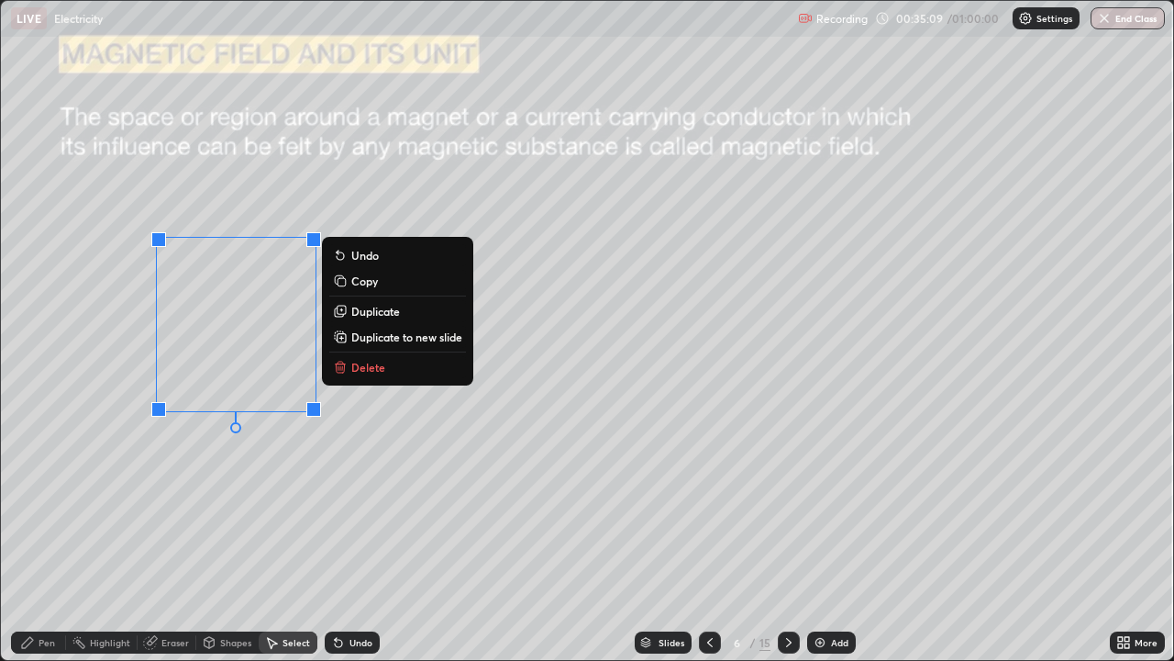
click at [342, 368] on icon at bounding box center [342, 368] width 0 height 4
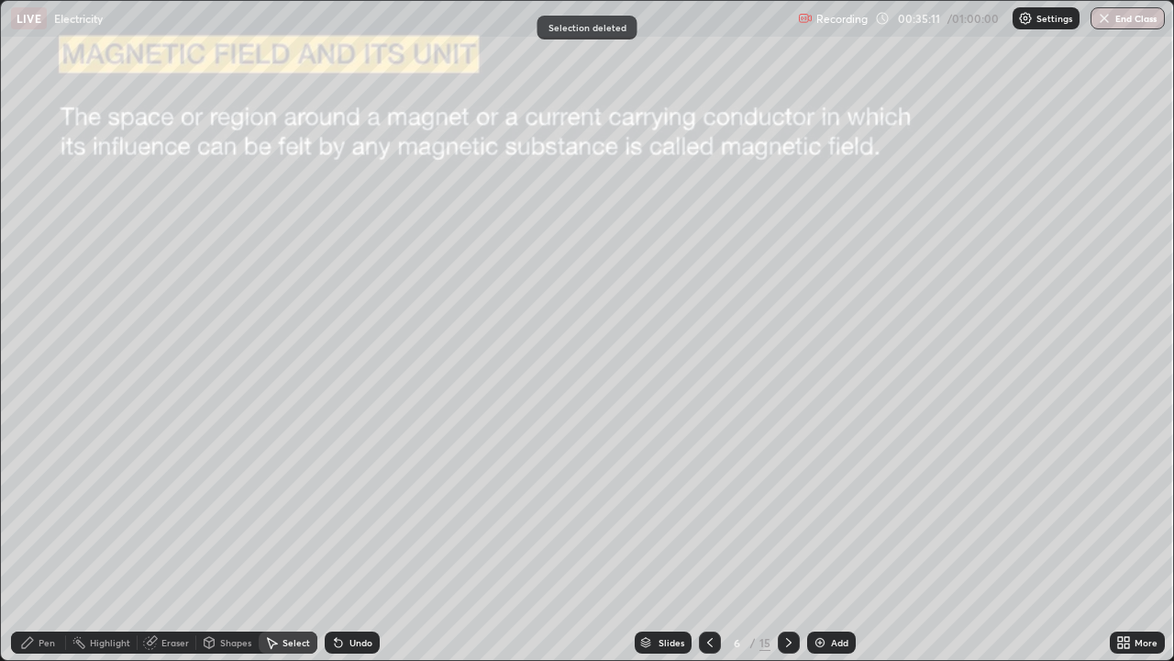
click at [34, 536] on icon at bounding box center [27, 642] width 15 height 15
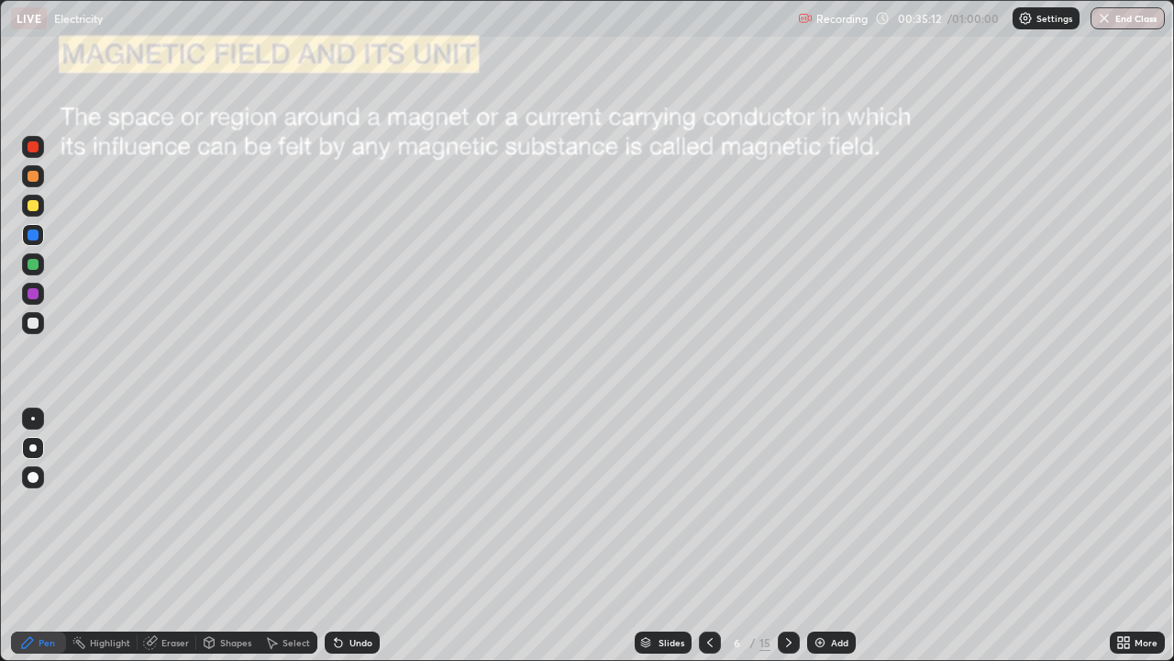
click at [32, 439] on div at bounding box center [33, 448] width 22 height 22
click at [35, 325] on div at bounding box center [33, 322] width 11 height 11
click at [26, 262] on div at bounding box center [33, 264] width 22 height 22
click at [24, 261] on div at bounding box center [33, 264] width 22 height 22
click at [28, 205] on div at bounding box center [33, 205] width 11 height 11
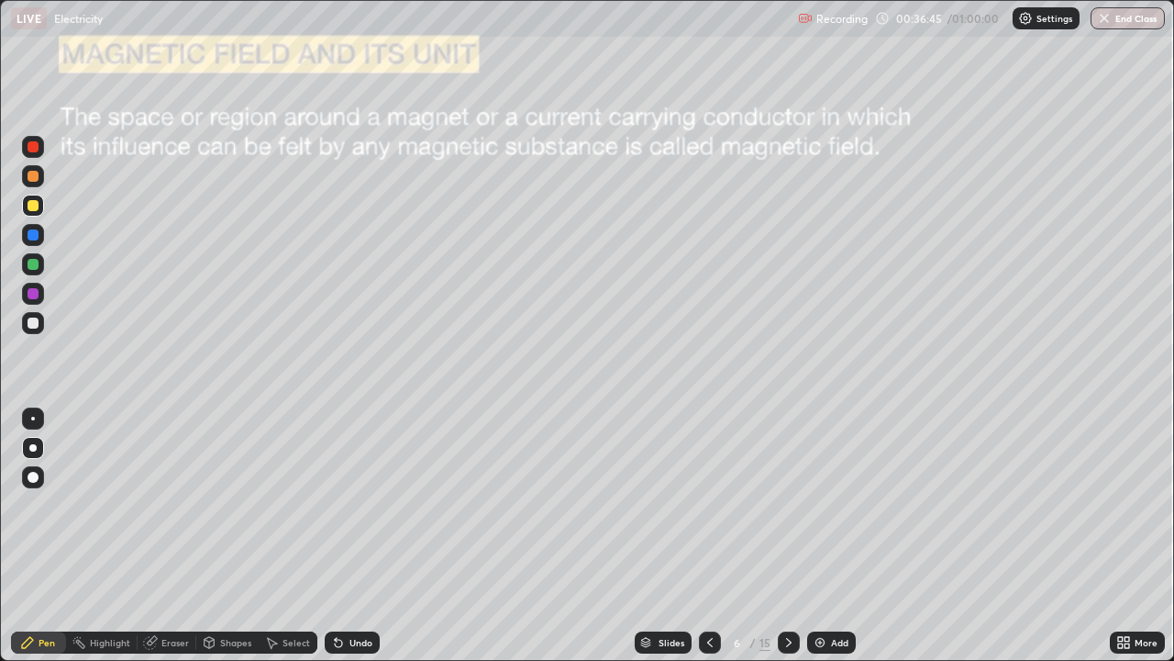
click at [281, 536] on div "Select" at bounding box center [288, 642] width 59 height 22
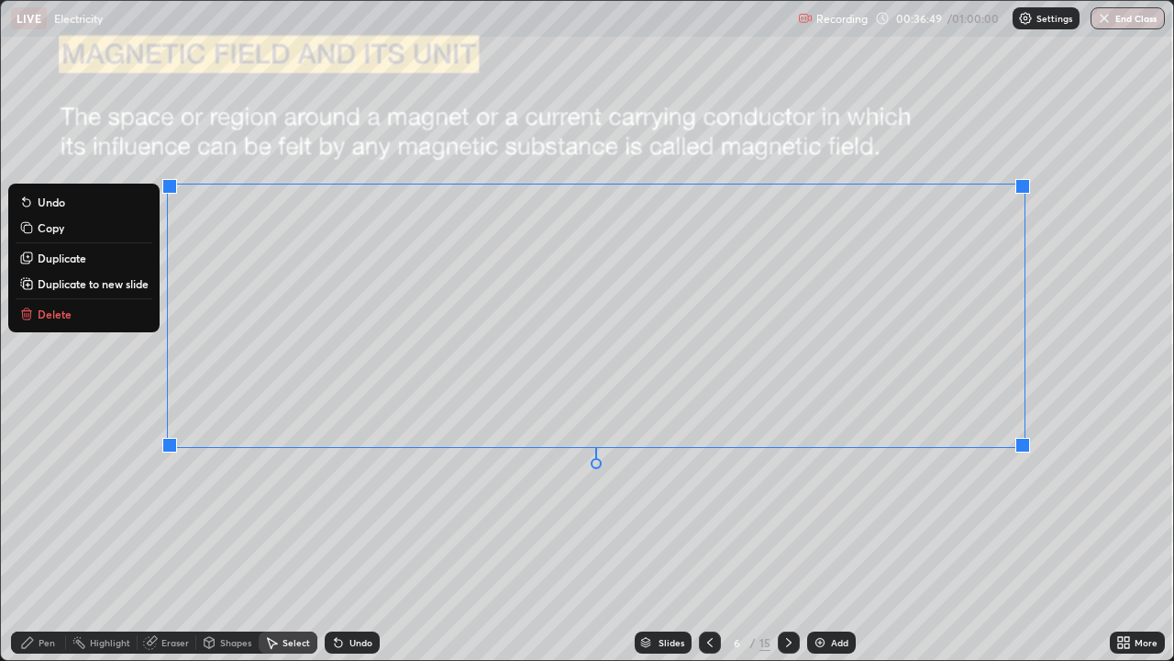
click at [68, 315] on button "Delete" at bounding box center [84, 314] width 137 height 22
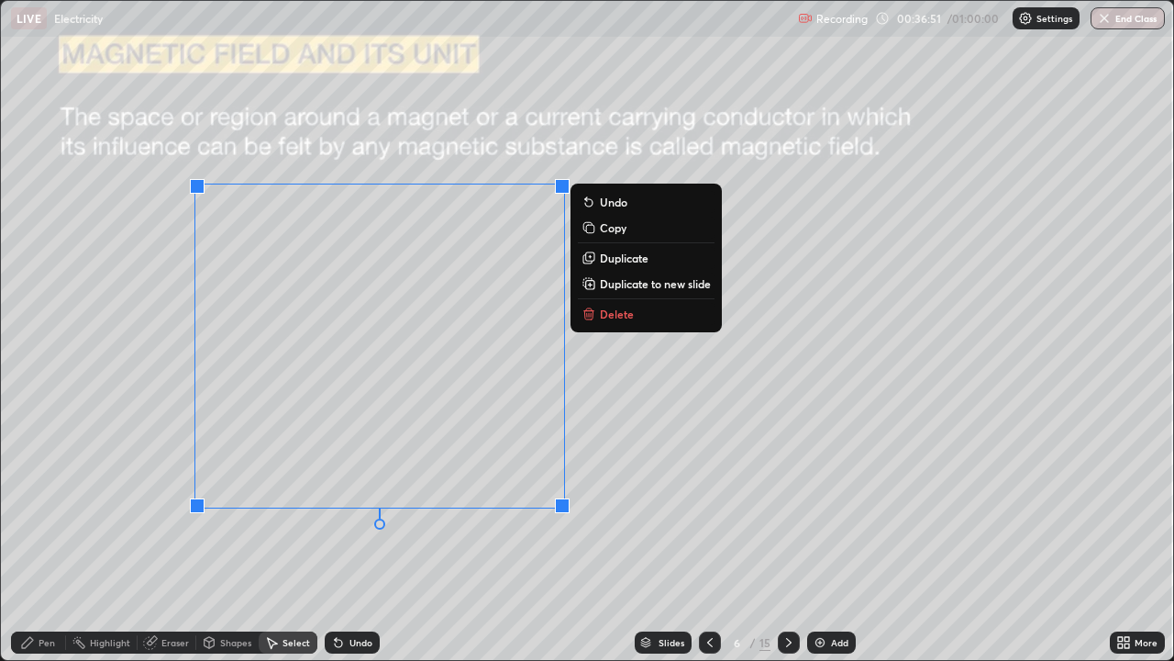
click at [607, 311] on p "Delete" at bounding box center [617, 313] width 34 height 15
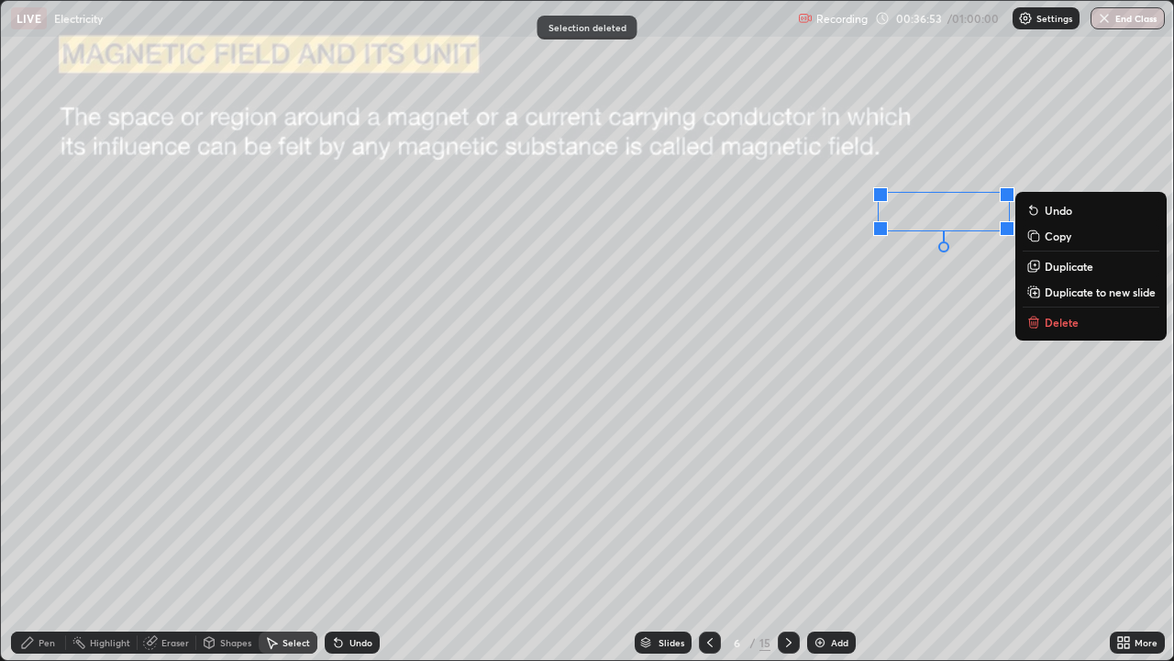
click at [1063, 329] on button "Delete" at bounding box center [1091, 322] width 137 height 22
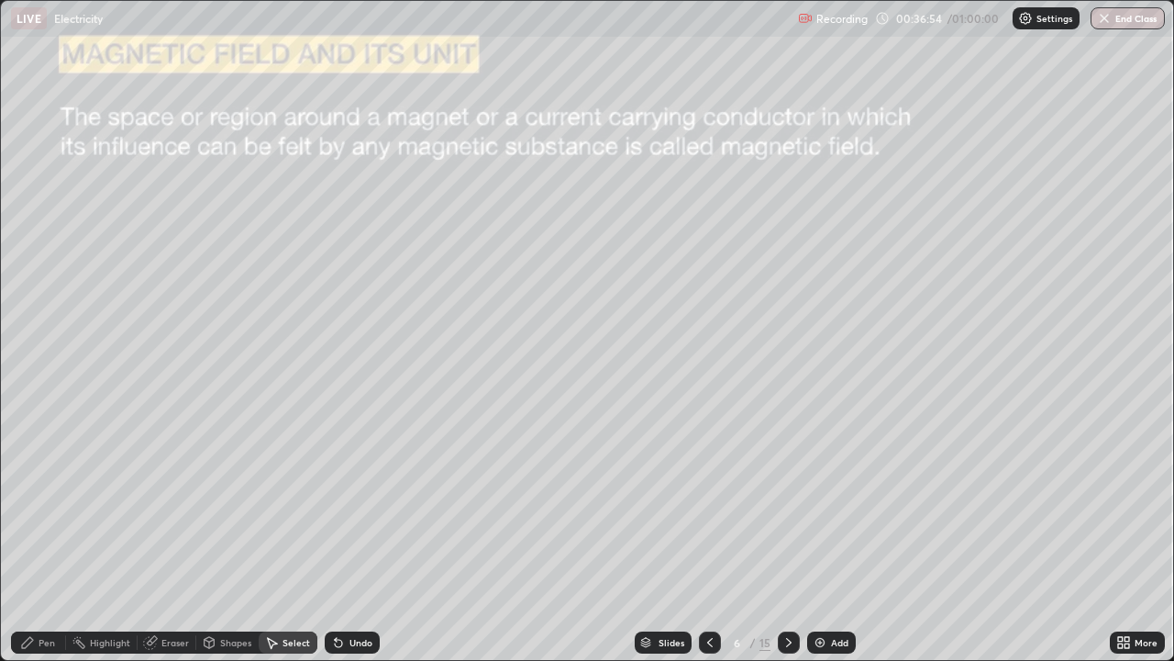
click at [39, 536] on div "Pen" at bounding box center [47, 642] width 17 height 9
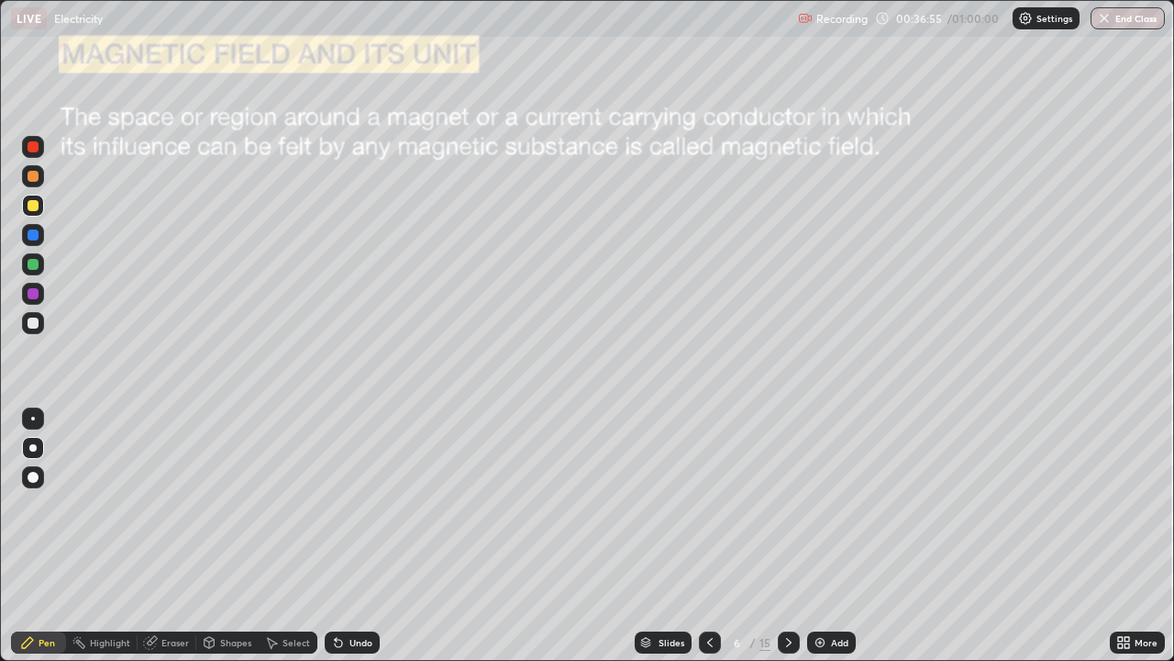
click at [29, 440] on div at bounding box center [33, 448] width 22 height 22
click at [27, 437] on div at bounding box center [33, 448] width 22 height 22
click at [0, 0] on div "LIVE Electricity Recording 00:36:56 / 01:00:00 Settings End Class" at bounding box center [587, 18] width 1174 height 37
click at [345, 536] on div "Undo" at bounding box center [352, 642] width 55 height 22
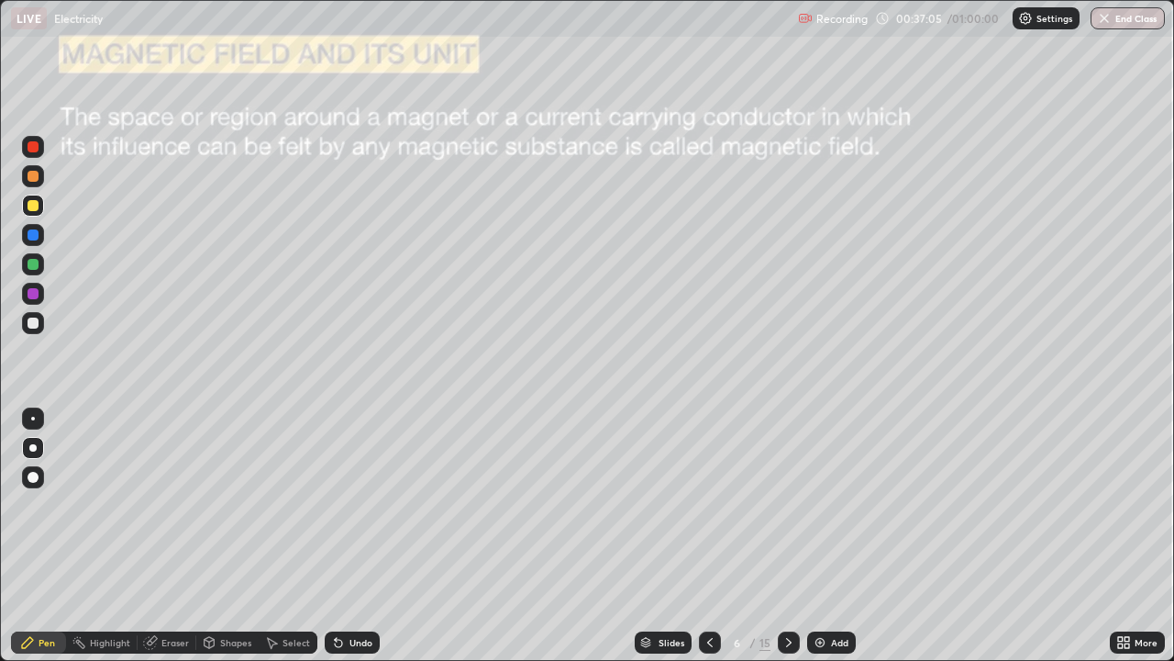
click at [343, 536] on icon at bounding box center [338, 642] width 15 height 15
click at [285, 536] on div "Select" at bounding box center [297, 642] width 28 height 9
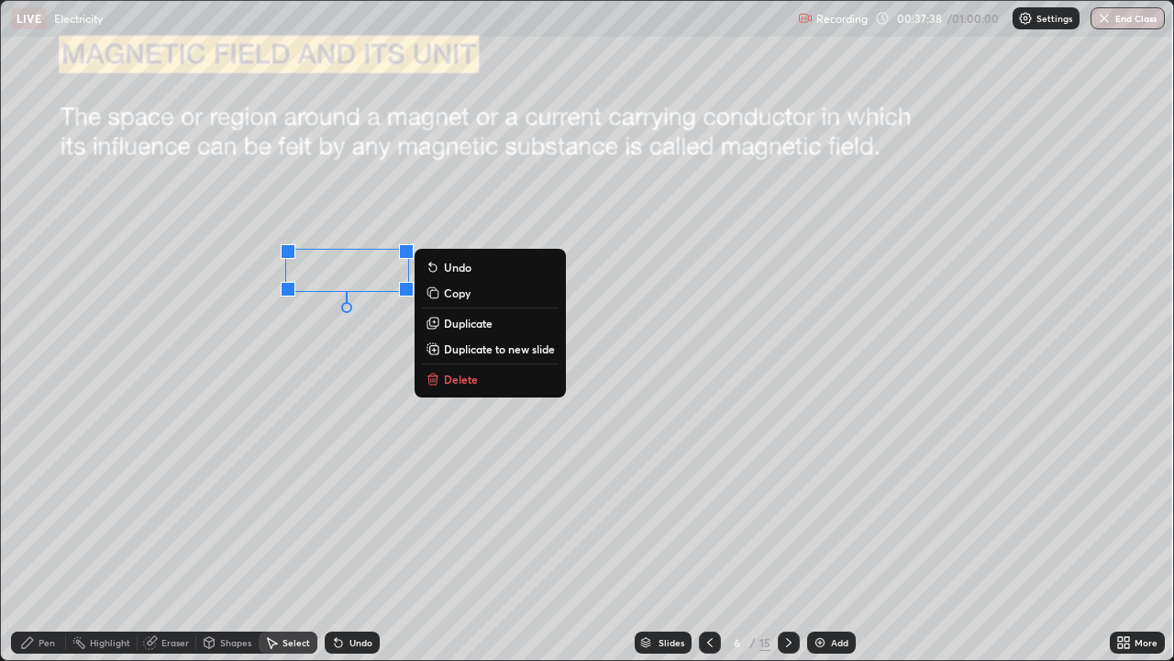
click at [467, 381] on p "Delete" at bounding box center [461, 379] width 34 height 15
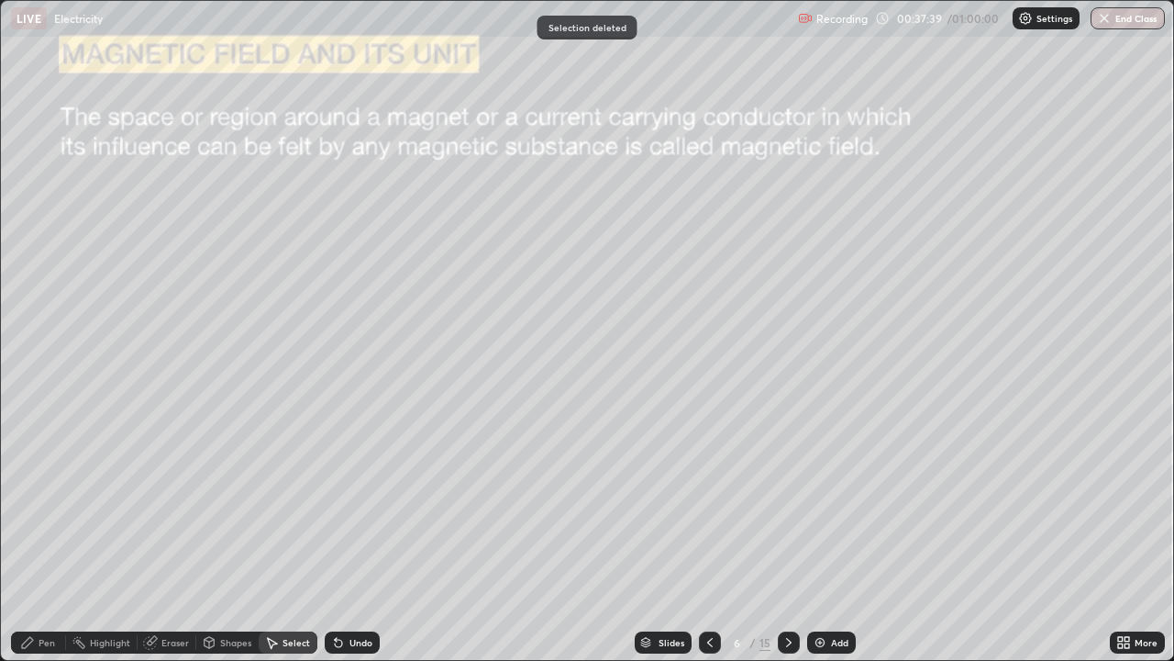
click at [36, 536] on div "Pen" at bounding box center [38, 642] width 55 height 22
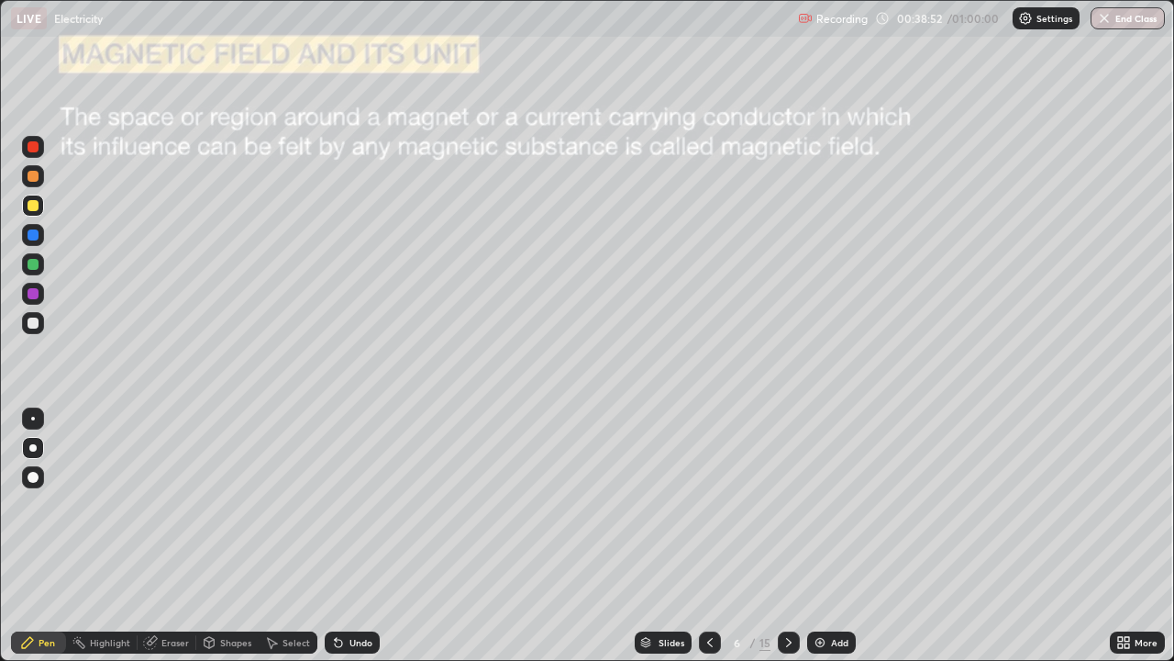
click at [172, 536] on div "Eraser" at bounding box center [175, 642] width 28 height 9
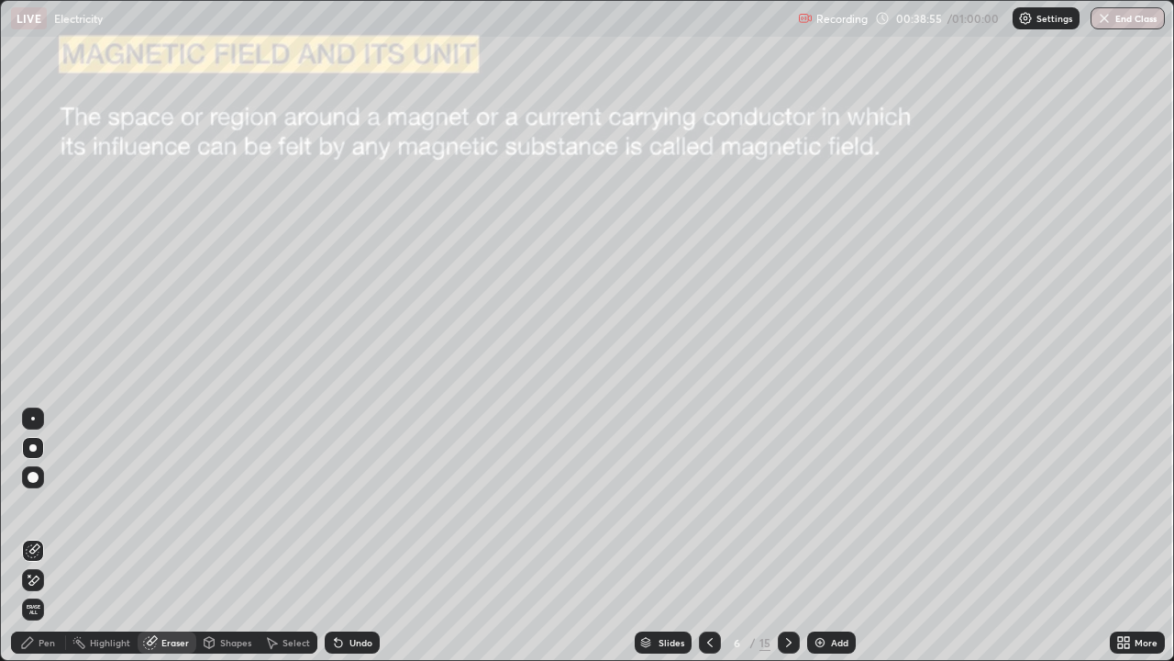
click at [42, 536] on div "Pen" at bounding box center [47, 642] width 17 height 9
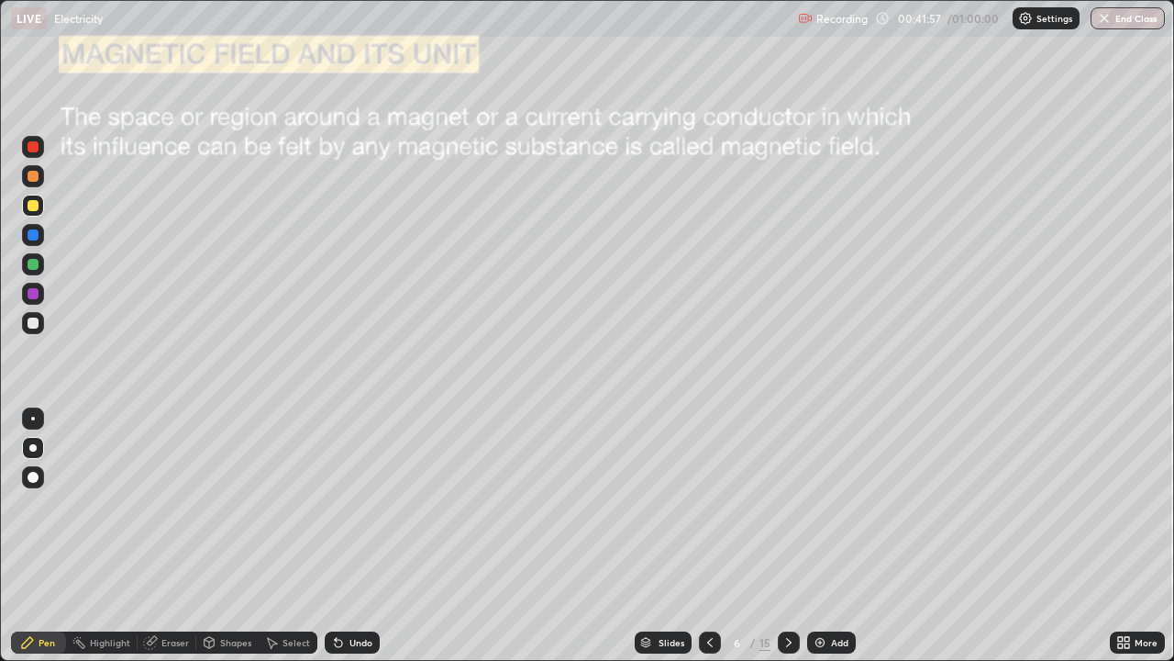
click at [789, 536] on icon at bounding box center [789, 642] width 15 height 15
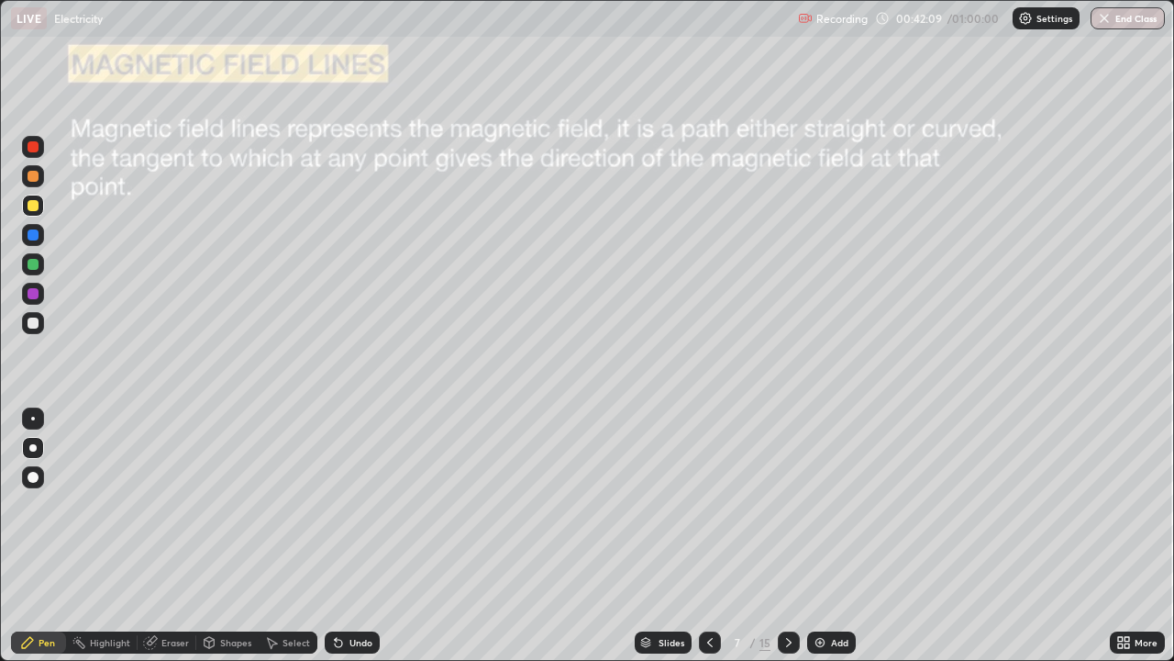
click at [33, 321] on div at bounding box center [33, 322] width 11 height 11
click at [284, 536] on div "Select" at bounding box center [297, 642] width 28 height 9
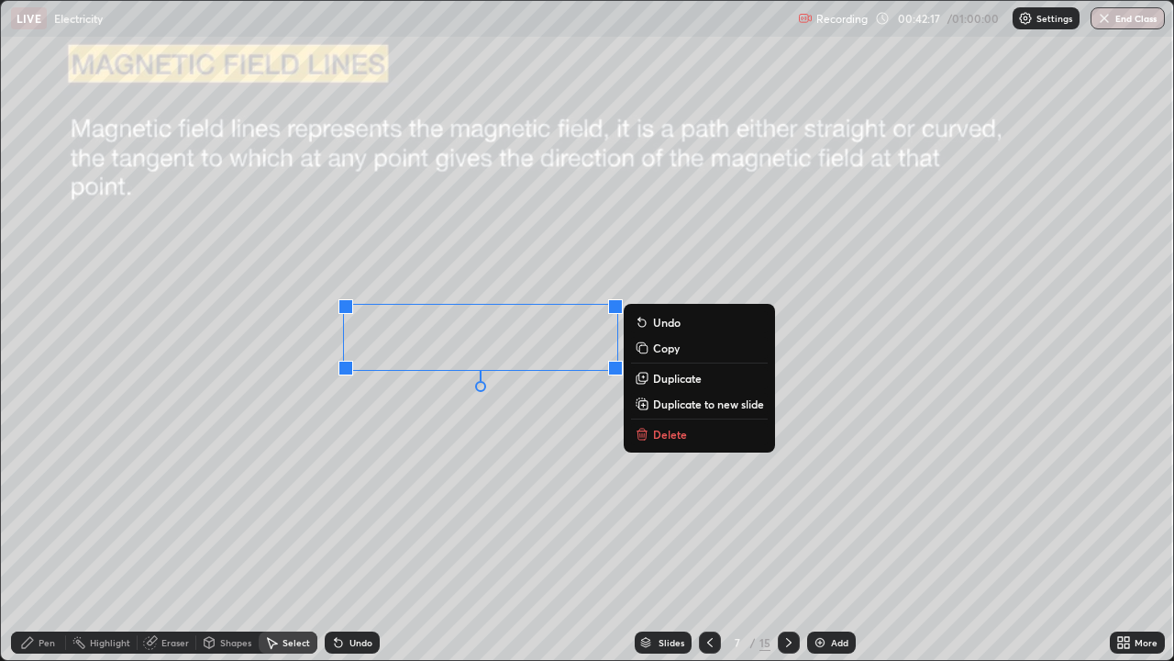
click at [666, 440] on p "Delete" at bounding box center [670, 434] width 34 height 15
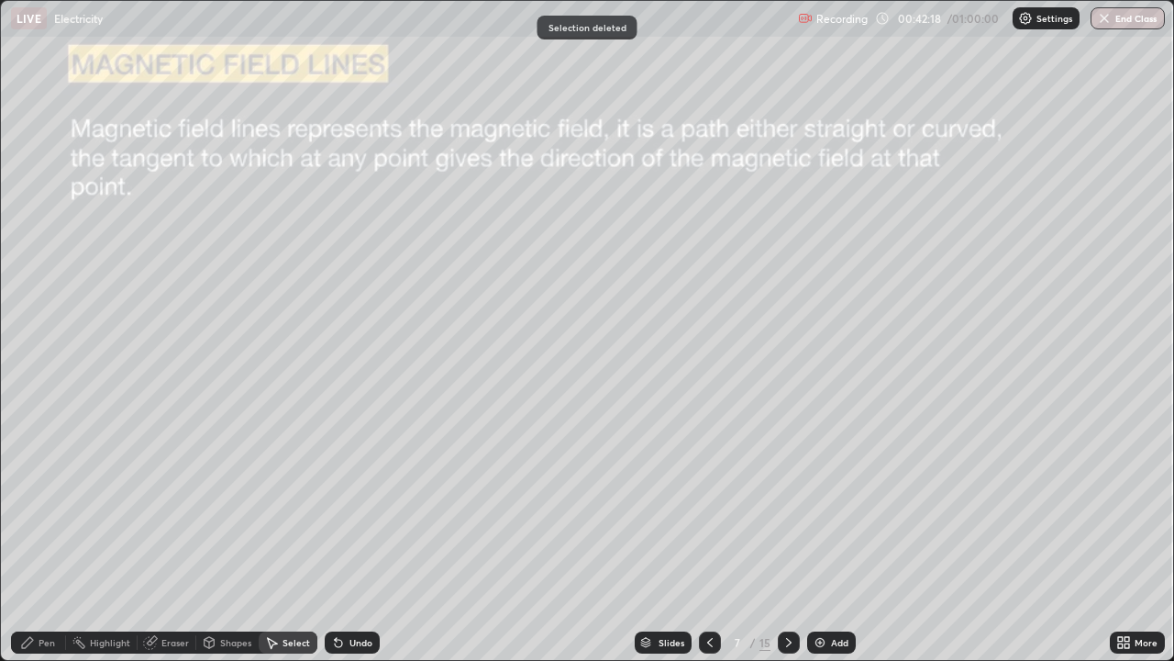
click at [28, 536] on icon at bounding box center [27, 642] width 11 height 11
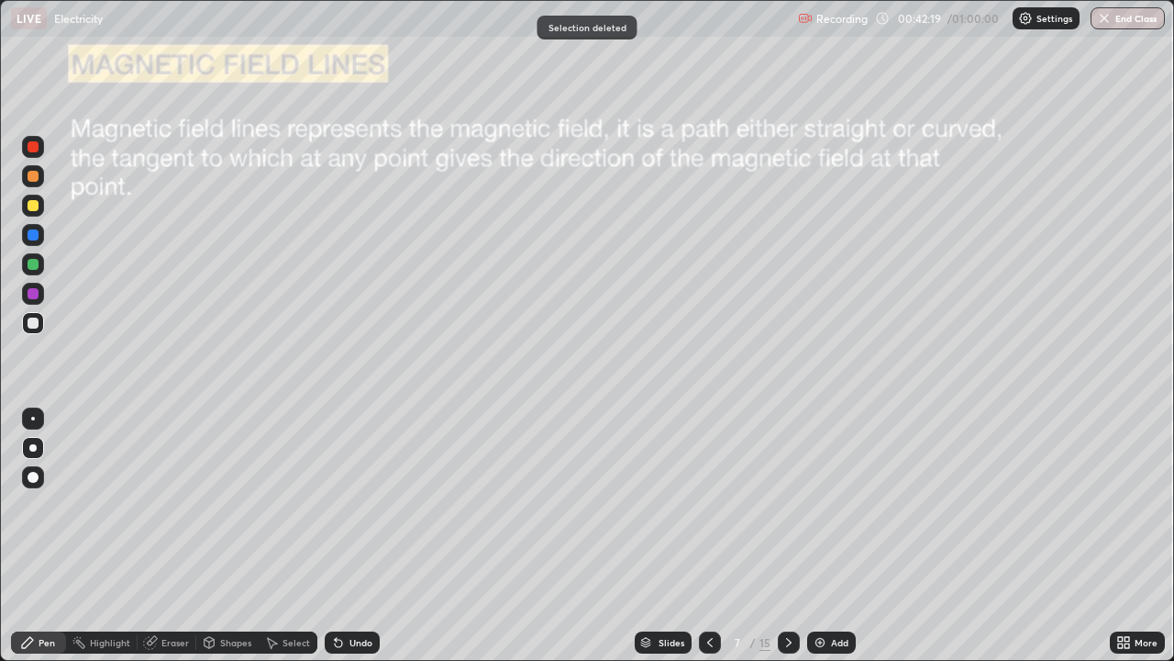
click at [29, 325] on div at bounding box center [33, 322] width 11 height 11
click at [272, 536] on icon at bounding box center [271, 642] width 15 height 15
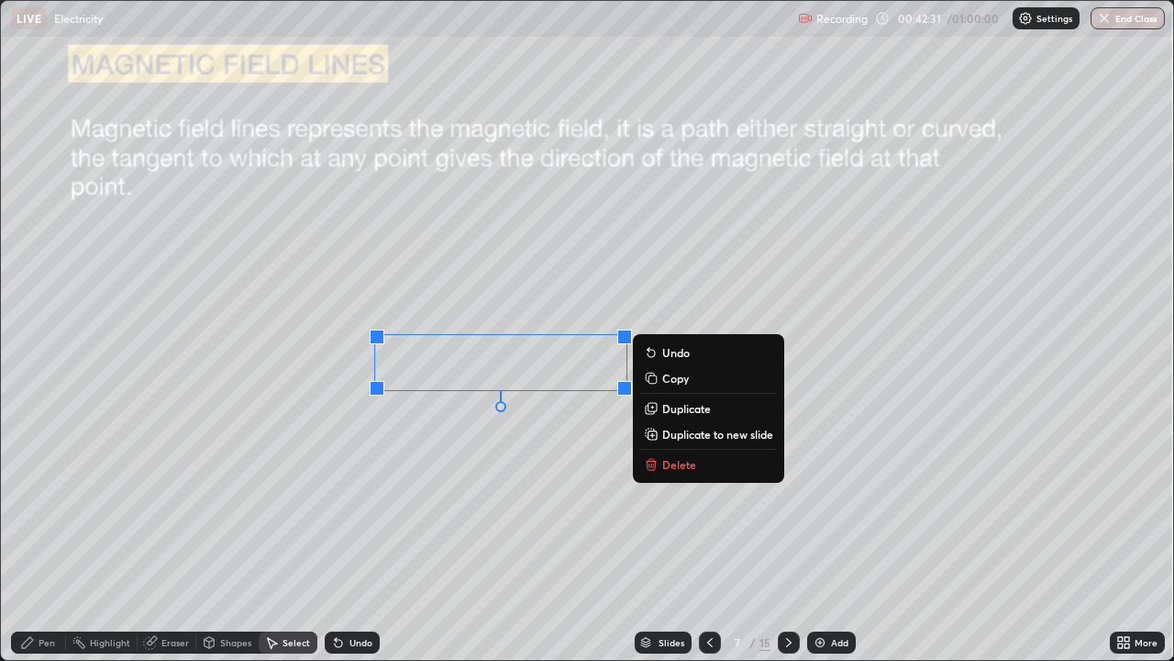
click at [592, 445] on div "0 ° Undo Copy Duplicate Duplicate to new slide Delete" at bounding box center [587, 330] width 1173 height 659
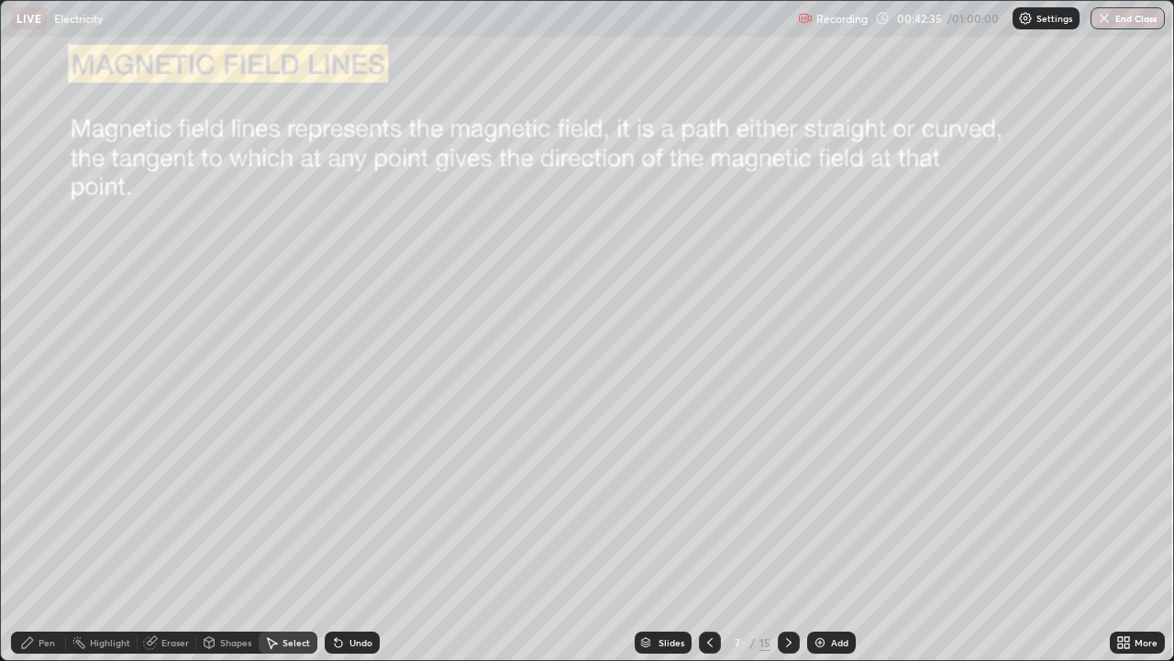
click at [37, 536] on div "Pen" at bounding box center [38, 642] width 55 height 22
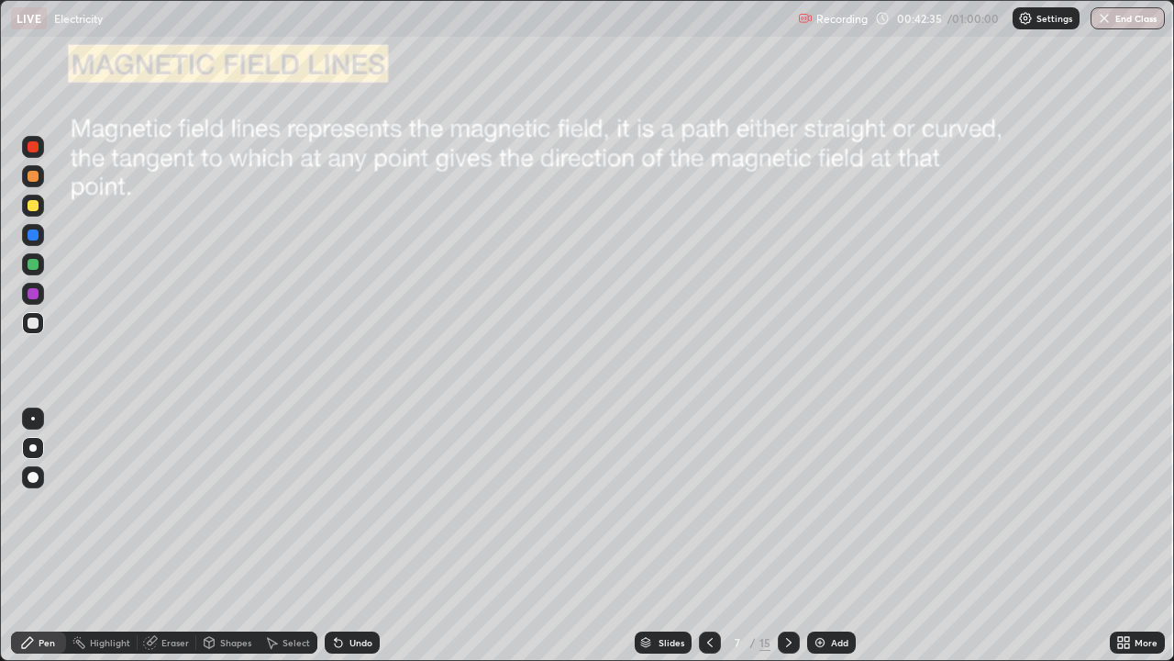
click at [32, 445] on div at bounding box center [32, 447] width 7 height 7
click at [33, 302] on div at bounding box center [33, 294] width 22 height 22
click at [25, 261] on div at bounding box center [33, 264] width 22 height 22
click at [30, 449] on div at bounding box center [32, 447] width 7 height 7
click at [33, 323] on div at bounding box center [33, 322] width 11 height 11
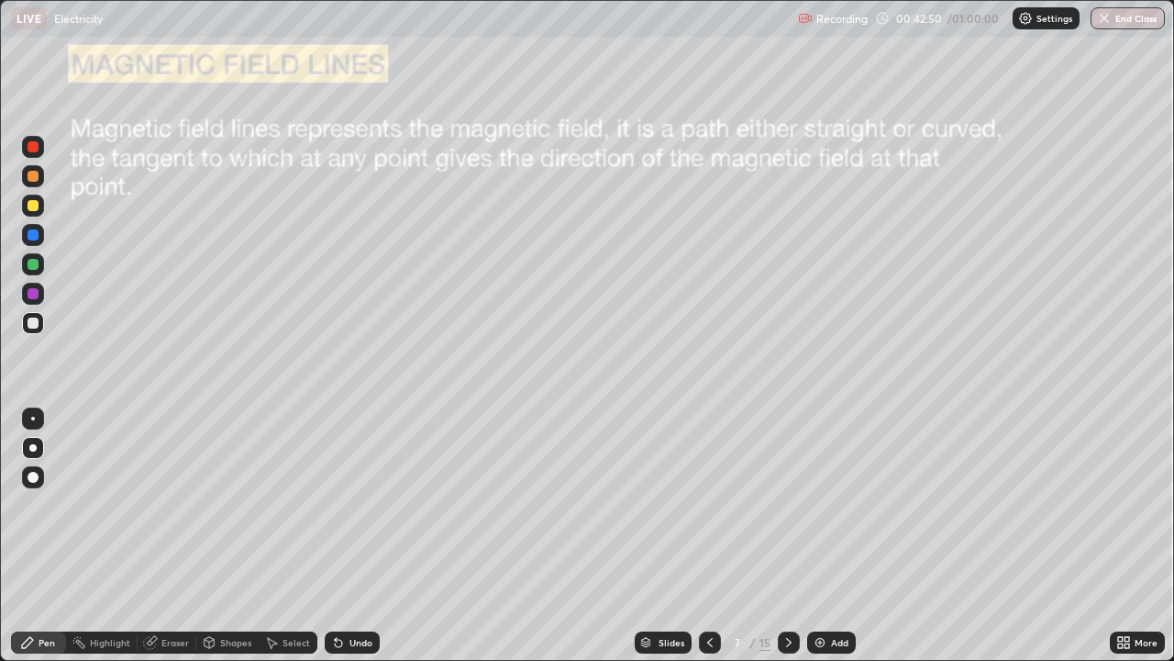
click at [355, 536] on div "Undo" at bounding box center [361, 642] width 23 height 9
click at [36, 236] on div at bounding box center [33, 234] width 11 height 11
click at [364, 536] on div "Undo" at bounding box center [361, 642] width 23 height 9
click at [365, 536] on div "Undo" at bounding box center [352, 642] width 55 height 22
click at [361, 536] on div "Undo" at bounding box center [361, 642] width 23 height 9
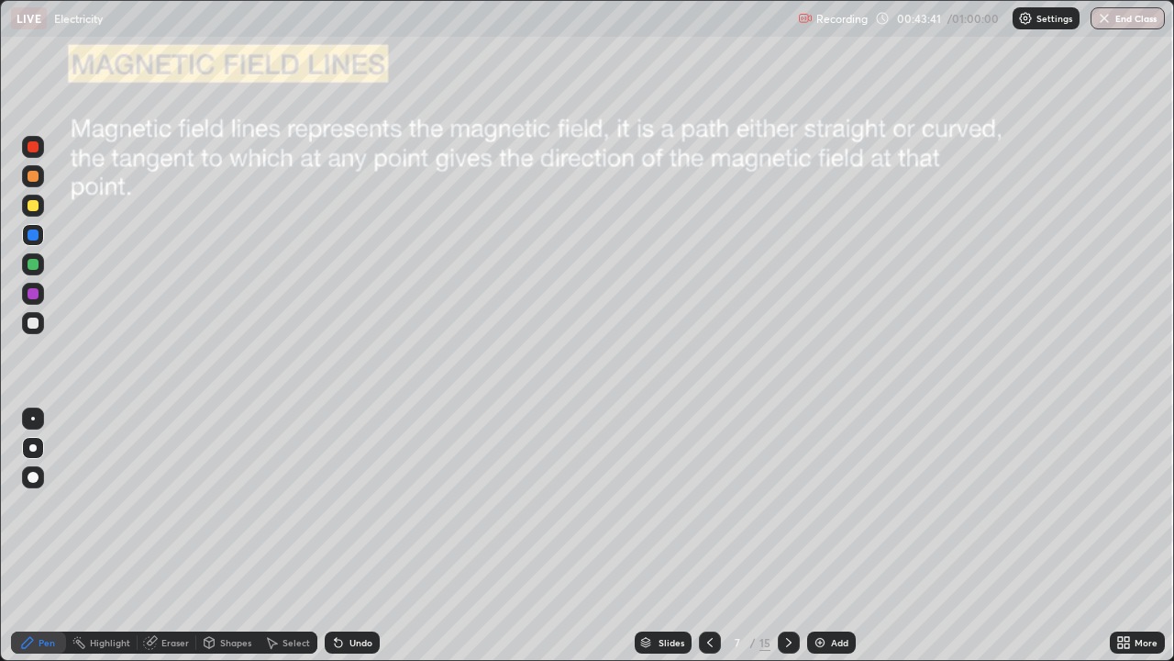
click at [32, 295] on div at bounding box center [33, 293] width 11 height 11
click at [354, 536] on div "Undo" at bounding box center [361, 642] width 23 height 9
click at [32, 176] on div at bounding box center [33, 176] width 11 height 11
click at [34, 232] on div at bounding box center [33, 234] width 11 height 11
click at [346, 536] on div "Undo" at bounding box center [352, 642] width 55 height 22
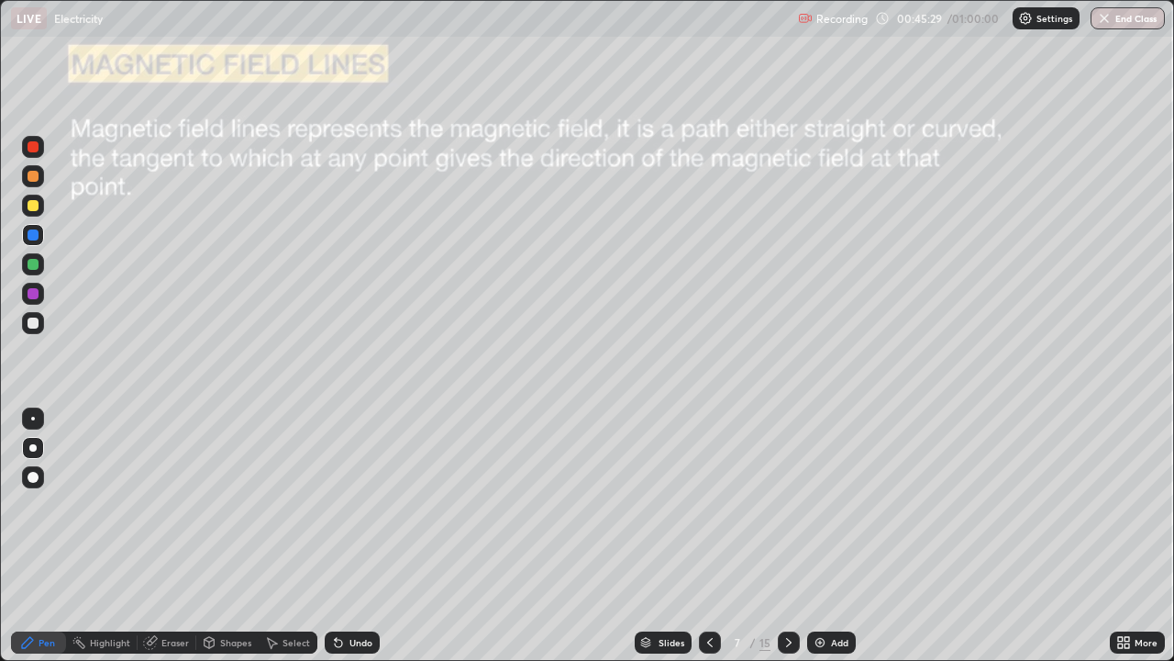
click at [342, 536] on div "Undo" at bounding box center [352, 642] width 55 height 22
click at [346, 536] on div "Undo" at bounding box center [352, 642] width 55 height 22
click at [326, 536] on div "Undo" at bounding box center [352, 642] width 55 height 22
click at [27, 206] on div at bounding box center [33, 206] width 22 height 22
click at [31, 199] on div at bounding box center [33, 206] width 22 height 22
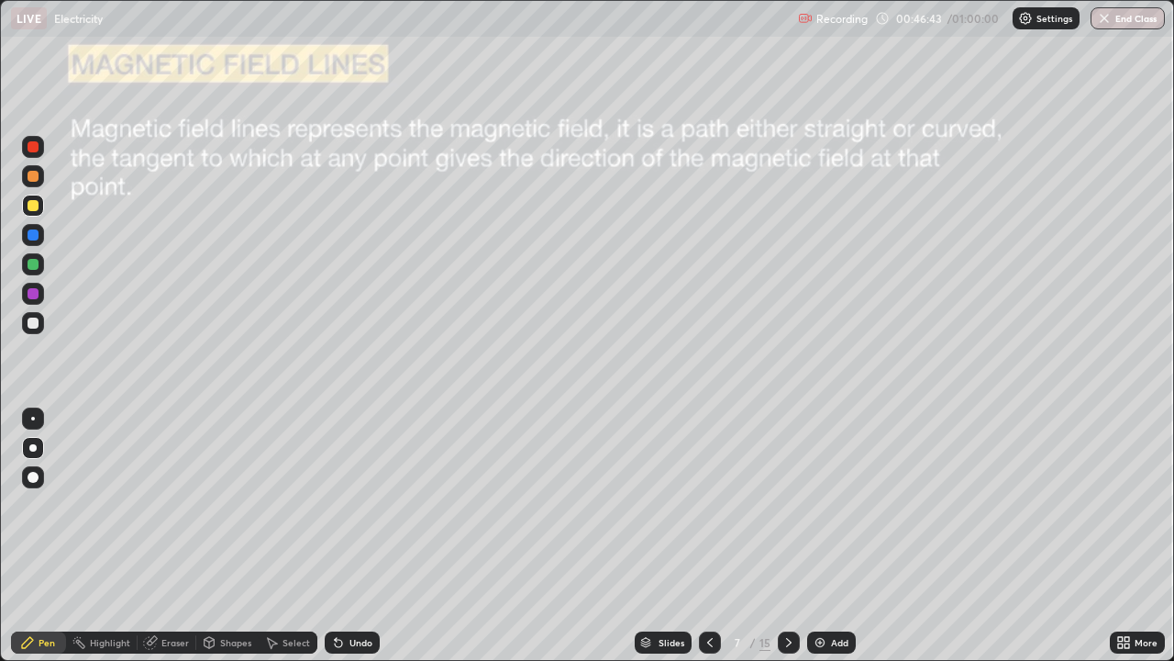
click at [31, 172] on div at bounding box center [33, 176] width 11 height 11
click at [34, 151] on div at bounding box center [33, 146] width 11 height 11
click at [288, 536] on div "Select" at bounding box center [297, 642] width 28 height 9
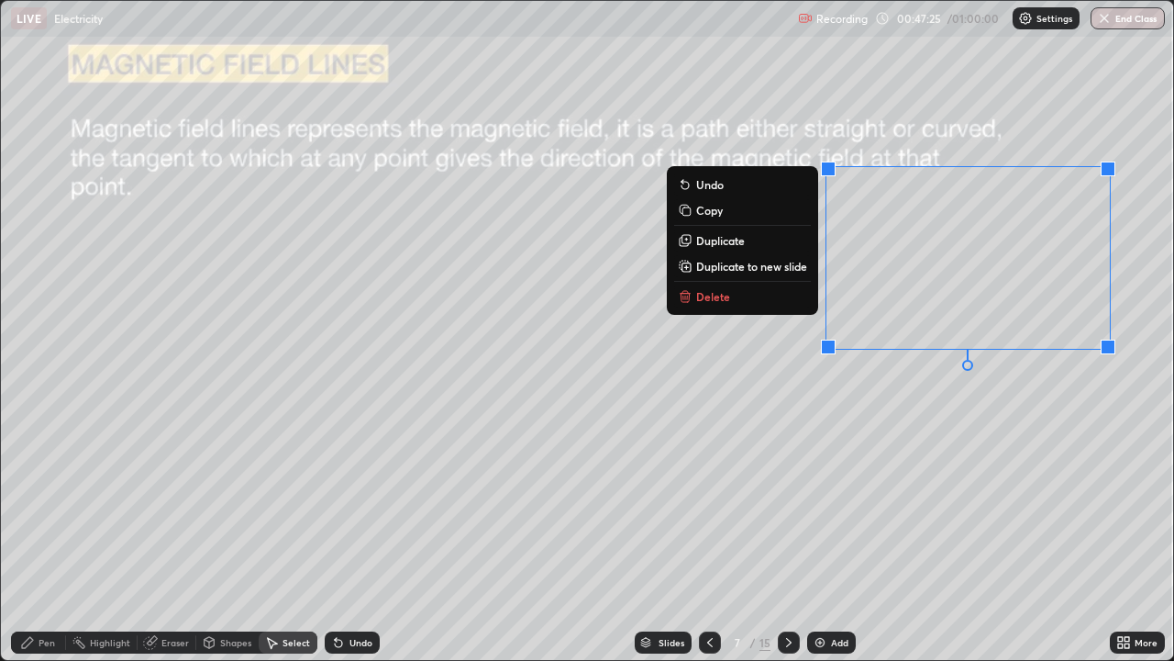
click at [735, 302] on button "Delete" at bounding box center [742, 296] width 137 height 22
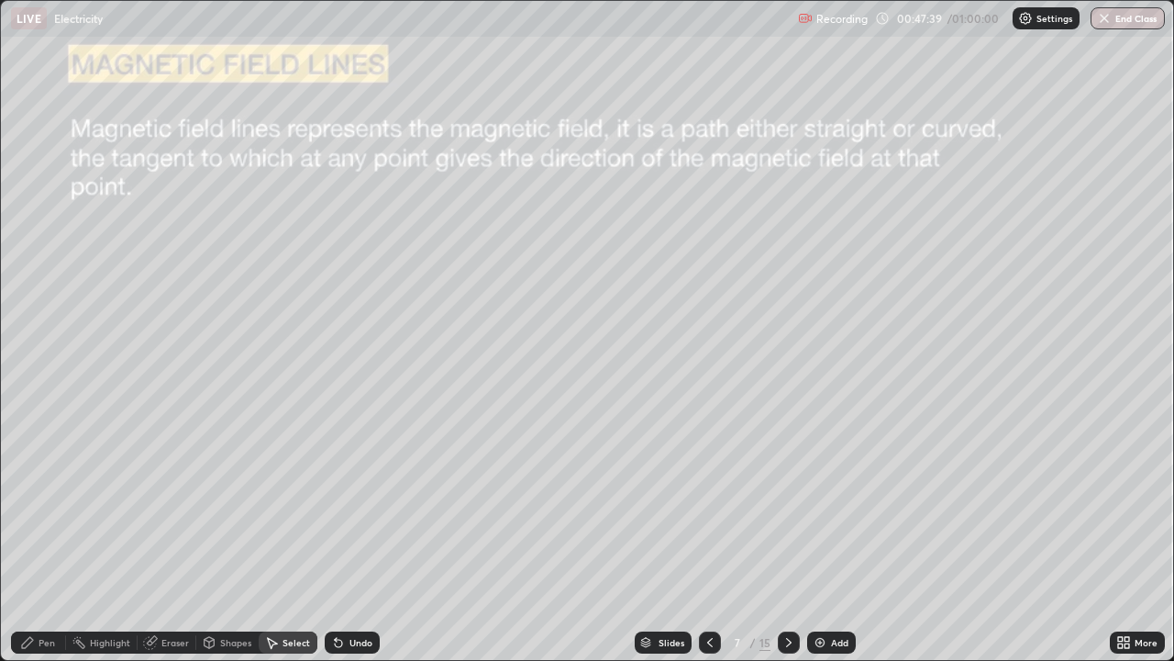
click at [787, 536] on icon at bounding box center [789, 642] width 15 height 15
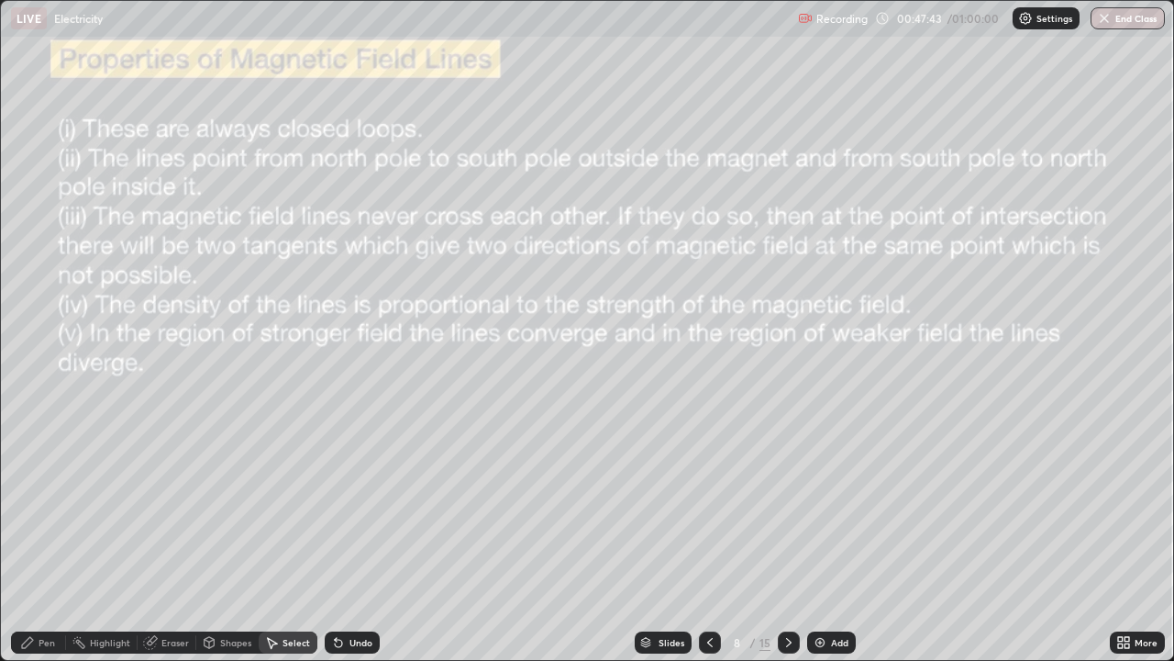
click at [37, 536] on div "Pen" at bounding box center [38, 642] width 55 height 22
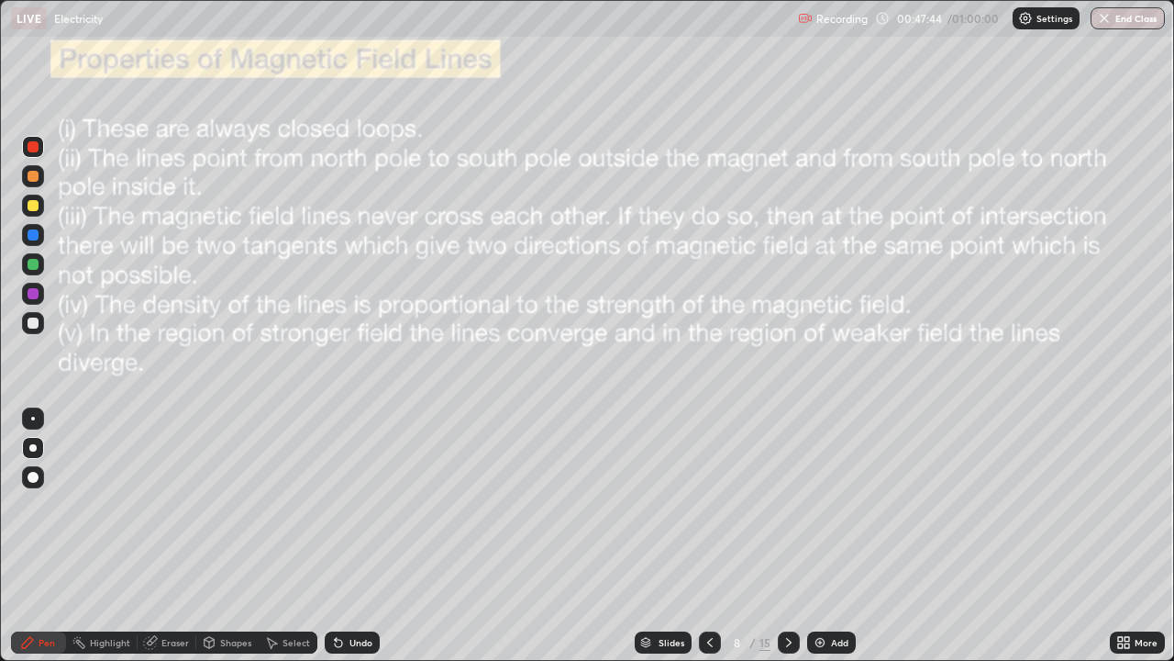
click at [30, 295] on div at bounding box center [33, 293] width 11 height 11
click at [25, 236] on div at bounding box center [33, 235] width 22 height 22
click at [31, 269] on div at bounding box center [33, 264] width 11 height 11
click at [46, 233] on div at bounding box center [32, 234] width 29 height 29
click at [47, 239] on div at bounding box center [32, 234] width 29 height 29
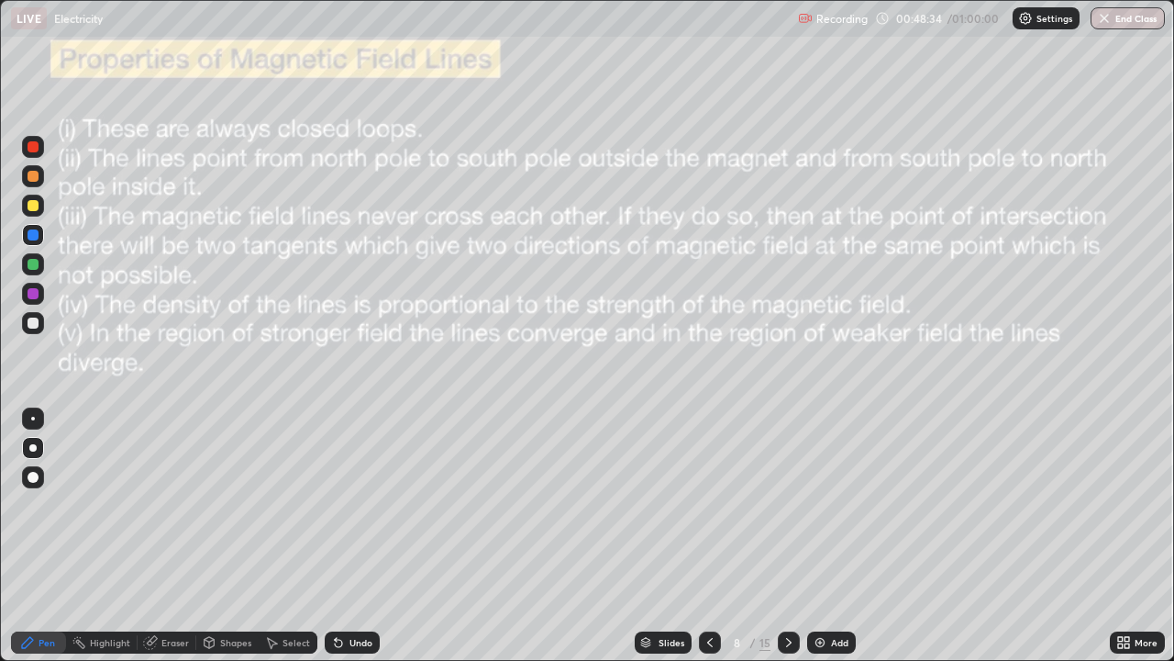
click at [708, 536] on icon at bounding box center [710, 642] width 15 height 15
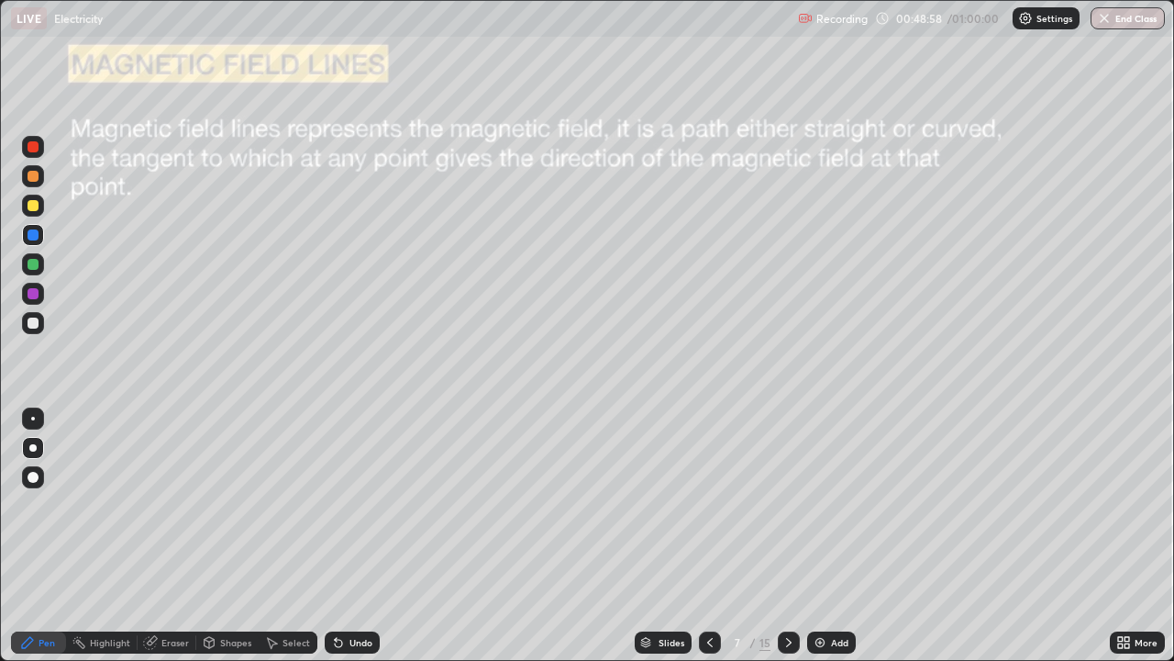
click at [345, 536] on div "Undo" at bounding box center [352, 642] width 55 height 22
click at [346, 536] on div "Undo" at bounding box center [352, 642] width 55 height 22
click at [347, 536] on div "Undo" at bounding box center [352, 642] width 55 height 22
click at [346, 536] on div "Undo" at bounding box center [352, 642] width 55 height 22
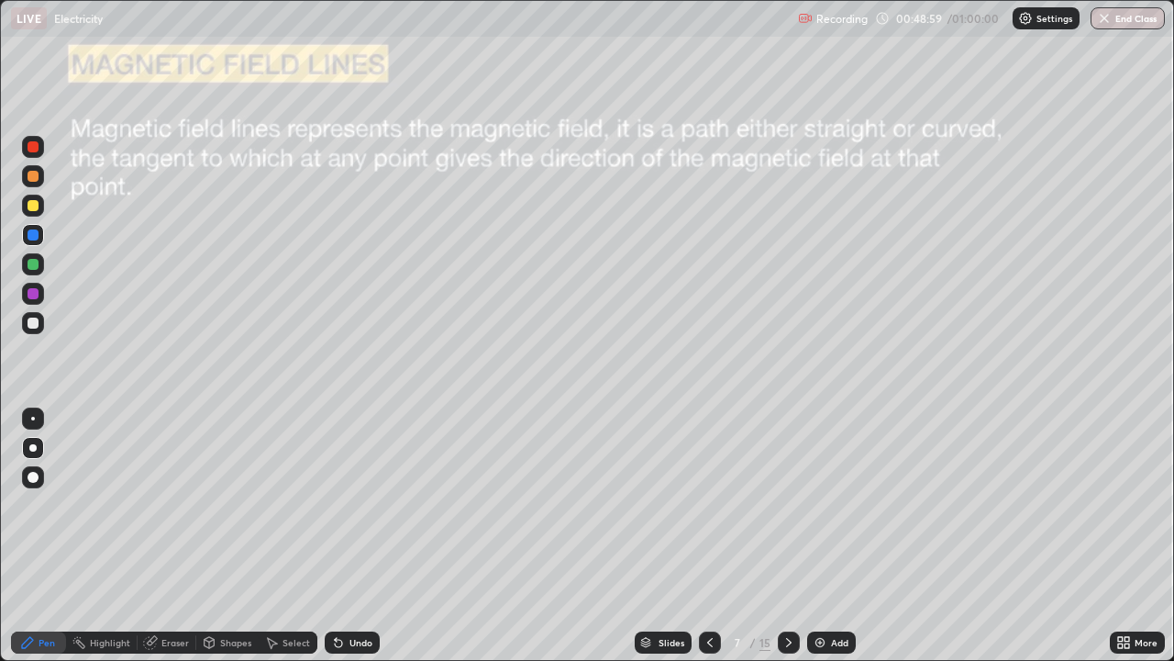
click at [341, 536] on icon at bounding box center [338, 642] width 15 height 15
click at [342, 536] on icon at bounding box center [338, 642] width 15 height 15
click at [340, 536] on div "Undo" at bounding box center [352, 642] width 55 height 22
click at [350, 536] on div "Undo" at bounding box center [361, 642] width 23 height 9
click at [342, 536] on icon at bounding box center [338, 642] width 15 height 15
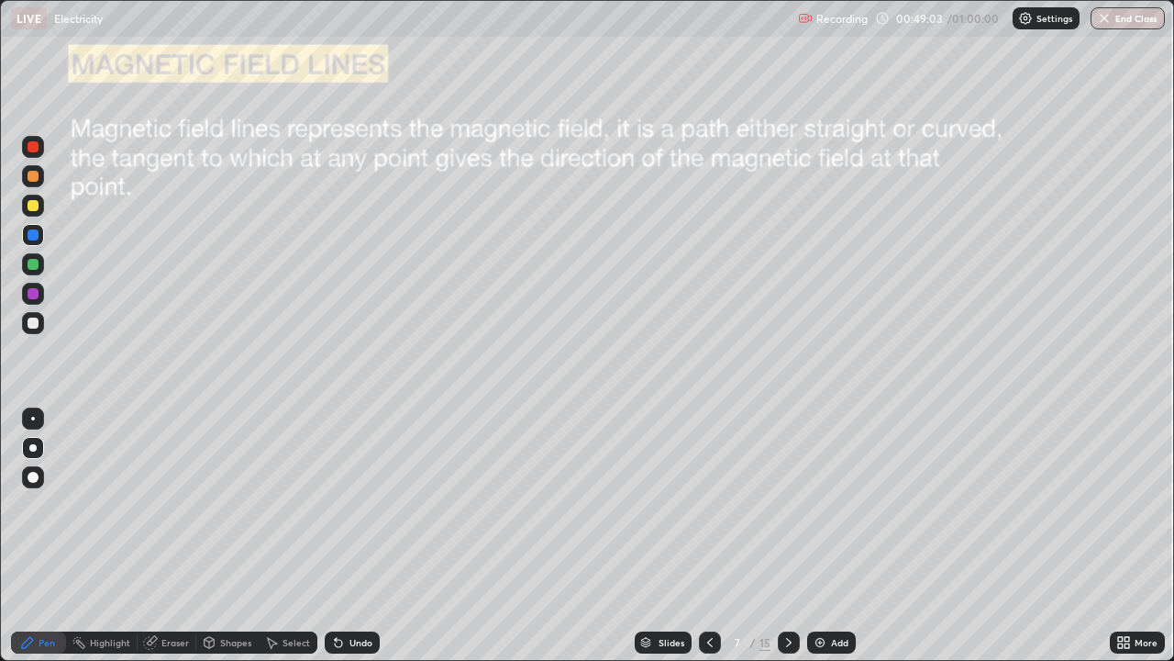
click at [787, 536] on icon at bounding box center [789, 642] width 15 height 15
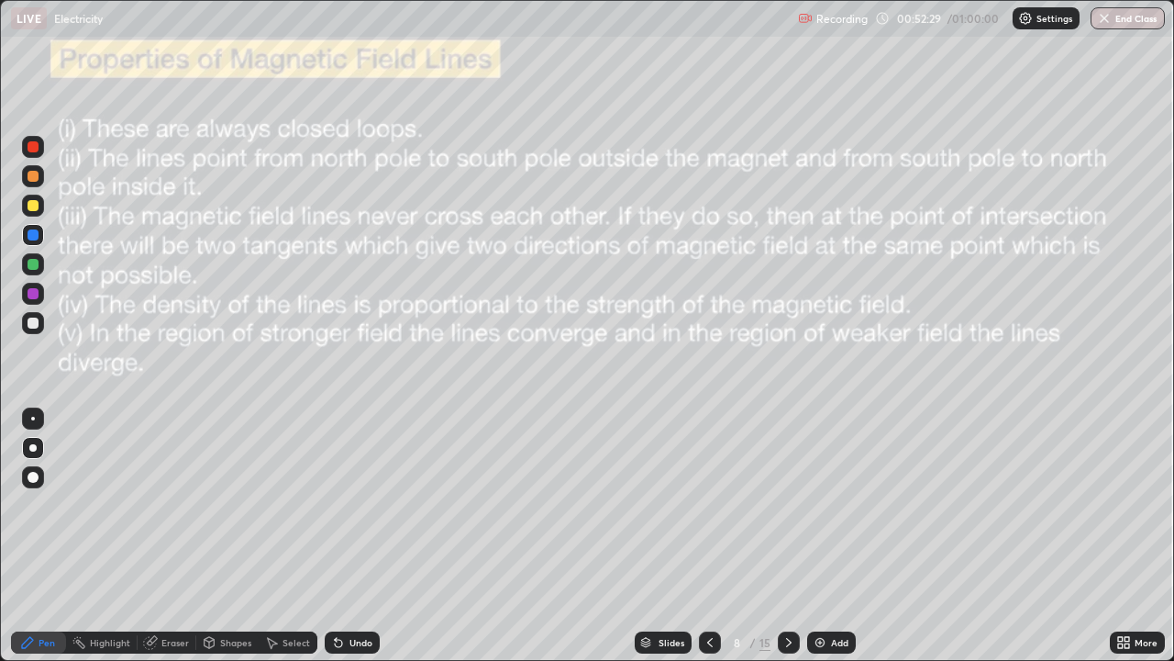
click at [1118, 21] on button "End Class" at bounding box center [1128, 18] width 74 height 22
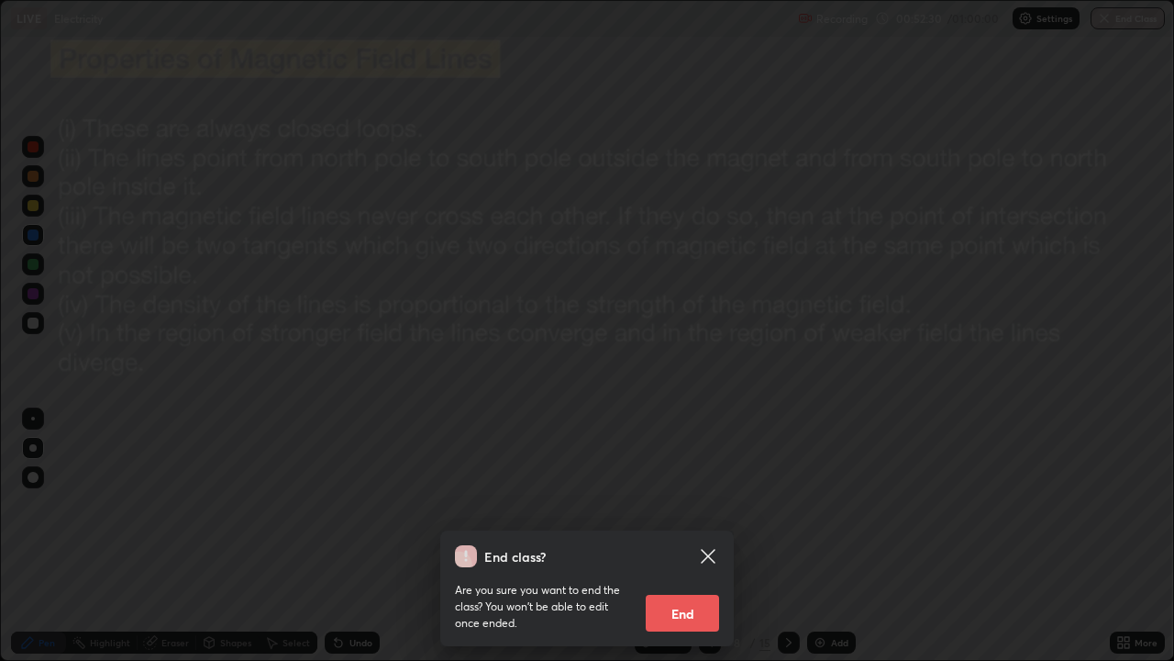
click at [662, 536] on button "End" at bounding box center [682, 613] width 73 height 37
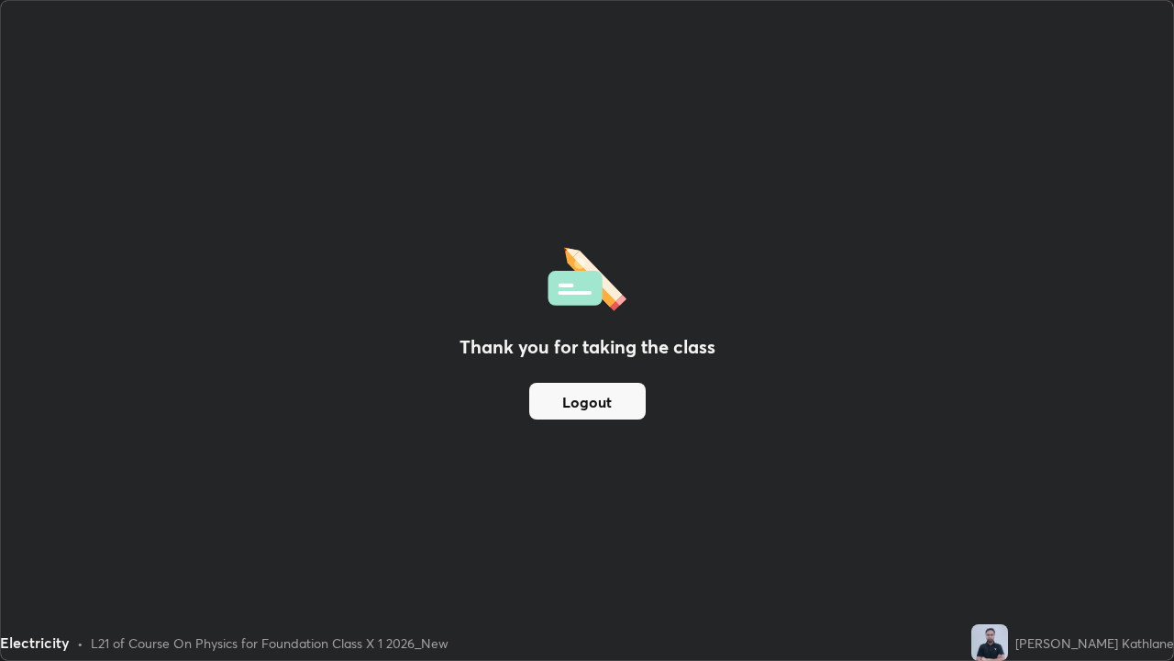
click at [696, 393] on div "Thank you for taking the class Logout" at bounding box center [587, 330] width 1173 height 659
click at [323, 536] on div "L21 of Course On Physics for Foundation Class X 1 2026_New" at bounding box center [270, 642] width 358 height 19
click at [287, 536] on div "Electricity • L21 of Course On Physics for Foundation Class X 1 2026_New" at bounding box center [482, 642] width 964 height 37
click at [312, 536] on div "Electricity • L21 of Course On Physics for Foundation Class X 1 2026_New" at bounding box center [482, 642] width 964 height 37
click at [484, 536] on div "Electricity • L21 of Course On Physics for Foundation Class X 1 2026_New" at bounding box center [482, 642] width 964 height 37
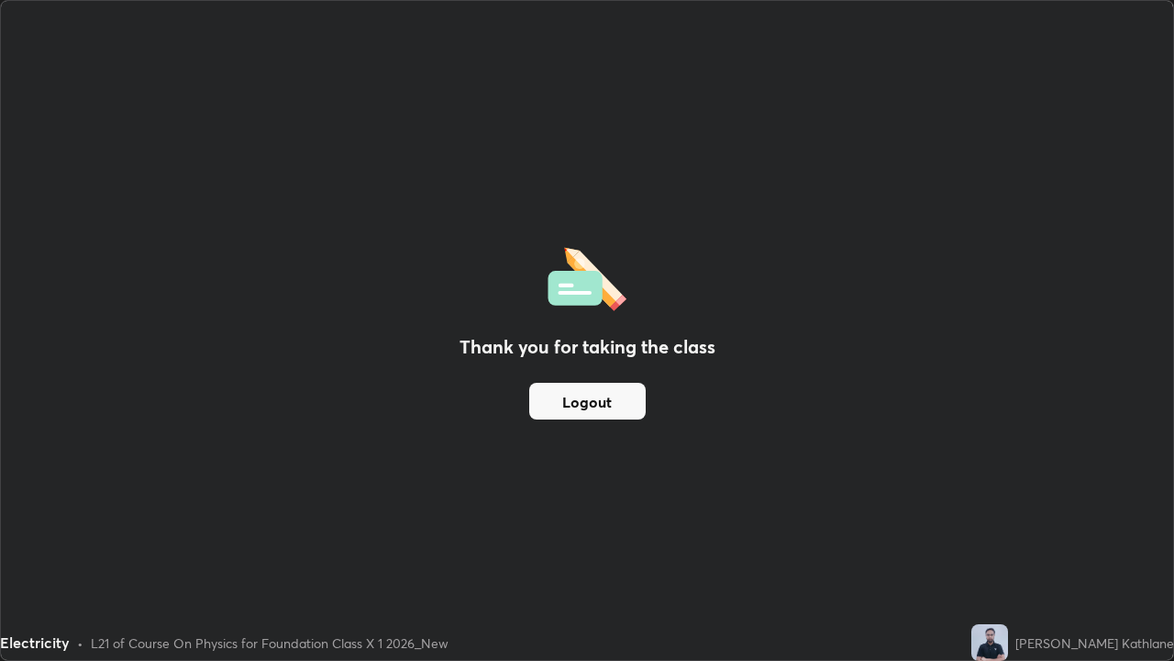
click at [544, 536] on div "Electricity • L21 of Course On Physics for Foundation Class X 1 2026_New" at bounding box center [482, 642] width 964 height 37
click at [701, 43] on div "Thank you for taking the class Logout" at bounding box center [587, 330] width 1173 height 659
click at [824, 536] on div "Electricity • L21 of Course On Physics for Foundation Class X 1 2026_New" at bounding box center [482, 642] width 964 height 37
